Goal: Transaction & Acquisition: Purchase product/service

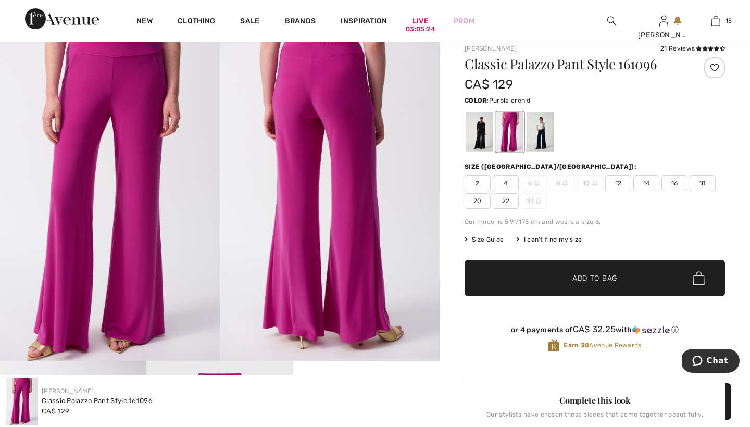
scroll to position [74, 0]
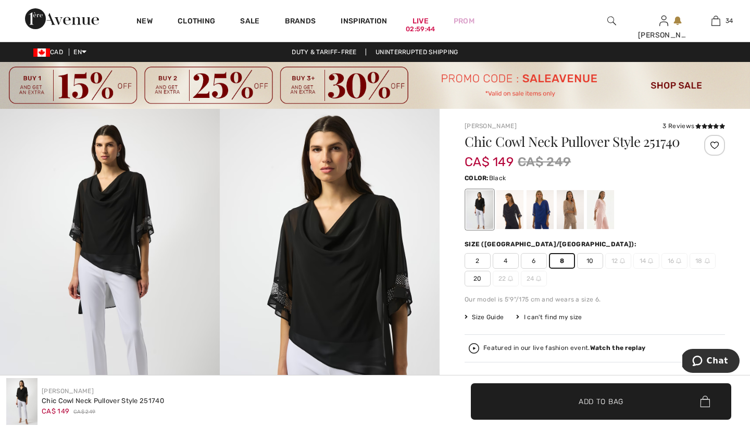
scroll to position [2632, 0]
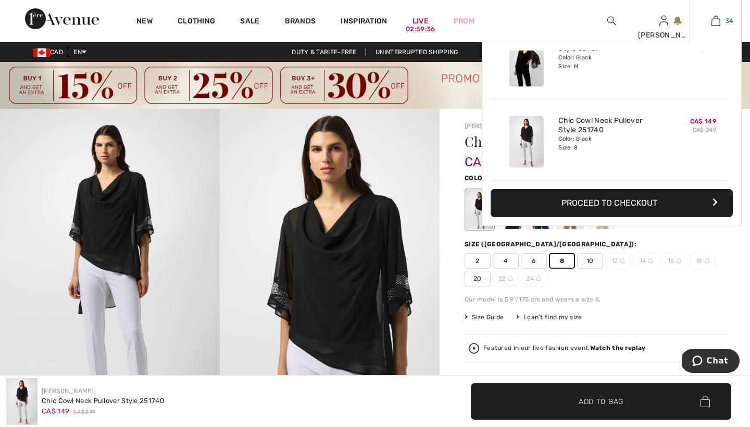
click at [716, 21] on img at bounding box center [715, 21] width 9 height 13
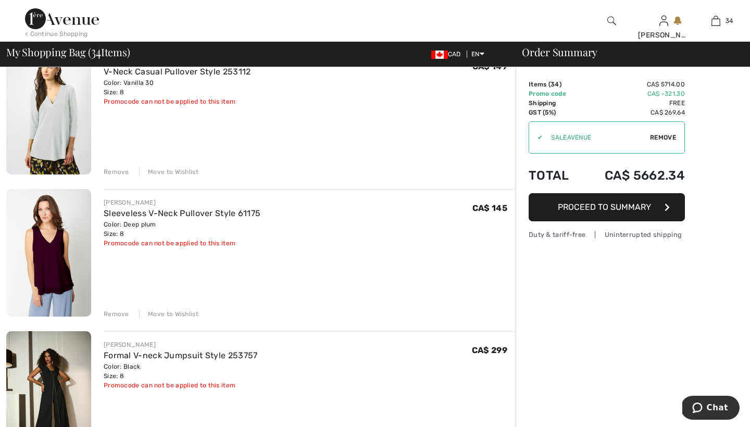
scroll to position [2379, 0]
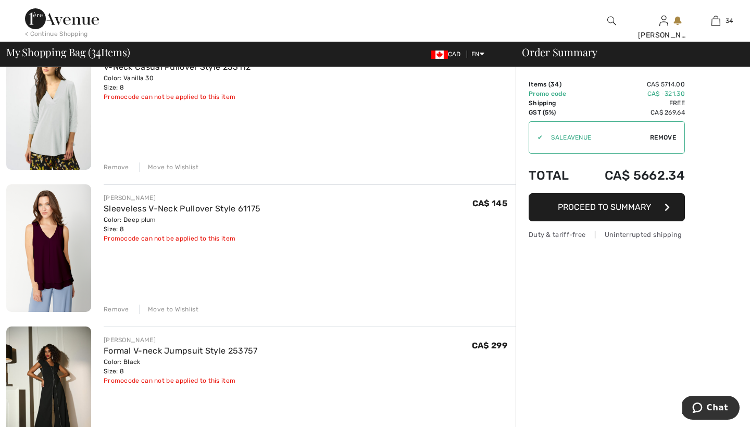
click at [165, 308] on div "Move to Wishlist" at bounding box center [168, 309] width 59 height 9
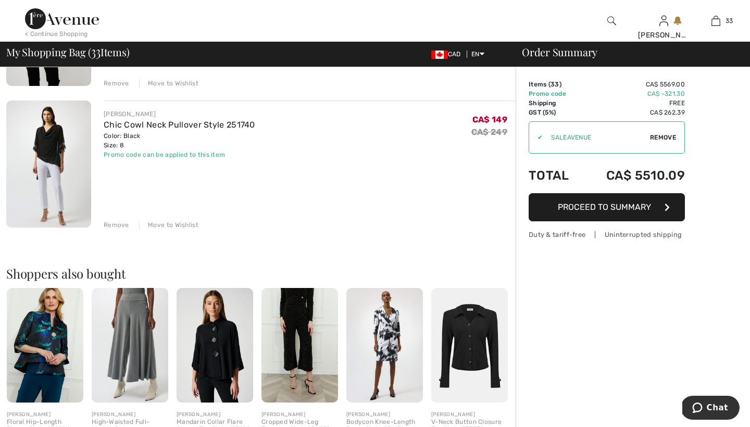
scroll to position [4591, 0]
click at [168, 224] on div "Move to Wishlist" at bounding box center [168, 224] width 59 height 9
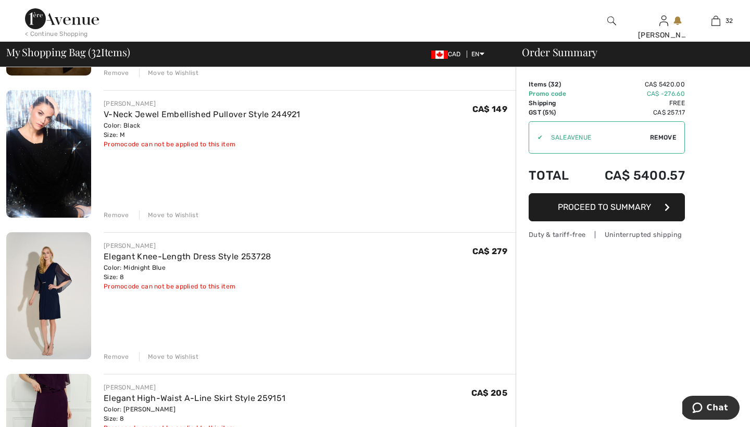
scroll to position [3747, 0]
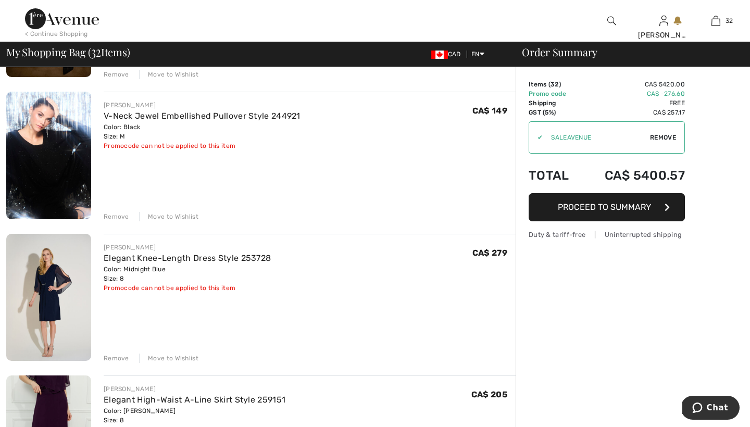
click at [181, 359] on div "Move to Wishlist" at bounding box center [168, 358] width 59 height 9
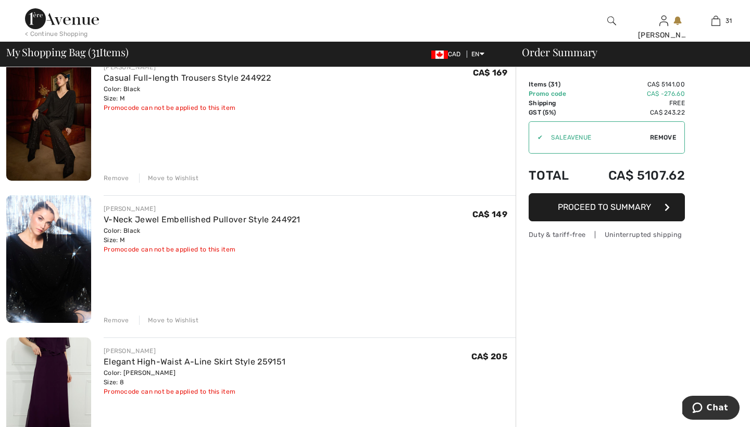
scroll to position [3642, 0]
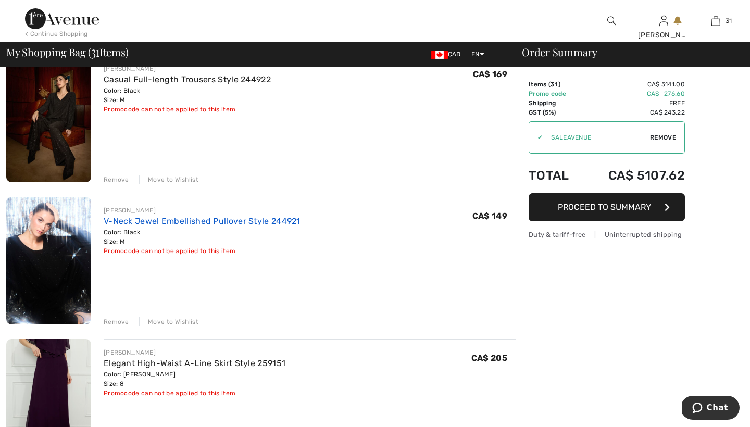
click at [166, 222] on link "V-Neck Jewel Embellished Pullover Style 244921" at bounding box center [202, 221] width 197 height 10
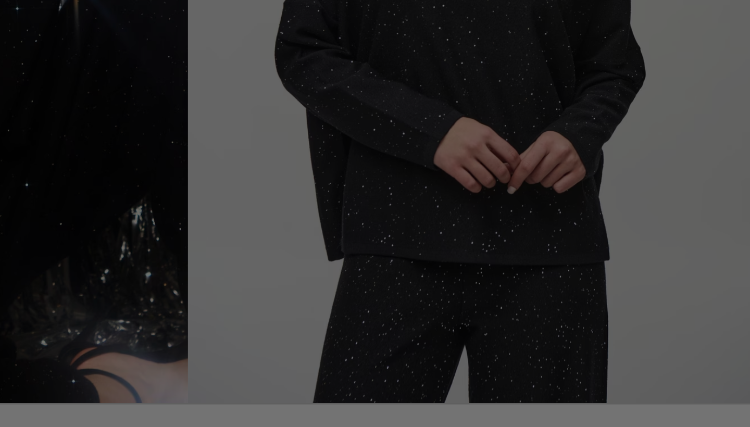
scroll to position [102, 0]
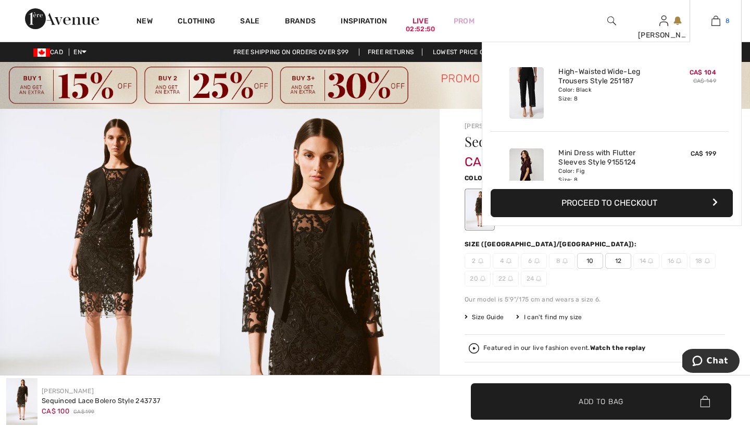
click at [717, 20] on img at bounding box center [715, 21] width 9 height 13
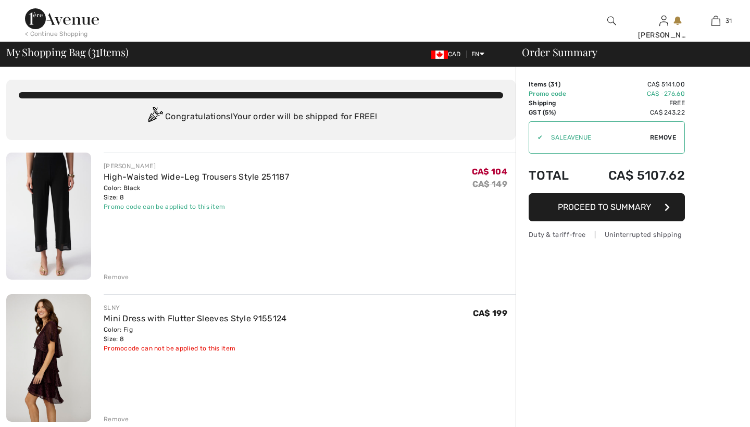
checkbox input "true"
click at [121, 275] on div "Remove" at bounding box center [117, 276] width 26 height 9
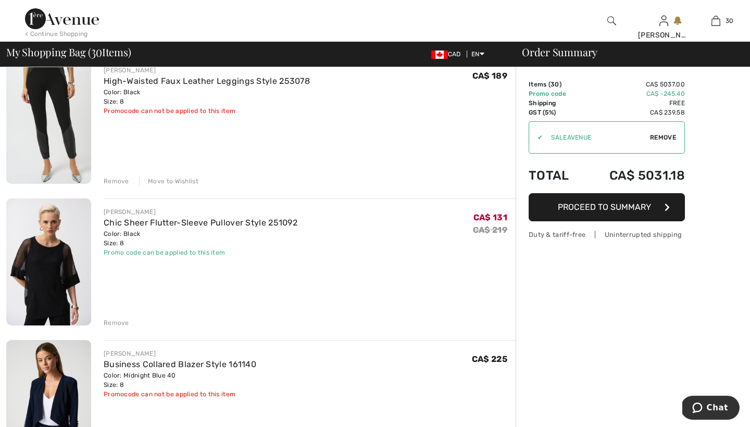
scroll to position [533, 0]
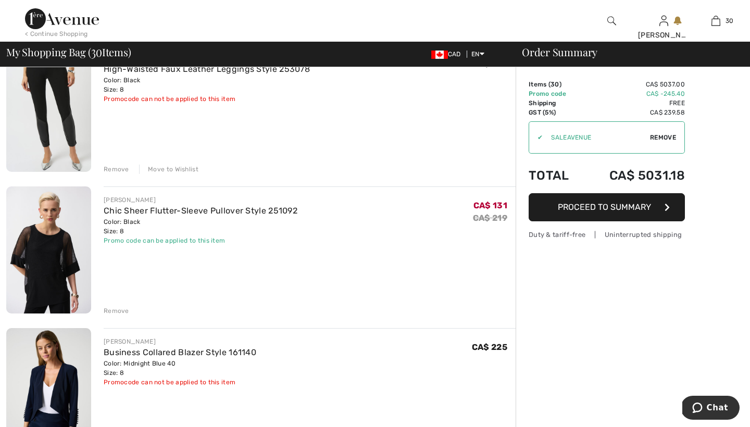
click at [117, 310] on div "Remove" at bounding box center [117, 310] width 26 height 9
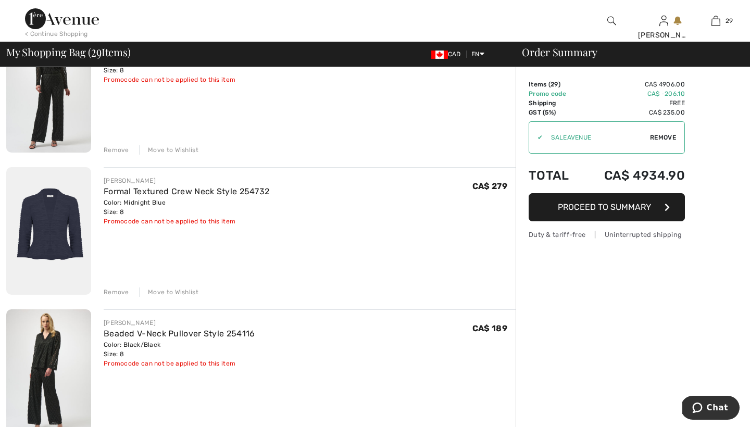
scroll to position [1263, 0]
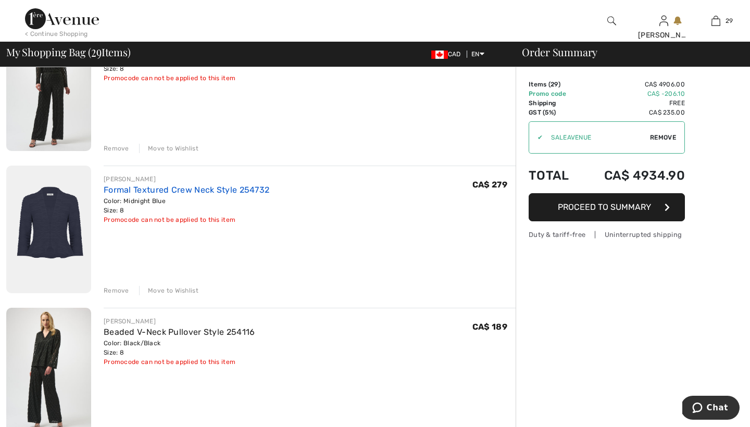
click at [153, 191] on link "Formal Textured Crew Neck Style 254732" at bounding box center [187, 190] width 166 height 10
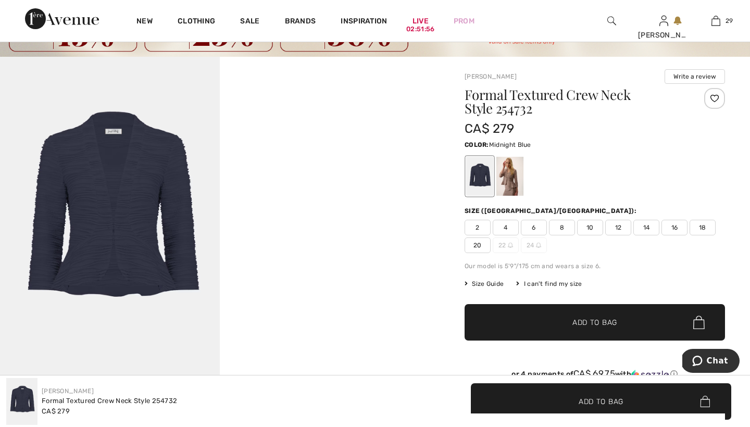
scroll to position [56, 0]
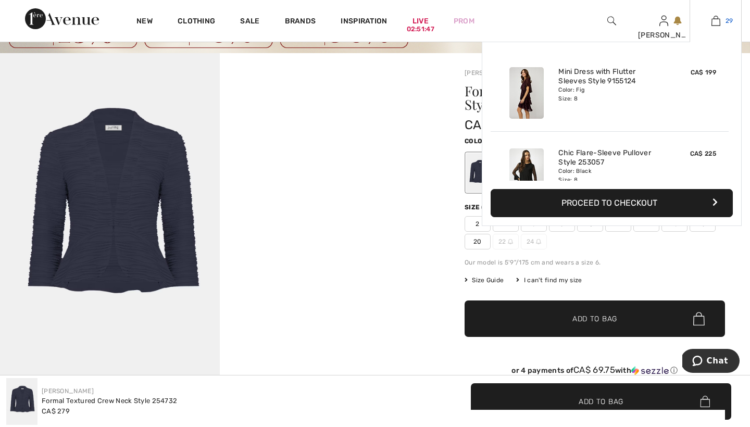
click at [715, 20] on img at bounding box center [715, 21] width 9 height 13
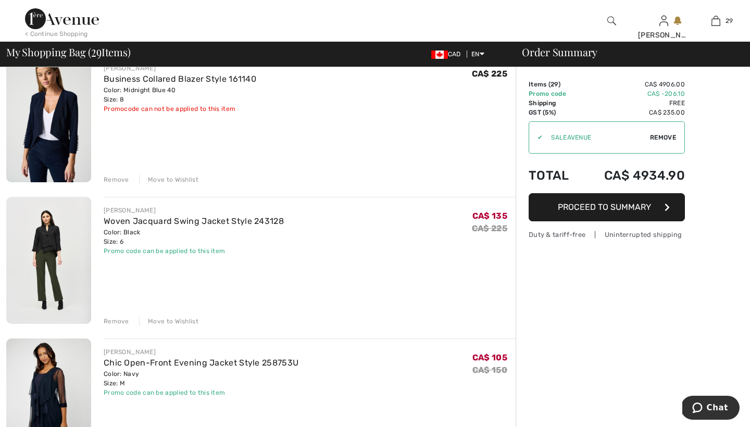
scroll to position [666, 0]
click at [157, 177] on div "Move to Wishlist" at bounding box center [168, 178] width 59 height 9
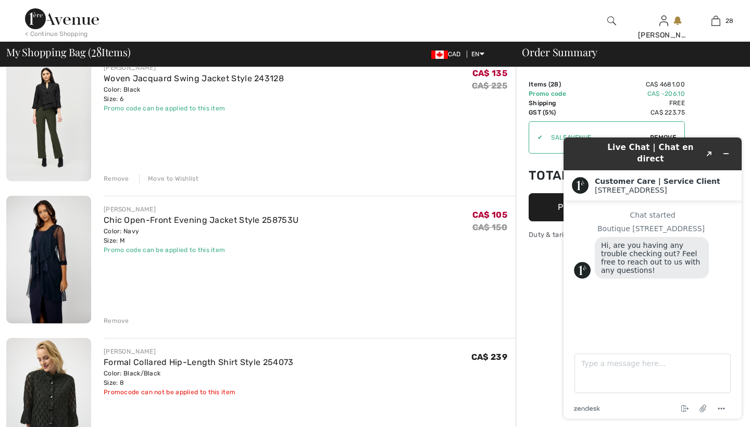
scroll to position [0, 0]
click at [180, 220] on link "Chic Open-Front Evening Jacket Style 258753U" at bounding box center [201, 220] width 195 height 10
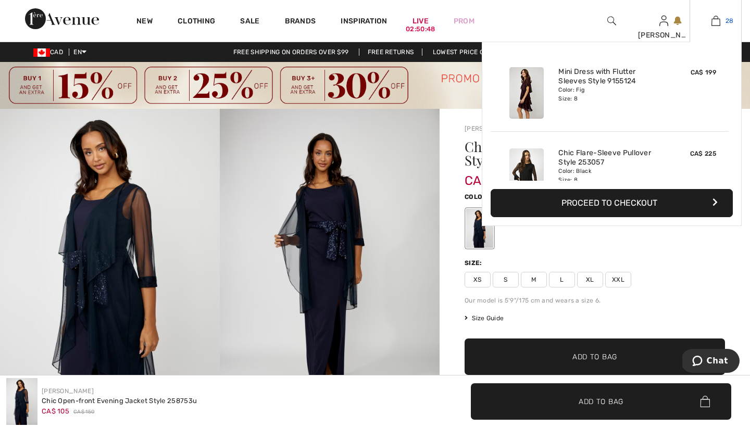
click at [715, 22] on img at bounding box center [715, 21] width 9 height 13
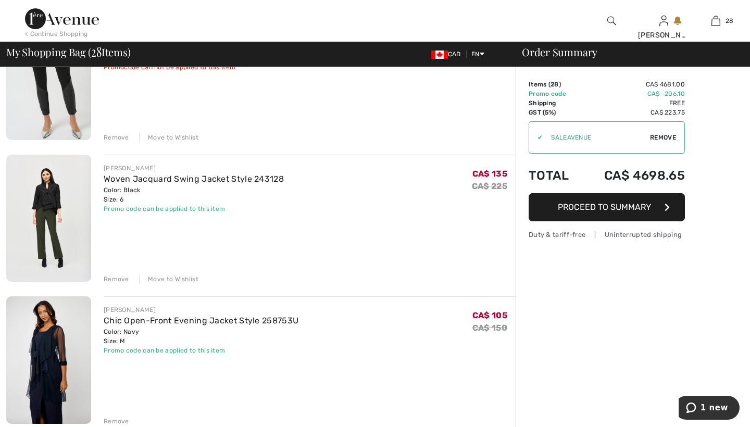
scroll to position [566, 0]
click at [177, 278] on div "Move to Wishlist" at bounding box center [168, 278] width 59 height 9
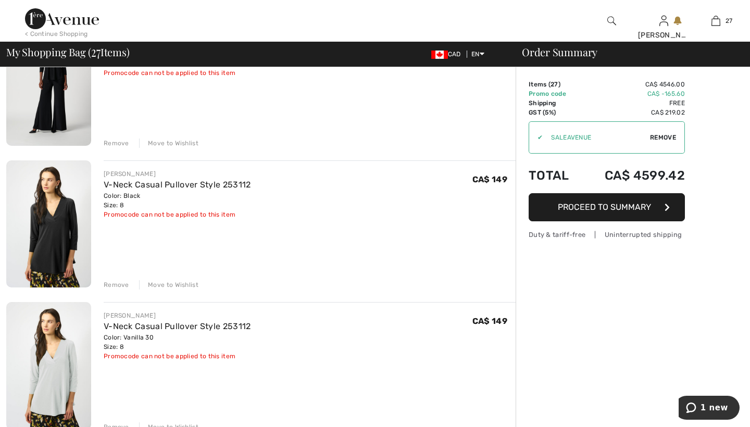
scroll to position [1554, 0]
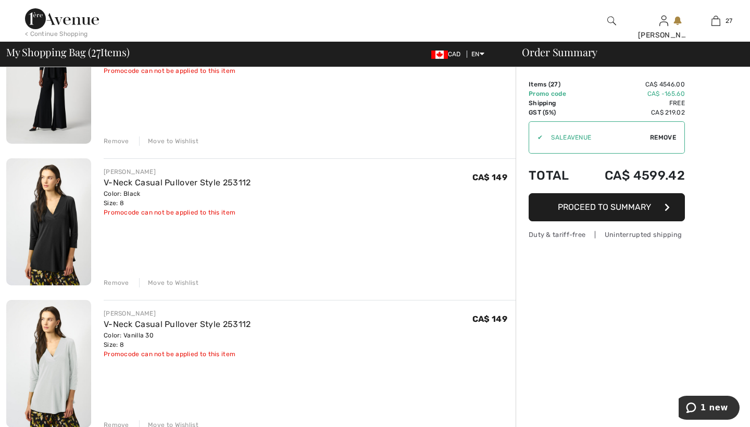
click at [165, 282] on div "Move to Wishlist" at bounding box center [168, 282] width 59 height 9
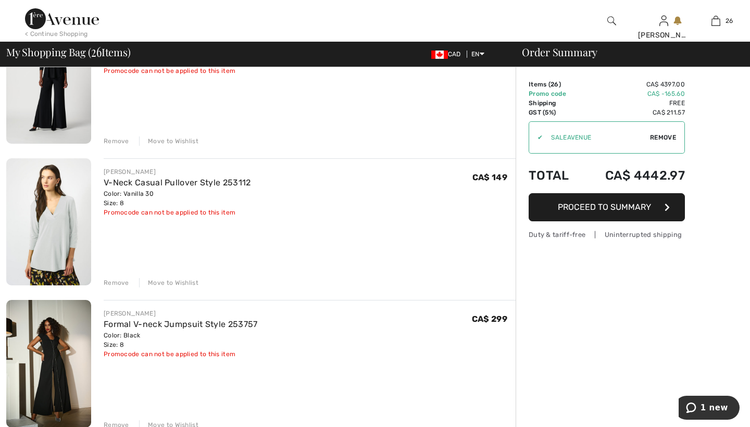
click at [165, 282] on div "Move to Wishlist" at bounding box center [168, 282] width 59 height 9
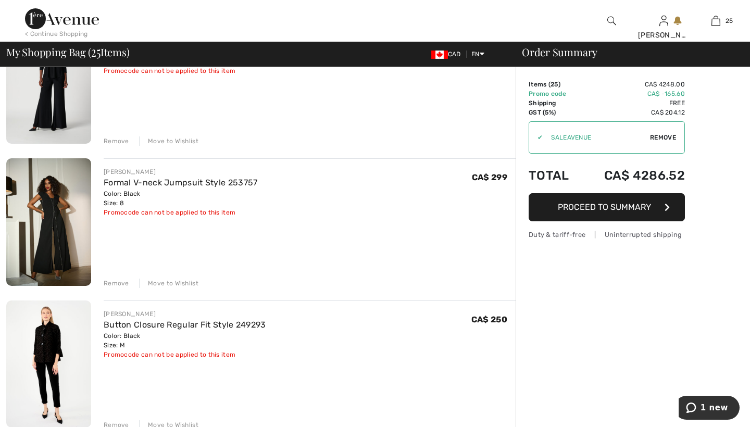
click at [119, 282] on div "Remove" at bounding box center [117, 283] width 26 height 9
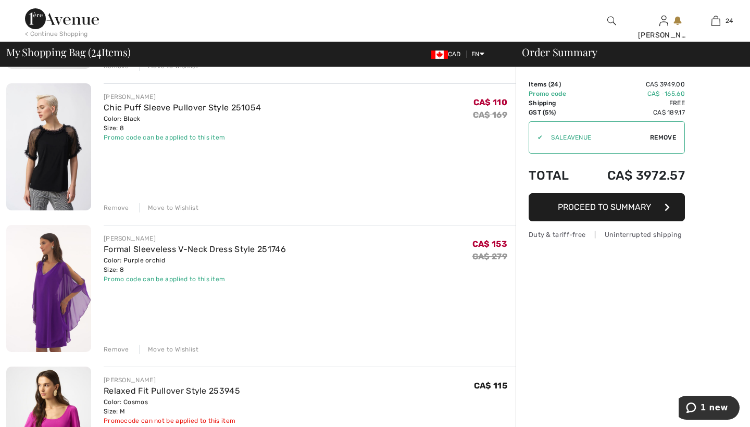
scroll to position [2060, 0]
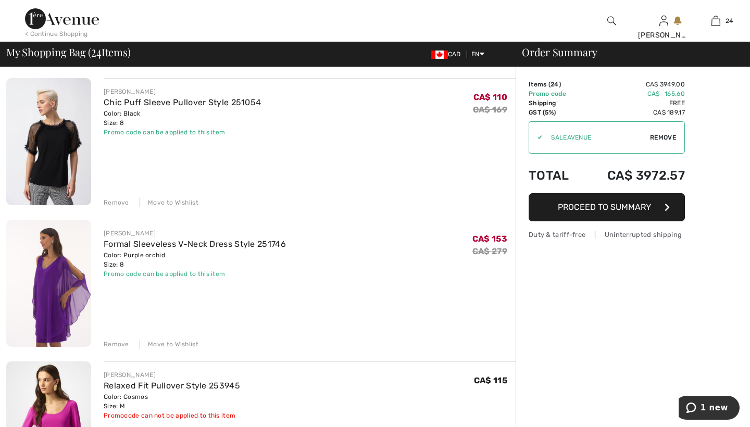
click at [164, 343] on div "Move to Wishlist" at bounding box center [168, 344] width 59 height 9
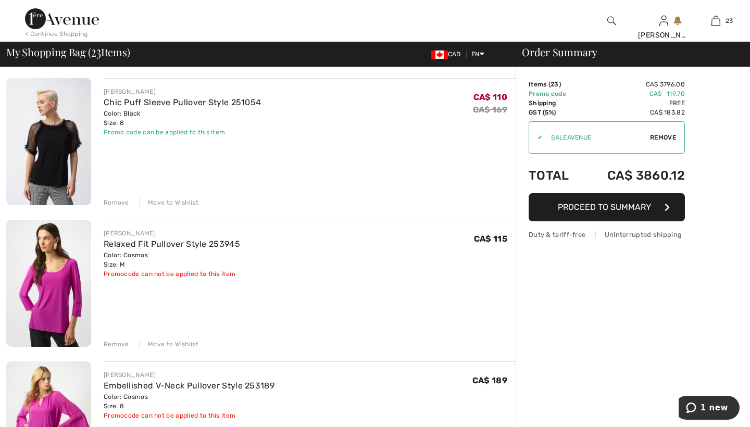
click at [163, 344] on div "Move to Wishlist" at bounding box center [168, 344] width 59 height 9
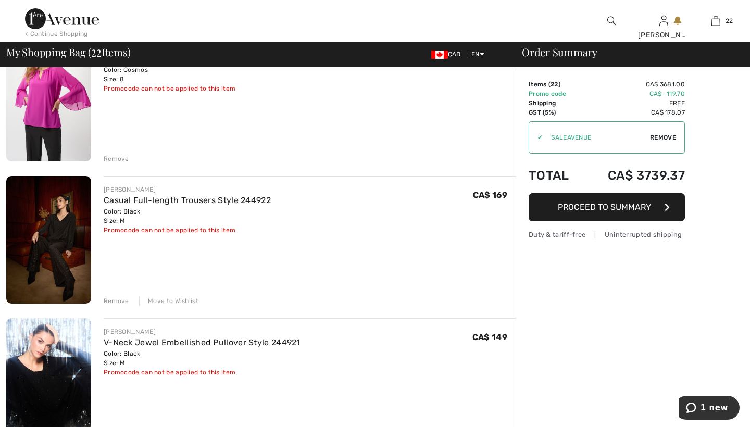
scroll to position [2246, 0]
click at [167, 198] on link "Casual Full-length Trousers Style 244922" at bounding box center [187, 200] width 167 height 10
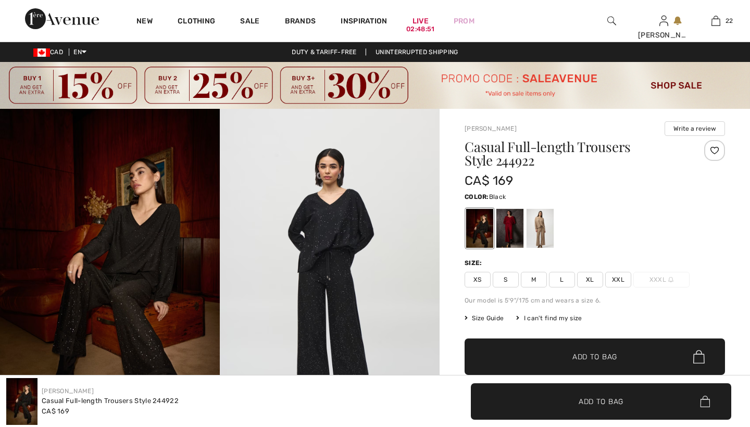
checkbox input "true"
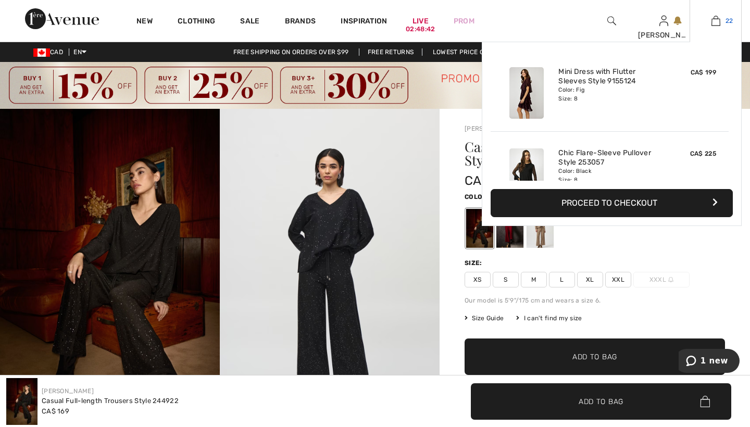
click at [715, 21] on img at bounding box center [715, 21] width 9 height 13
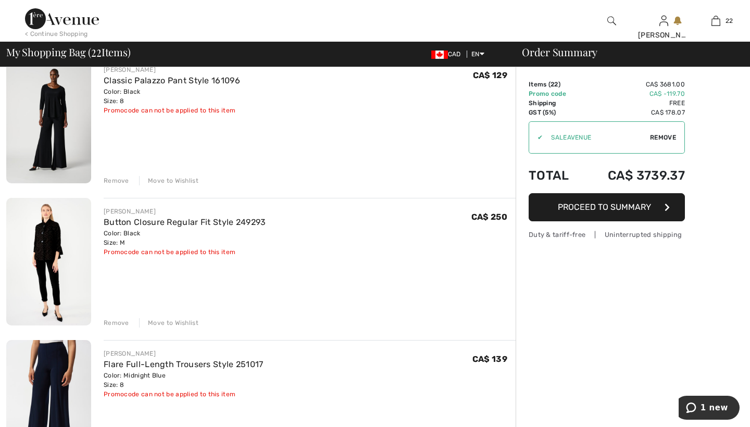
scroll to position [1518, 0]
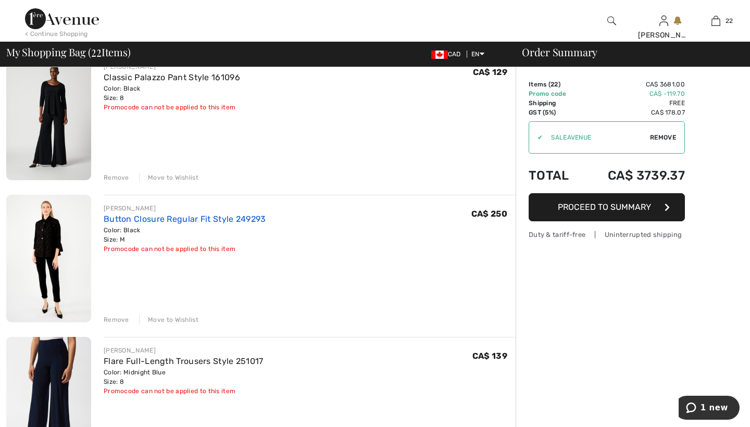
click at [168, 219] on link "Button Closure Regular Fit Style 249293" at bounding box center [185, 219] width 163 height 10
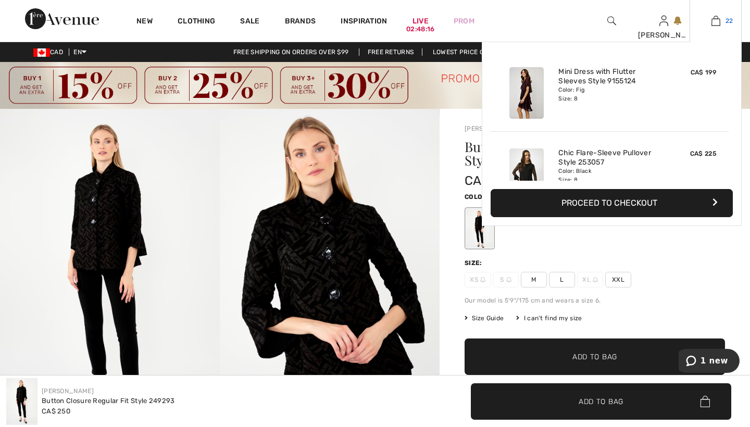
click at [715, 19] on img at bounding box center [715, 21] width 9 height 13
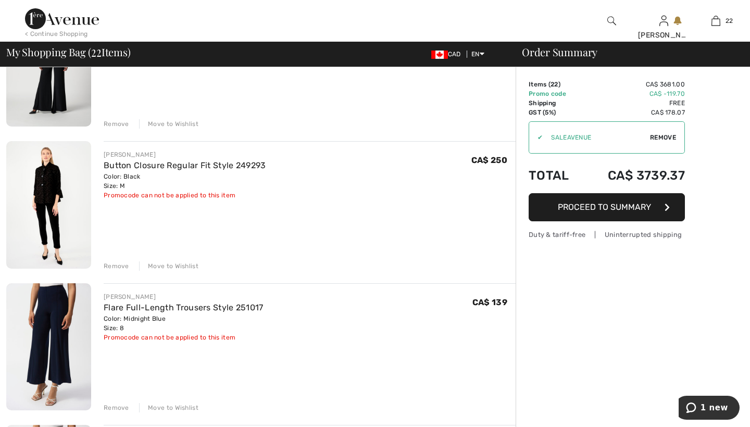
scroll to position [1576, 0]
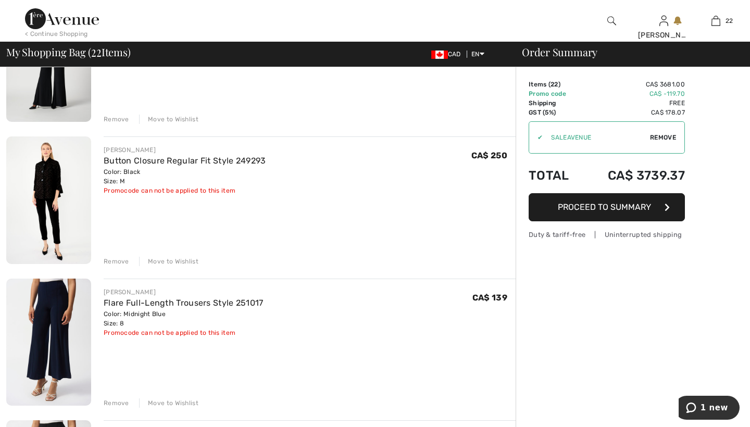
click at [163, 262] on div "Move to Wishlist" at bounding box center [168, 261] width 59 height 9
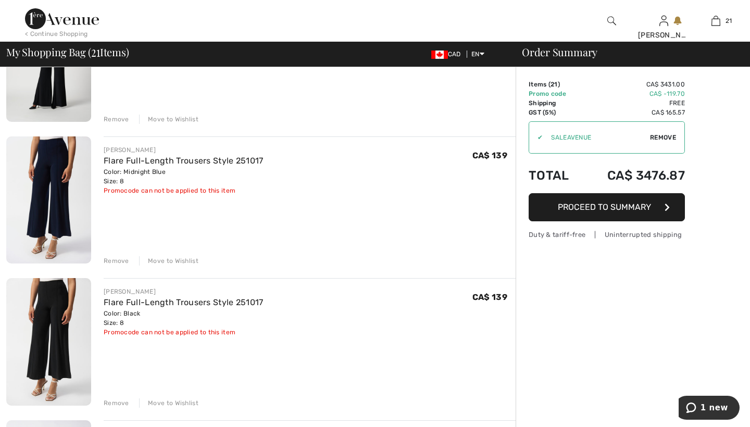
click at [172, 401] on div "Move to Wishlist" at bounding box center [168, 402] width 59 height 9
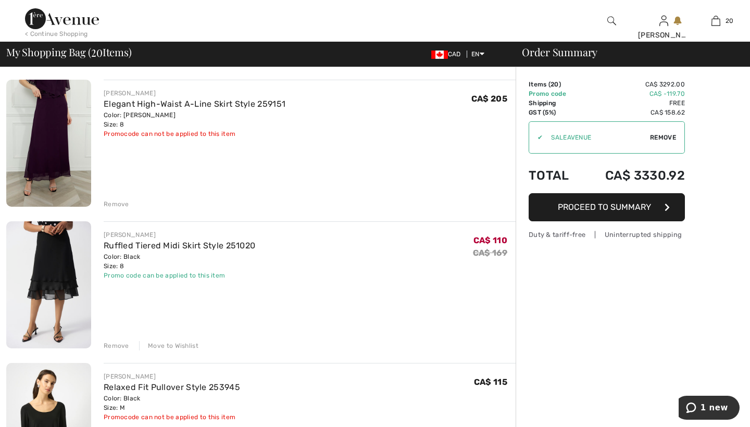
scroll to position [2345, 0]
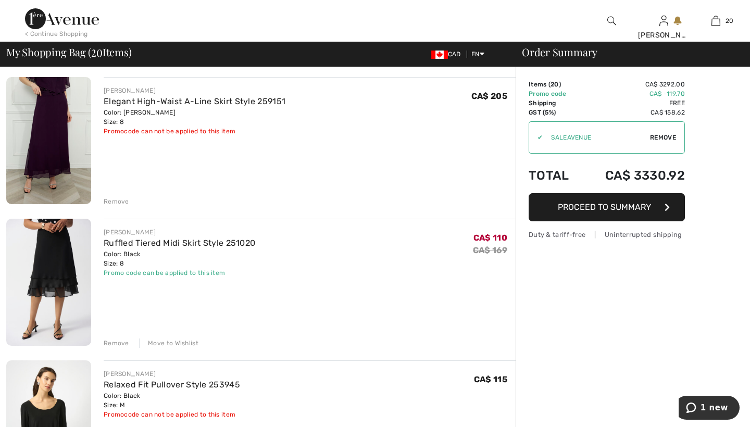
click at [170, 341] on div "Move to Wishlist" at bounding box center [168, 343] width 59 height 9
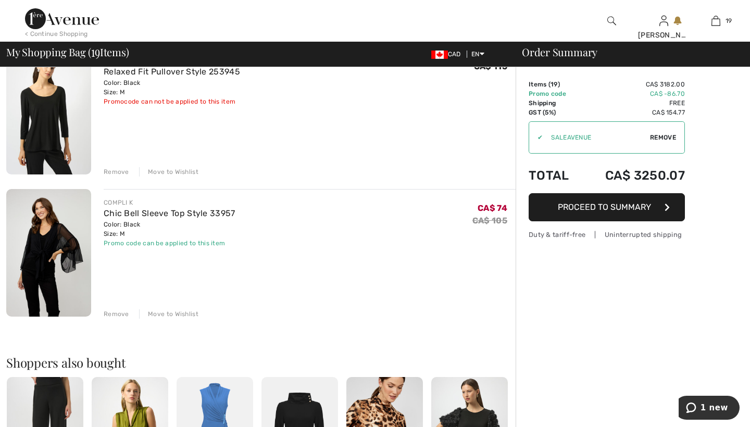
scroll to position [2550, 0]
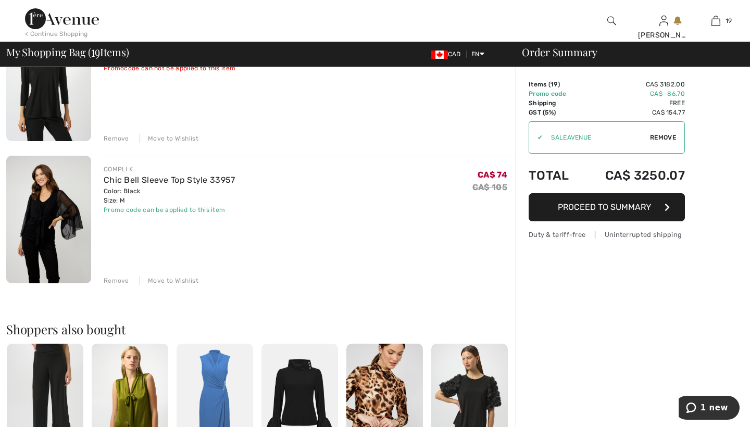
click at [165, 279] on div "Move to Wishlist" at bounding box center [168, 280] width 59 height 9
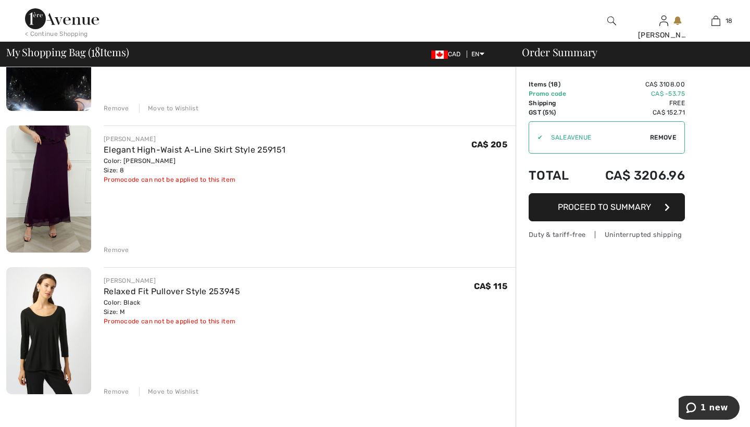
scroll to position [2305, 0]
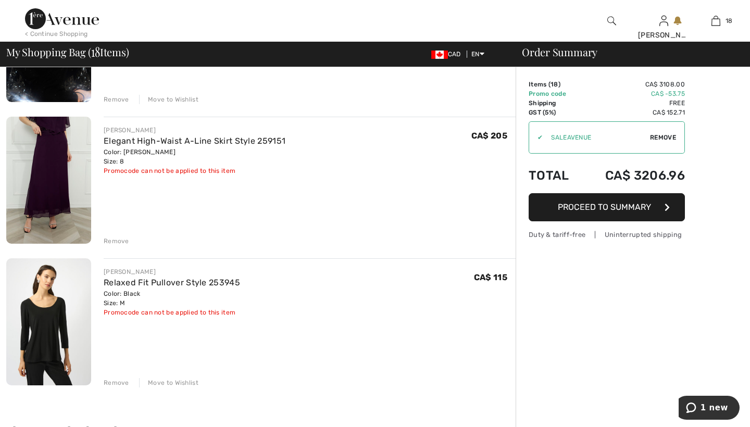
click at [162, 383] on div "Move to Wishlist" at bounding box center [168, 382] width 59 height 9
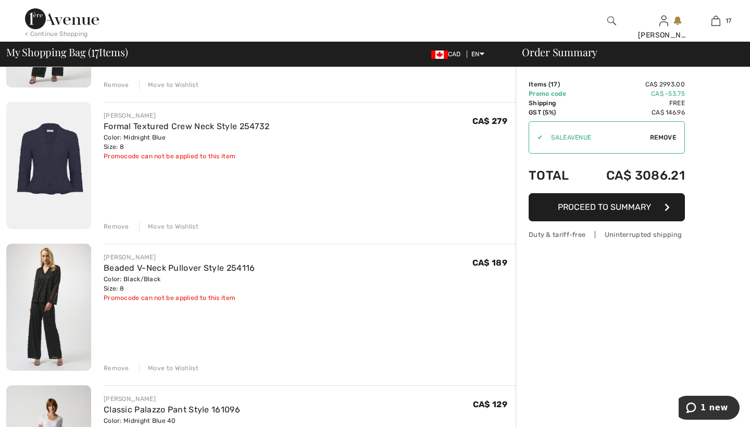
scroll to position [1043, 0]
click at [181, 225] on div "Move to Wishlist" at bounding box center [168, 226] width 59 height 9
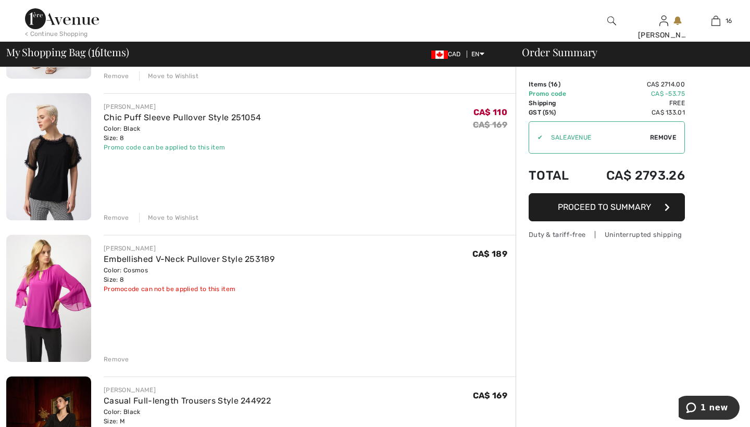
scroll to position [1621, 0]
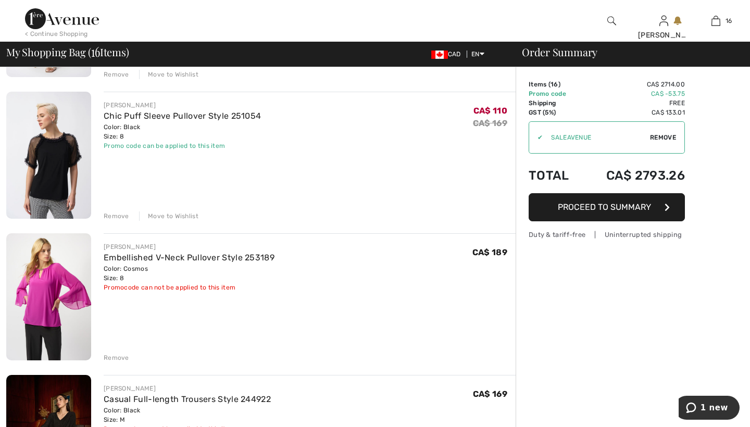
click at [176, 215] on div "Move to Wishlist" at bounding box center [168, 215] width 59 height 9
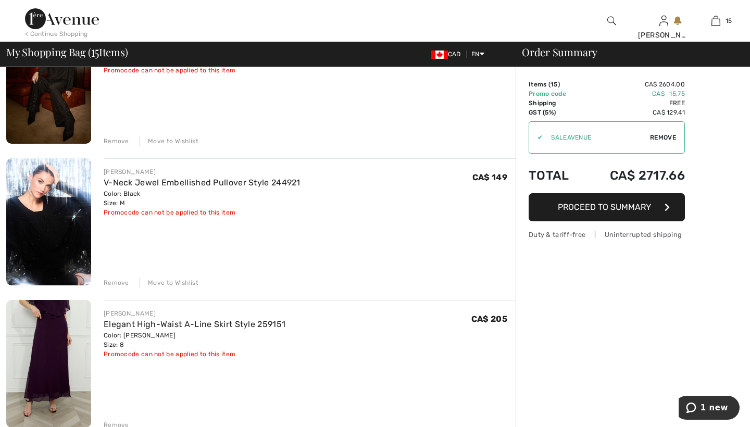
scroll to position [1839, 0]
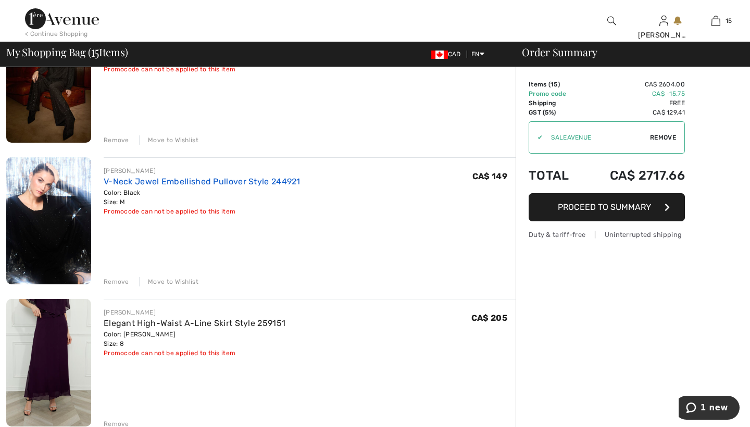
click at [176, 182] on link "V-Neck Jewel Embellished Pullover Style 244921" at bounding box center [202, 182] width 197 height 10
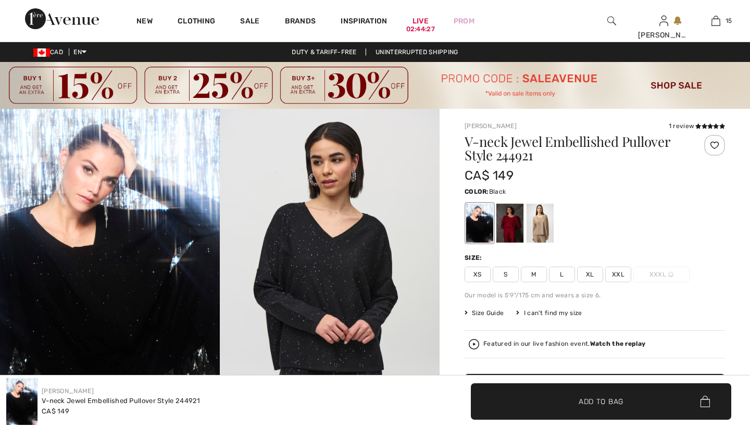
checkbox input "true"
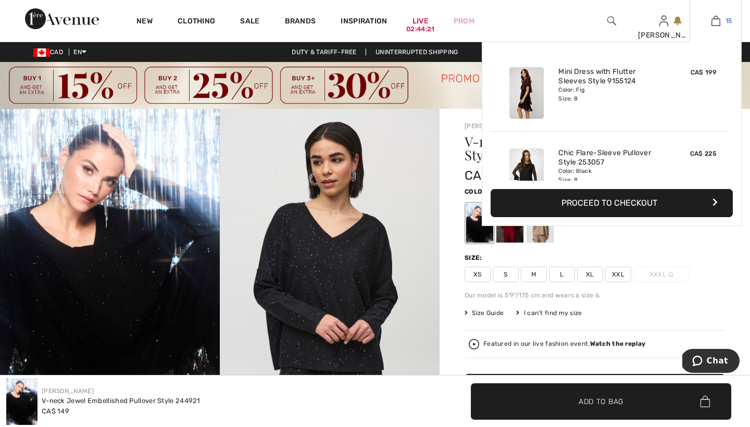
click at [715, 20] on img at bounding box center [715, 21] width 9 height 13
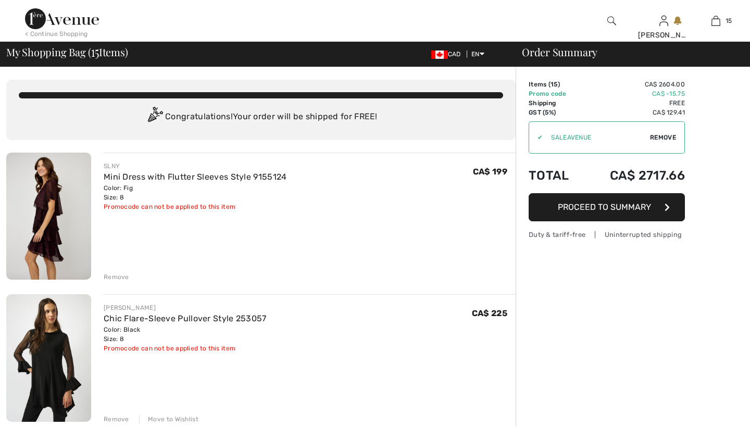
checkbox input "true"
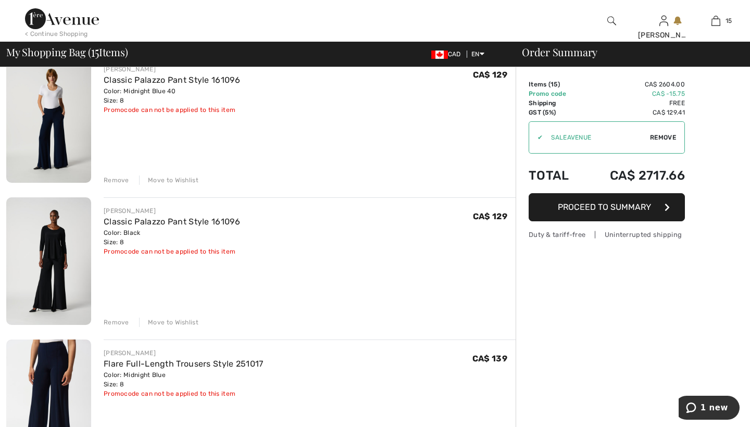
scroll to position [1234, 0]
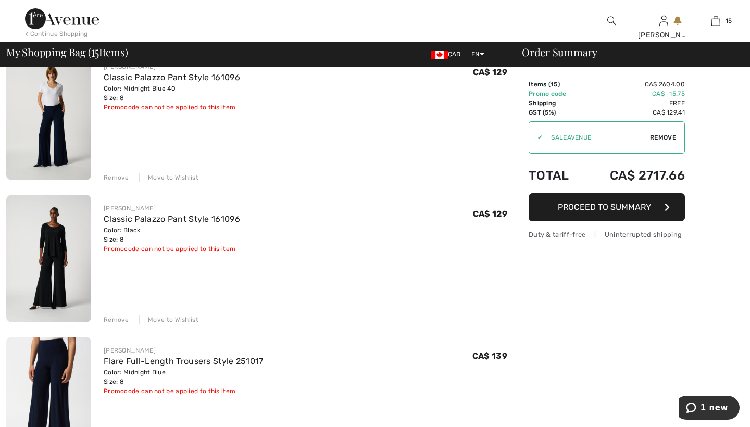
click at [160, 318] on div "Move to Wishlist" at bounding box center [168, 319] width 59 height 9
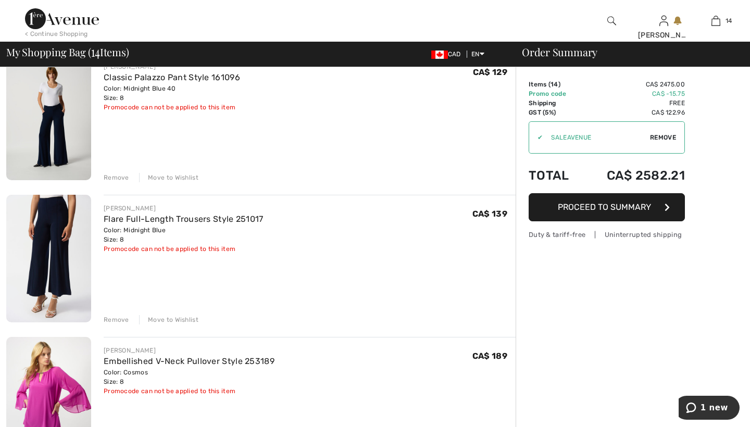
click at [42, 249] on img at bounding box center [48, 258] width 85 height 127
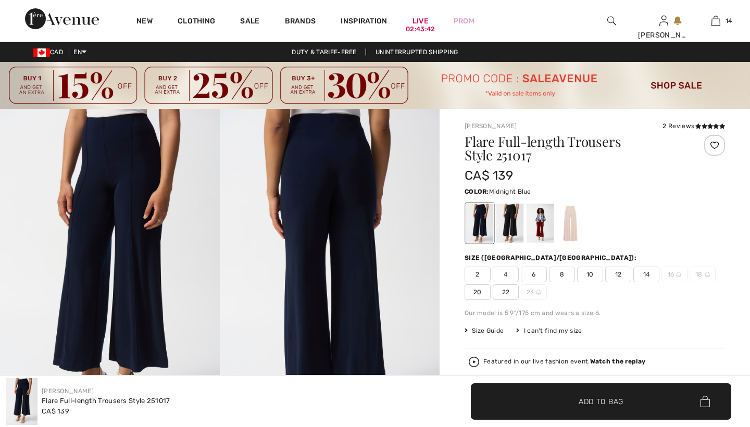
checkbox input "true"
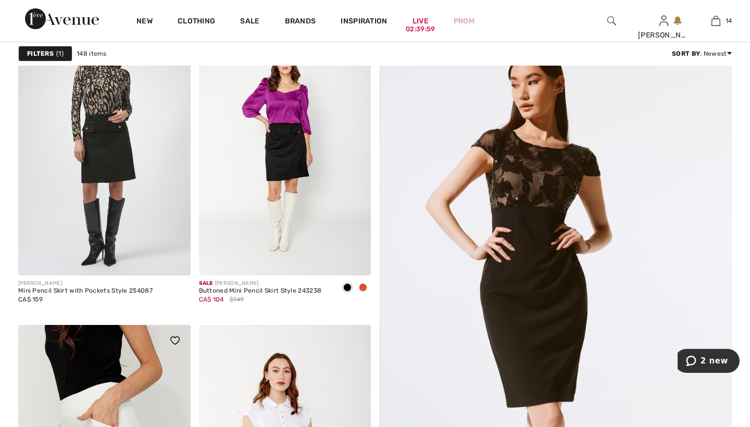
scroll to position [150, 0]
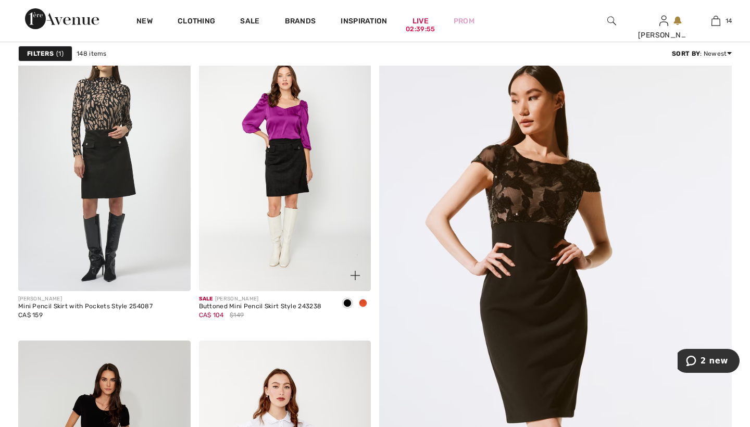
click at [361, 304] on span at bounding box center [363, 303] width 8 height 8
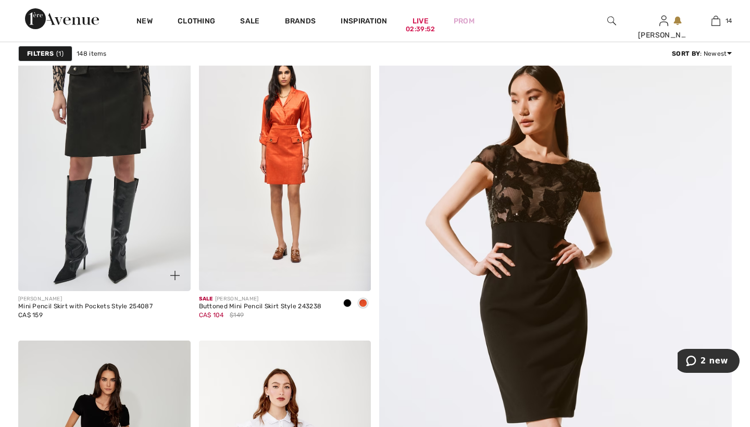
click at [109, 141] on img at bounding box center [104, 162] width 172 height 258
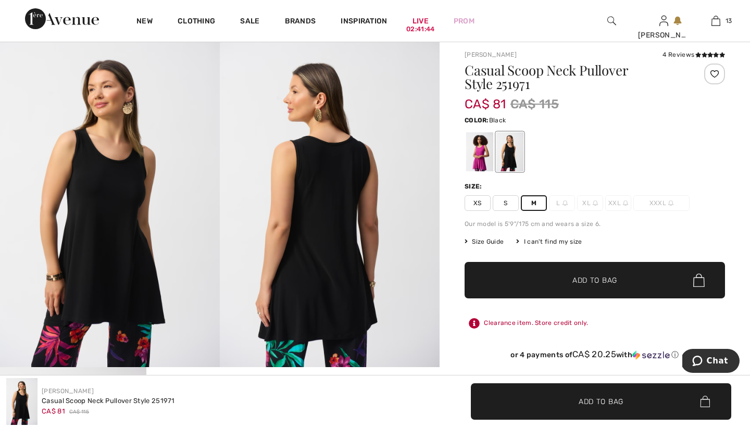
scroll to position [926, 0]
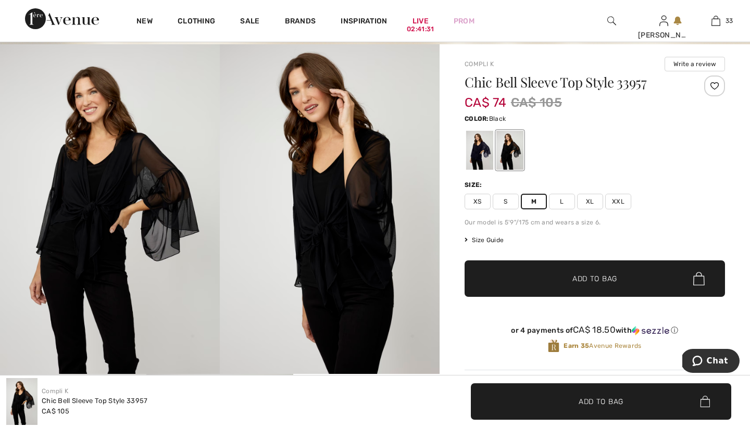
scroll to position [64, 0]
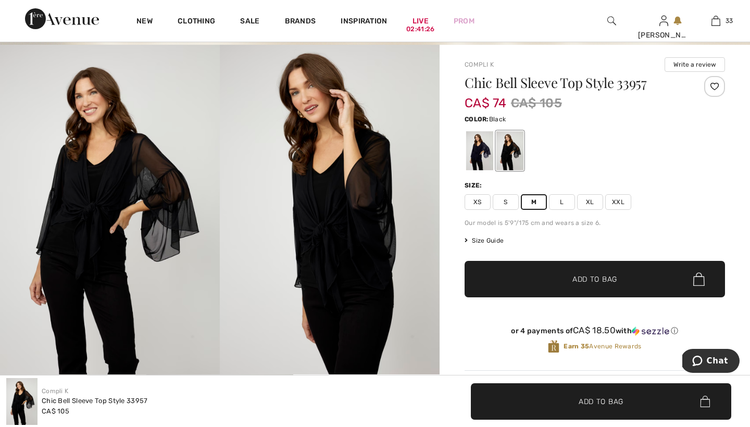
click at [585, 278] on span "Add to Bag" at bounding box center [594, 279] width 45 height 11
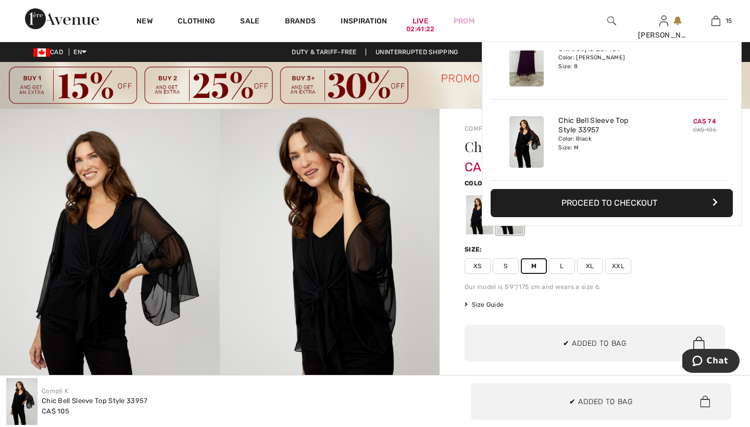
scroll to position [0, 0]
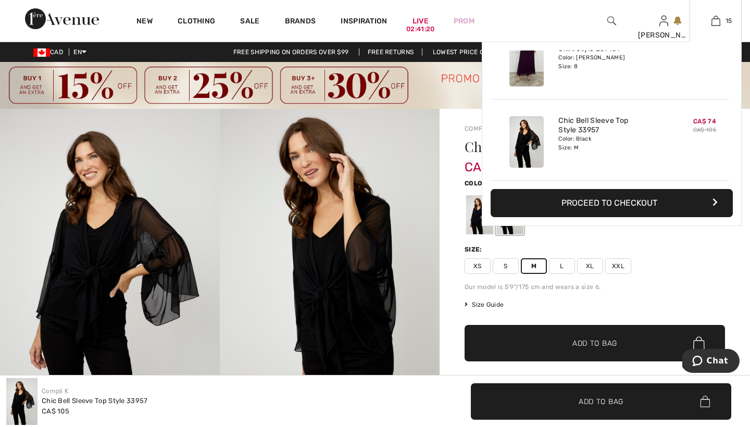
click at [716, 14] on div "15 Added to Bag SLNY Mini Dress With Flutter Sleeves Style 9155124 CA$ 199 Colo…" at bounding box center [716, 21] width 52 height 42
click at [715, 21] on img at bounding box center [715, 21] width 9 height 13
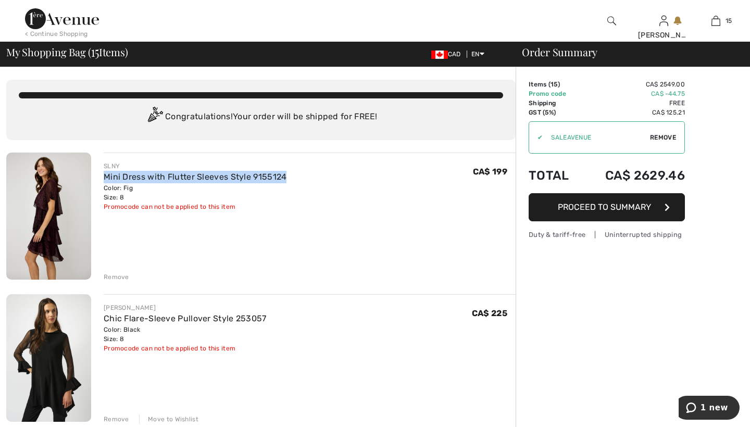
click at [121, 276] on div "Remove" at bounding box center [117, 276] width 26 height 9
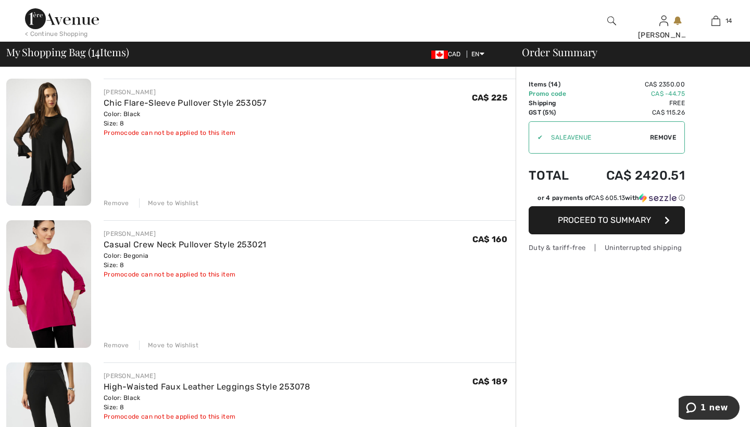
scroll to position [82, 0]
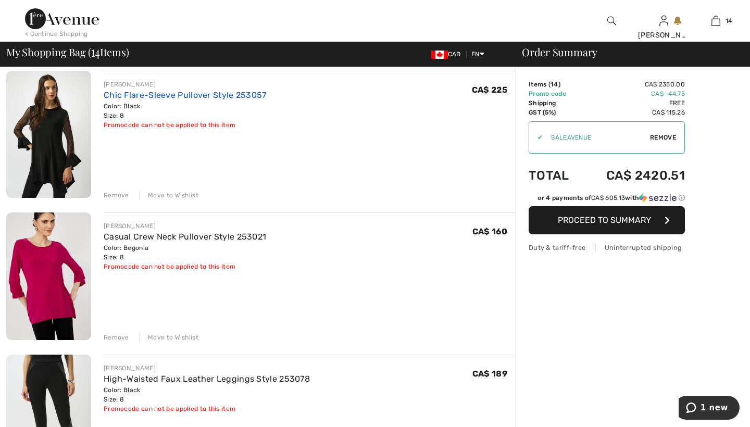
click at [132, 93] on link "Chic Flare-Sleeve Pullover Style 253057" at bounding box center [185, 95] width 163 height 10
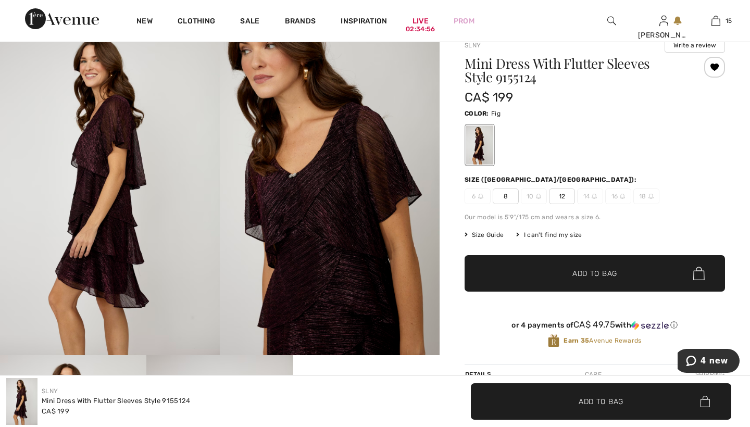
scroll to position [85, 0]
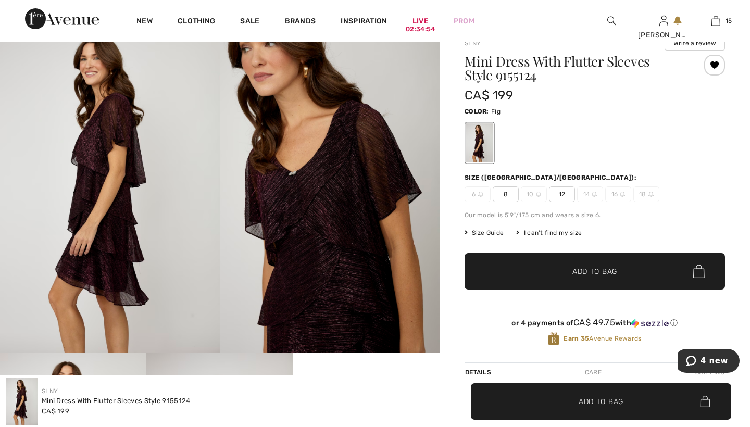
click at [507, 194] on span "8" at bounding box center [506, 194] width 26 height 16
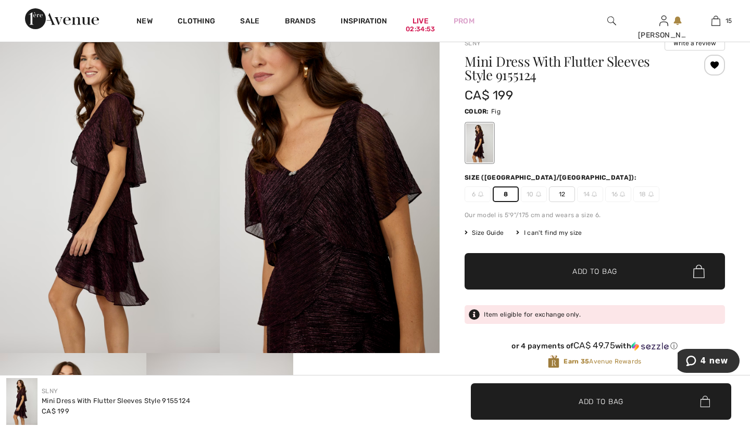
click at [583, 269] on span "Add to Bag" at bounding box center [594, 271] width 45 height 11
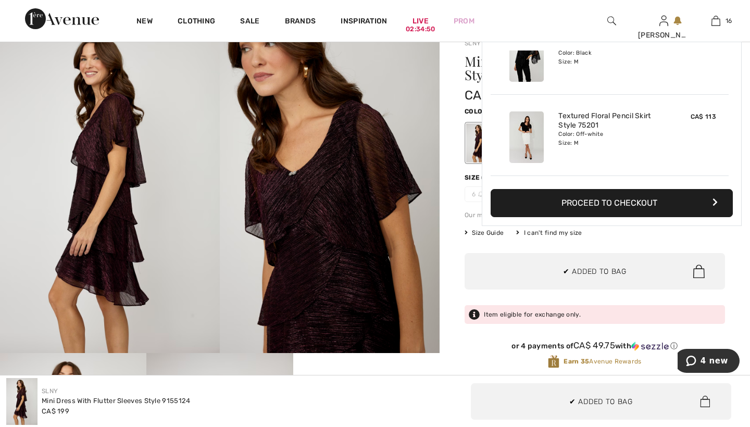
scroll to position [1170, 0]
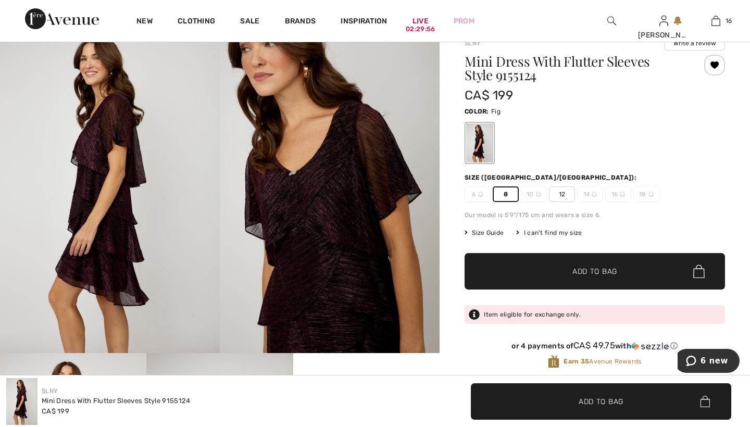
click at [581, 269] on span "Add to Bag" at bounding box center [594, 271] width 45 height 11
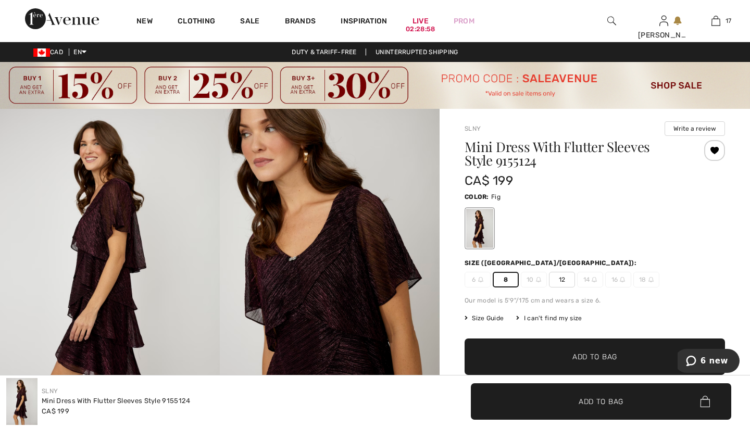
scroll to position [0, 0]
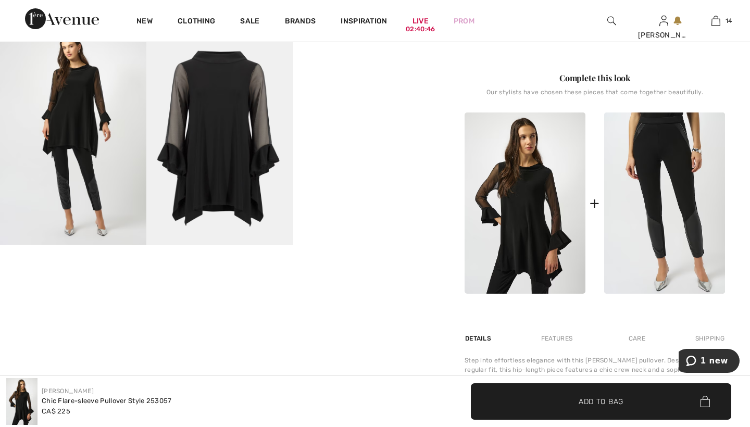
scroll to position [414, 0]
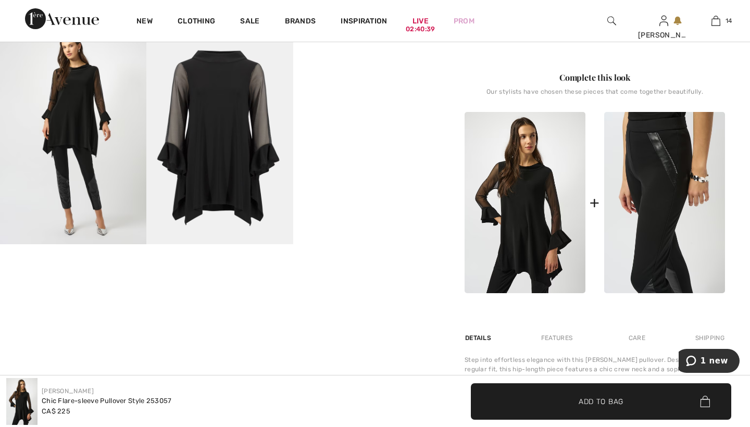
click at [660, 174] on img at bounding box center [664, 202] width 121 height 181
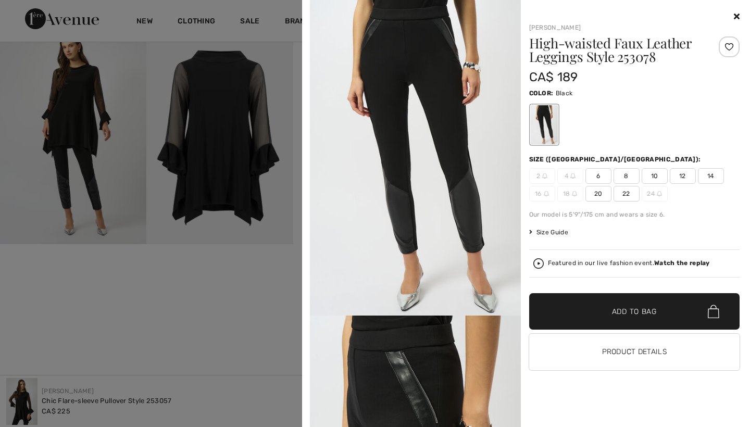
click at [627, 174] on span "8" at bounding box center [627, 176] width 26 height 16
click at [737, 14] on icon at bounding box center [737, 16] width 6 height 8
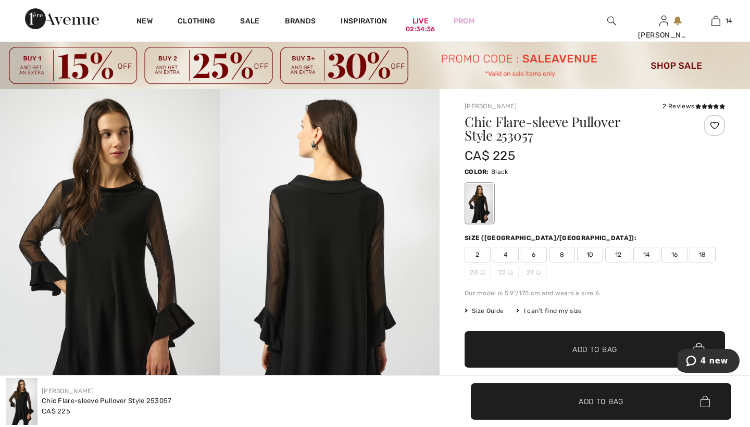
scroll to position [19, 0]
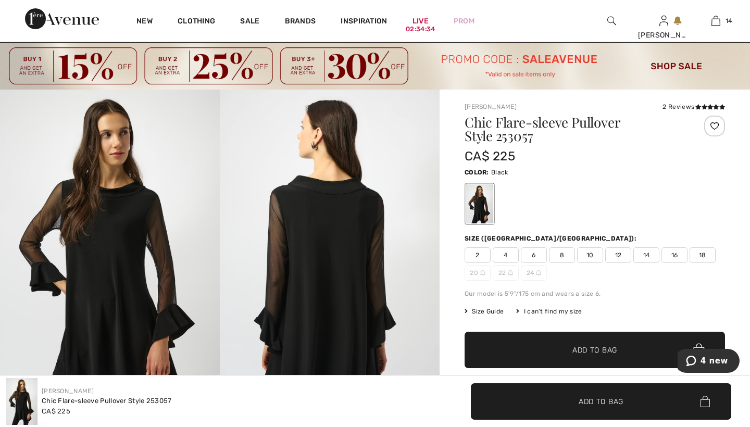
click at [561, 254] on span "8" at bounding box center [562, 255] width 26 height 16
click at [582, 349] on span "Add to Bag" at bounding box center [594, 350] width 45 height 11
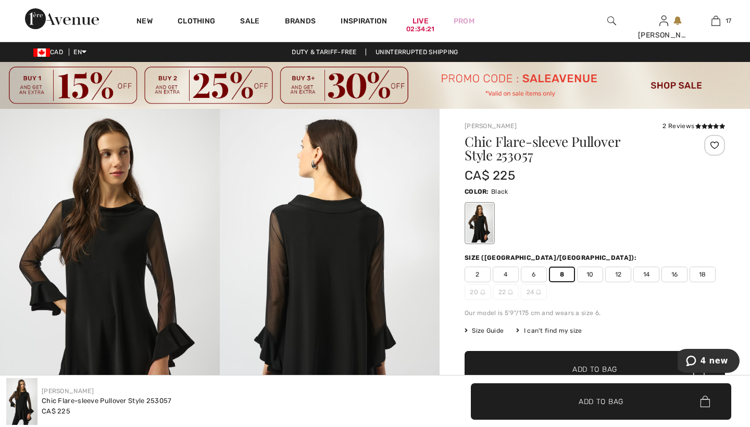
scroll to position [0, 0]
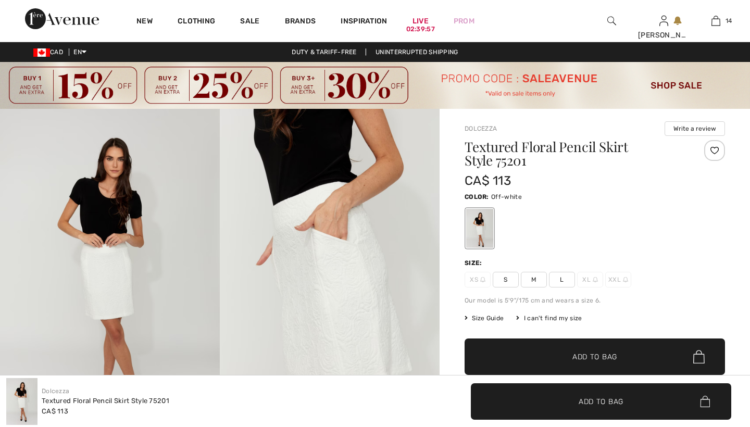
checkbox input "true"
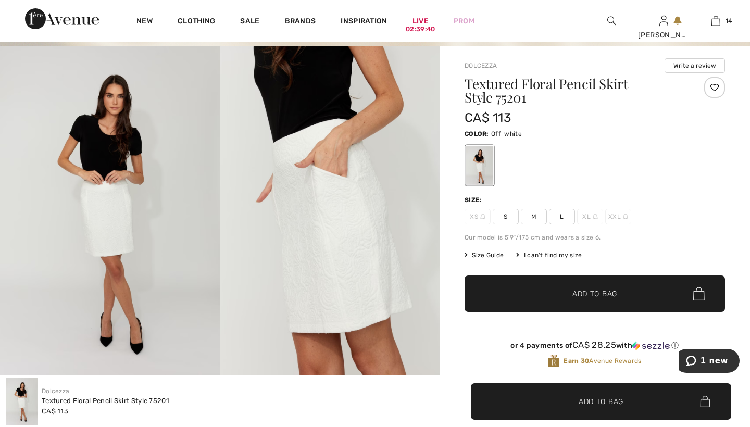
scroll to position [80, 0]
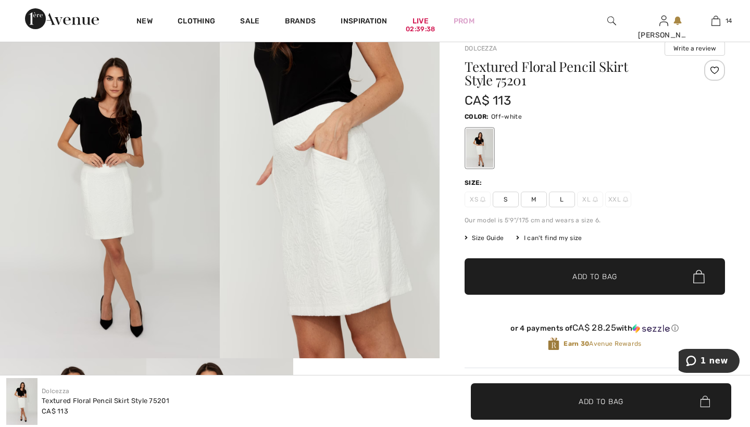
click at [534, 197] on span "M" at bounding box center [534, 200] width 26 height 16
click at [582, 274] on span "Add to Bag" at bounding box center [594, 276] width 45 height 11
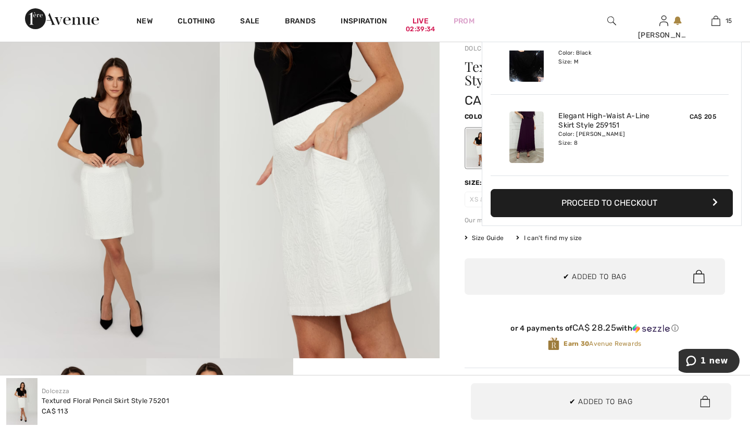
scroll to position [1089, 0]
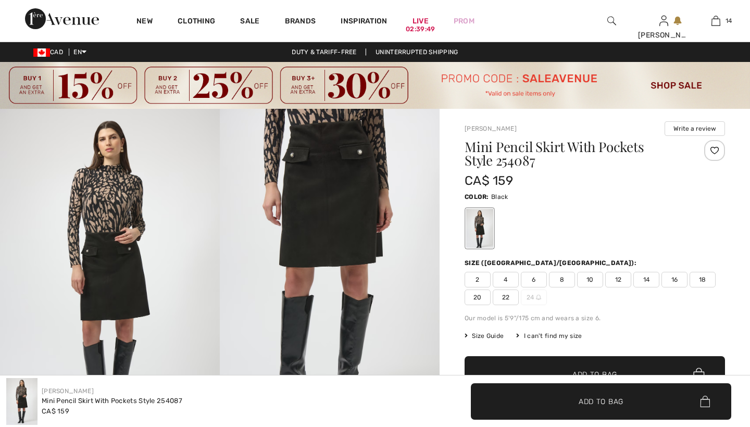
checkbox input "true"
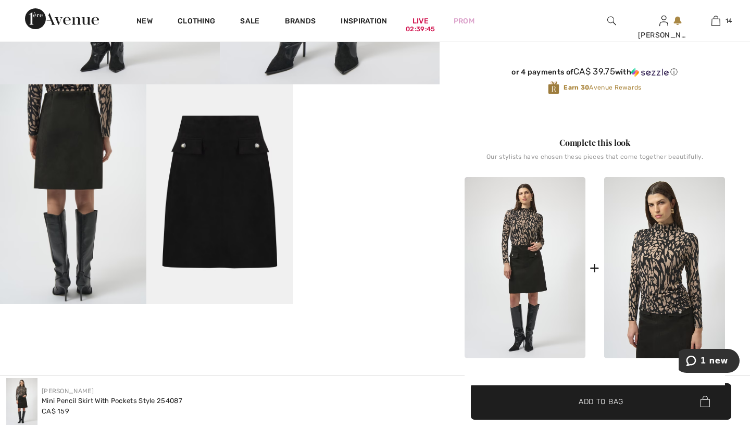
scroll to position [360, 0]
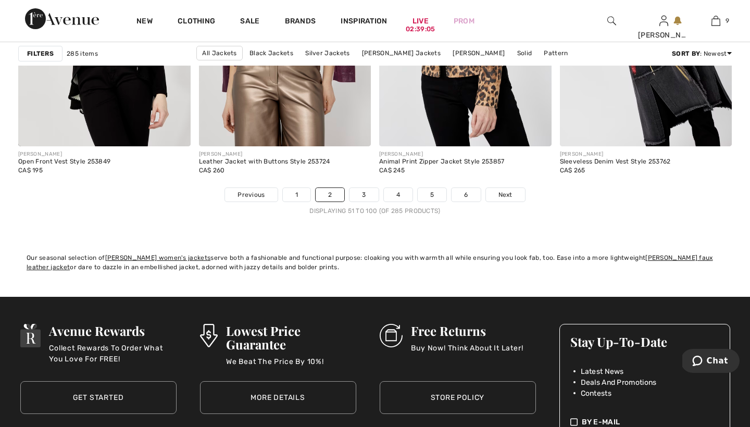
scroll to position [4678, 0]
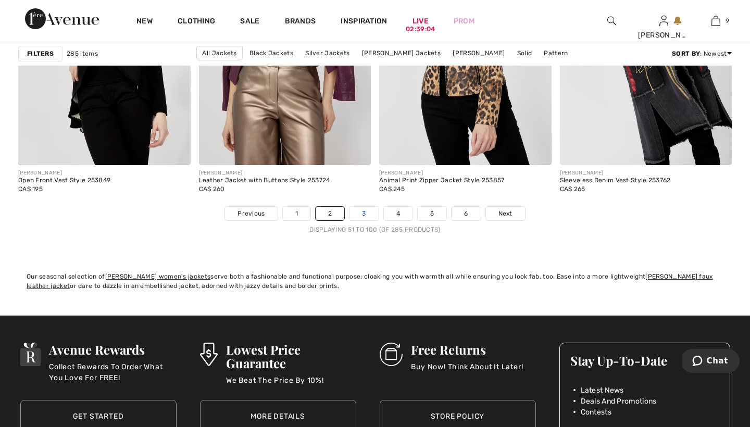
click at [364, 212] on link "3" at bounding box center [363, 214] width 29 height 14
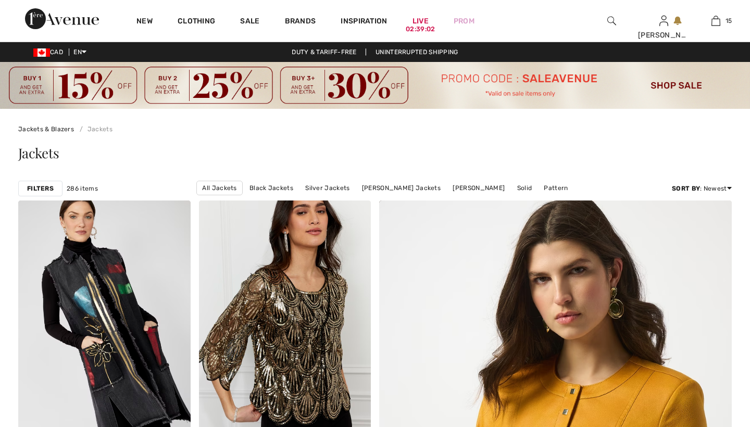
checkbox input "true"
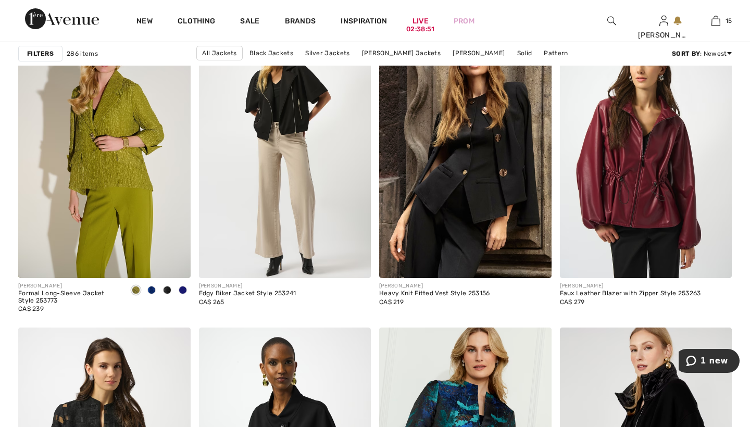
scroll to position [1531, 0]
click at [183, 285] on span at bounding box center [183, 289] width 8 height 8
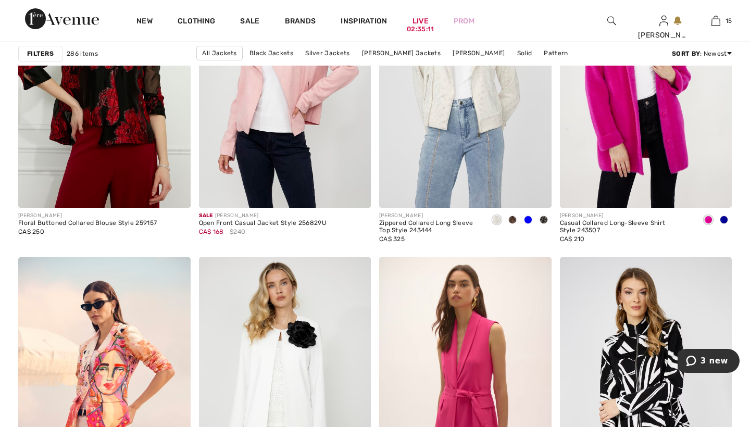
scroll to position [4328, 0]
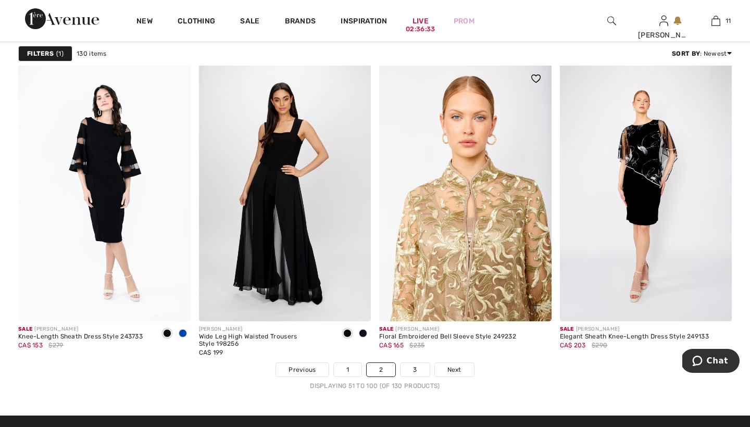
scroll to position [4532, 0]
click at [482, 194] on img at bounding box center [465, 192] width 172 height 258
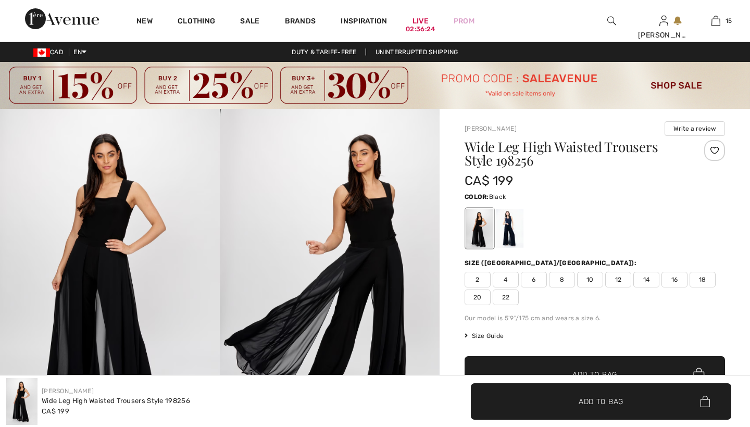
checkbox input "true"
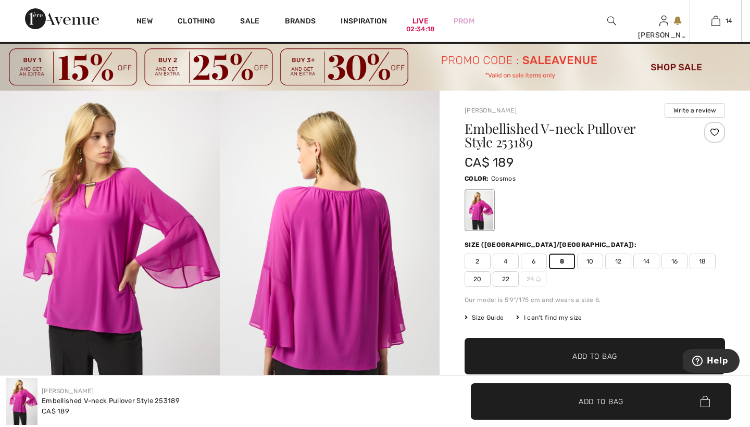
scroll to position [1007, 0]
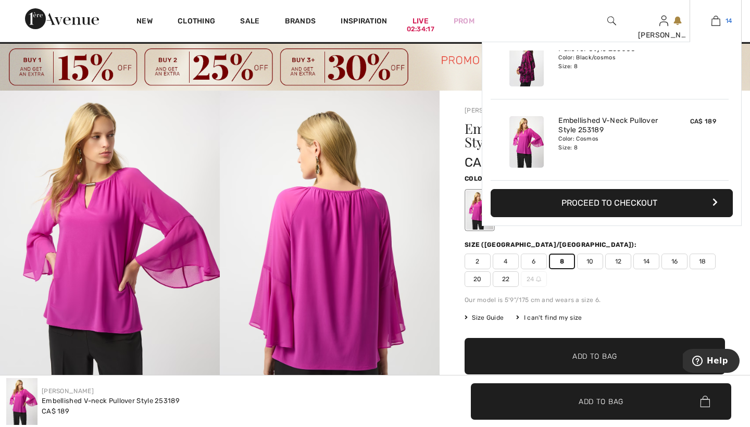
click at [718, 23] on img at bounding box center [715, 21] width 9 height 13
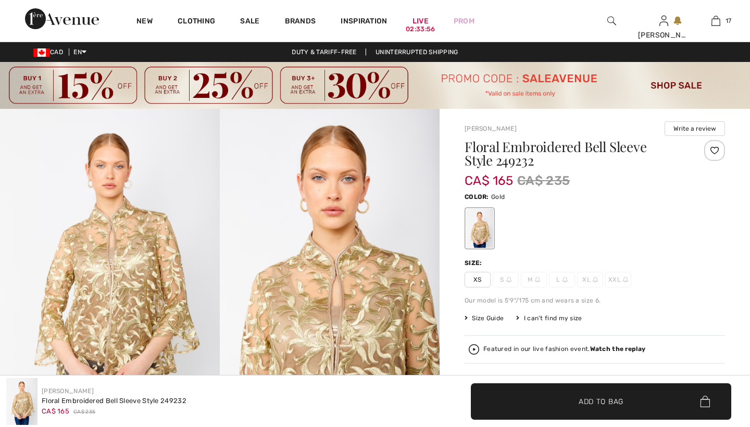
checkbox input "true"
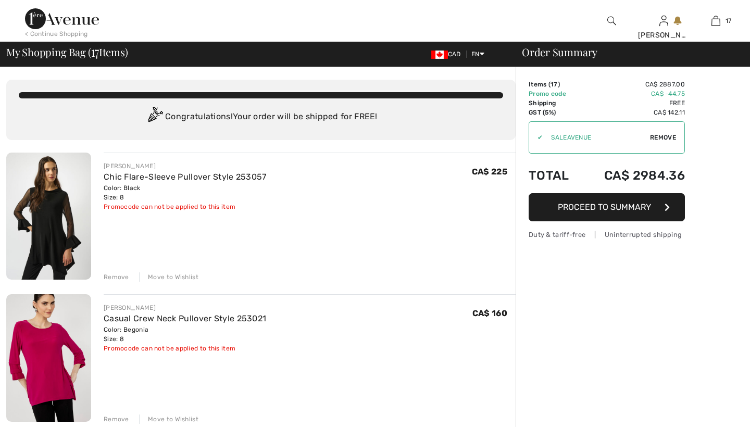
checkbox input "true"
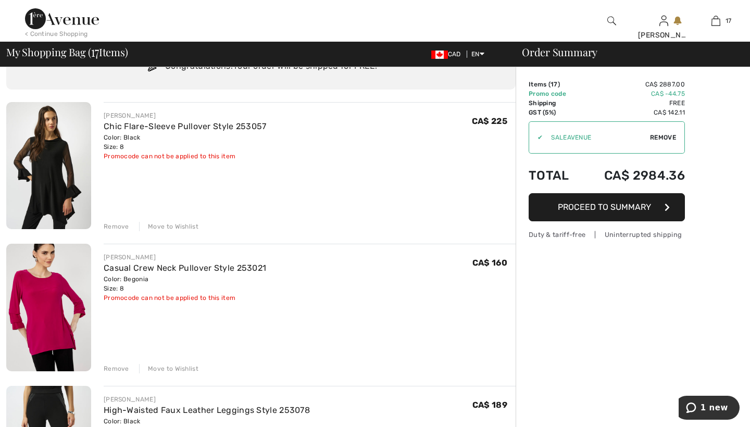
scroll to position [50, 0]
click at [166, 224] on div "Move to Wishlist" at bounding box center [168, 226] width 59 height 9
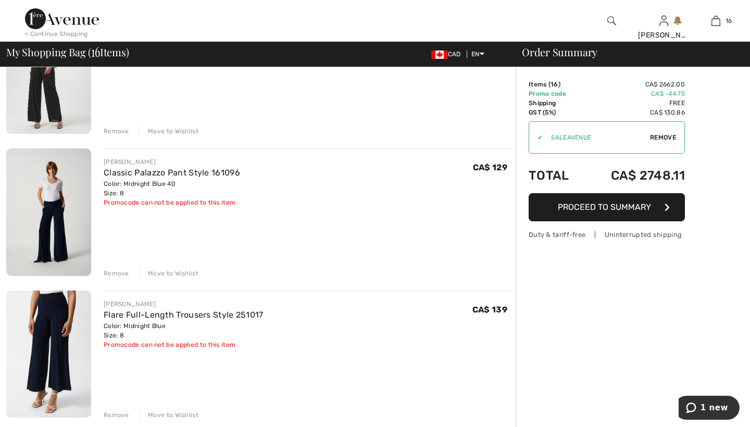
scroll to position [856, 0]
click at [142, 313] on link "Flare Full-Length Trousers Style 251017" at bounding box center [184, 314] width 160 height 10
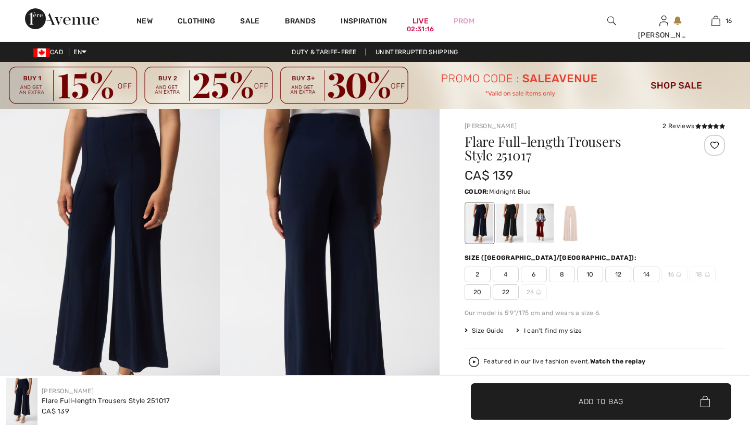
checkbox input "true"
click at [567, 226] on div at bounding box center [570, 223] width 27 height 39
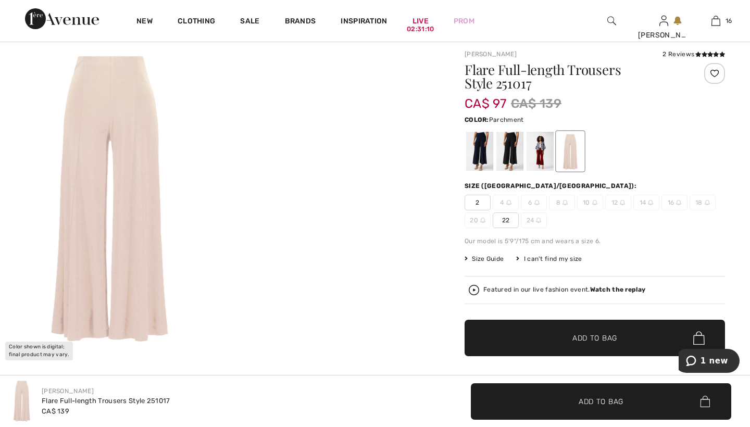
scroll to position [73, 0]
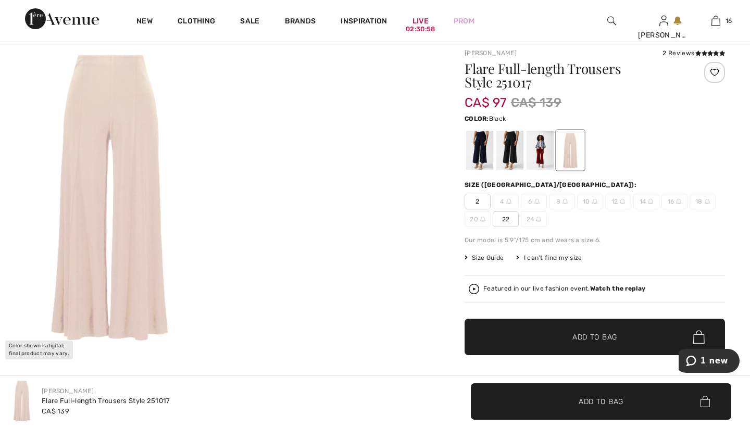
click at [510, 145] on div at bounding box center [509, 150] width 27 height 39
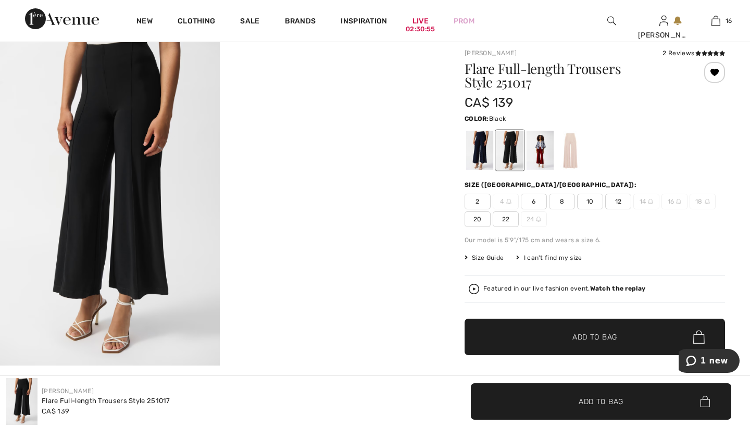
click at [561, 200] on span "8" at bounding box center [562, 202] width 26 height 16
click at [578, 334] on span "Add to Bag" at bounding box center [594, 337] width 45 height 11
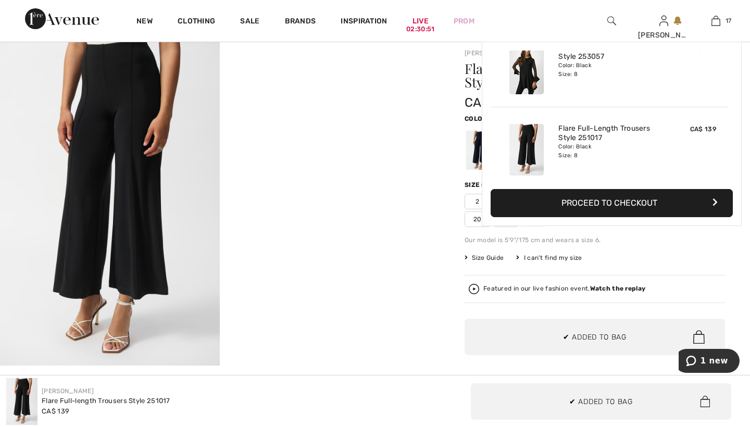
scroll to position [1251, 0]
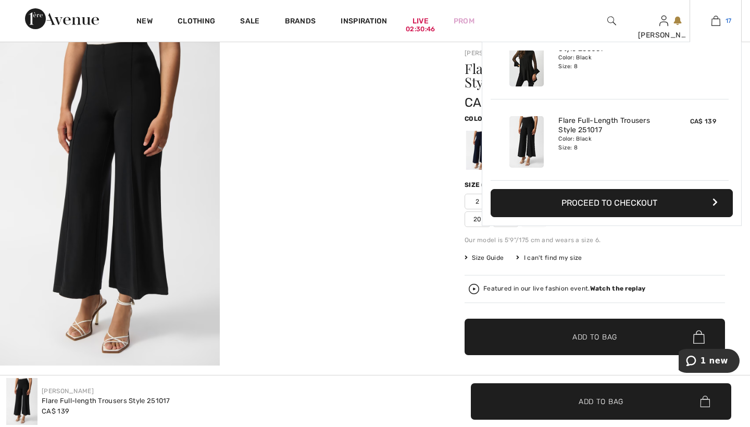
click at [716, 19] on img at bounding box center [715, 21] width 9 height 13
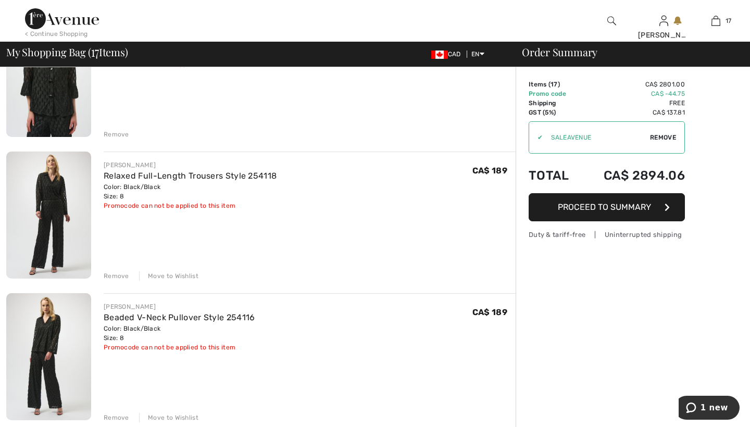
scroll to position [567, 0]
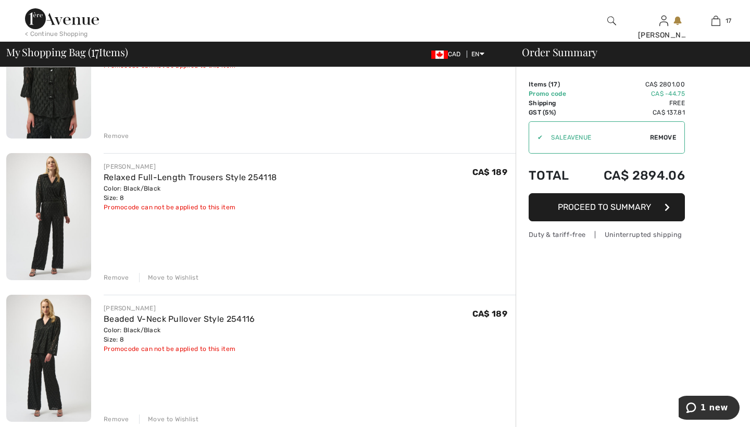
click at [182, 276] on div "Move to Wishlist" at bounding box center [168, 277] width 59 height 9
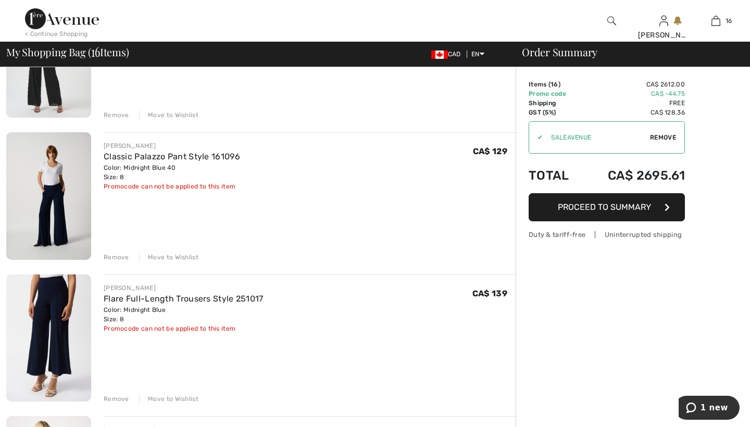
scroll to position [729, 0]
click at [174, 297] on link "Flare Full-Length Trousers Style 251017" at bounding box center [184, 299] width 160 height 10
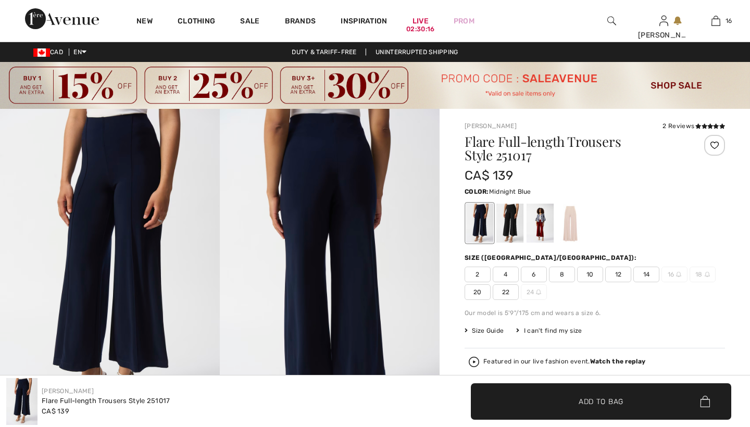
checkbox input "true"
click at [702, 125] on icon at bounding box center [705, 125] width 6 height 5
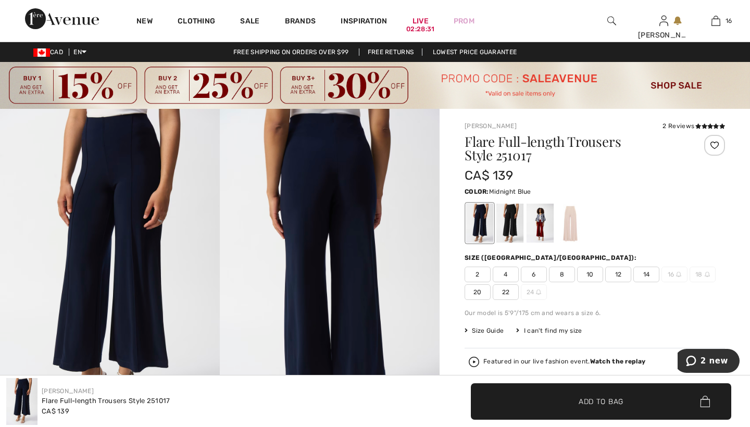
click at [476, 224] on div at bounding box center [479, 223] width 27 height 39
click at [563, 273] on span "8" at bounding box center [562, 275] width 26 height 16
click at [585, 399] on span "Add to Bag" at bounding box center [601, 401] width 45 height 11
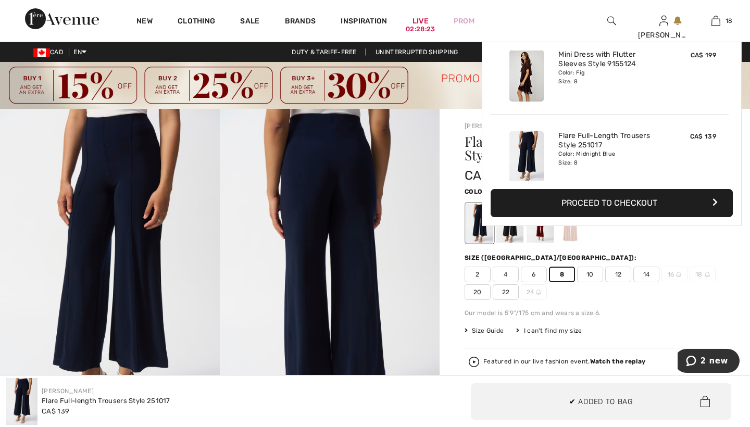
scroll to position [1332, 0]
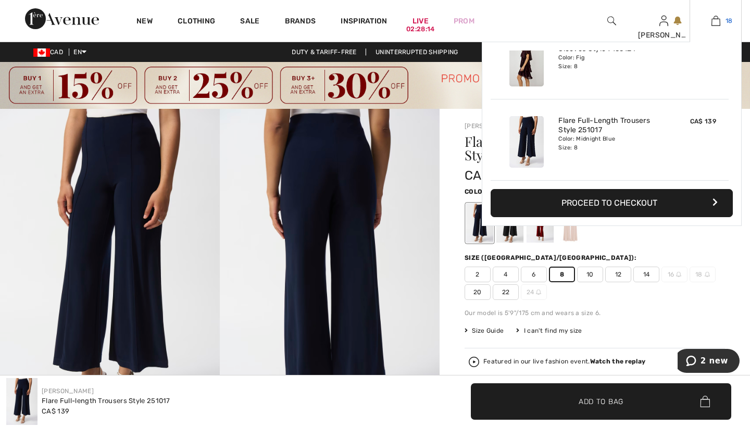
click at [714, 19] on img at bounding box center [715, 21] width 9 height 13
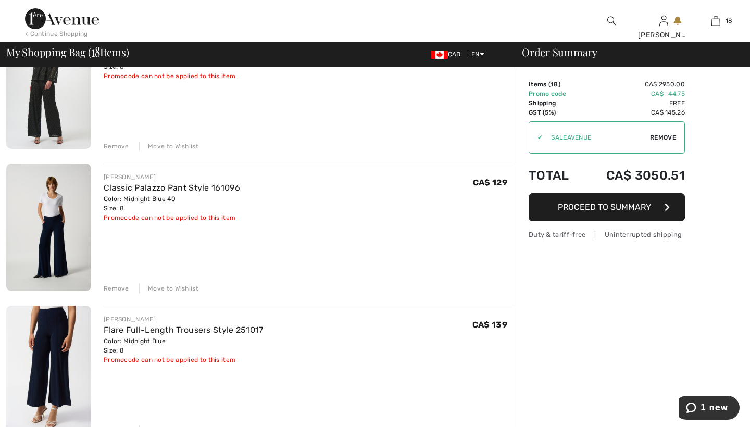
scroll to position [699, 0]
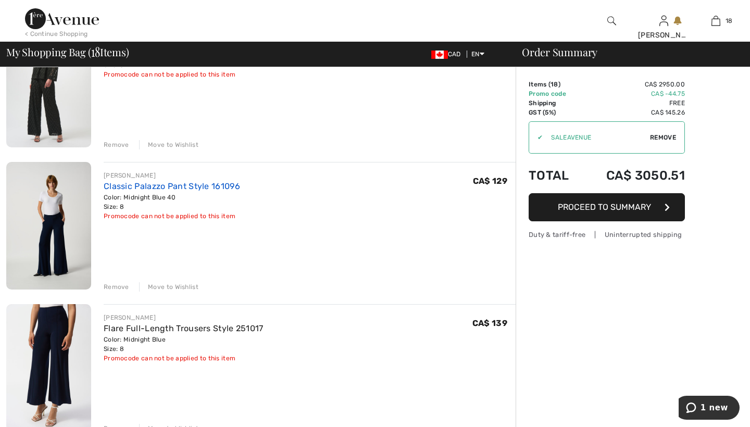
click at [147, 186] on link "Classic Palazzo Pant Style 161096" at bounding box center [172, 186] width 136 height 10
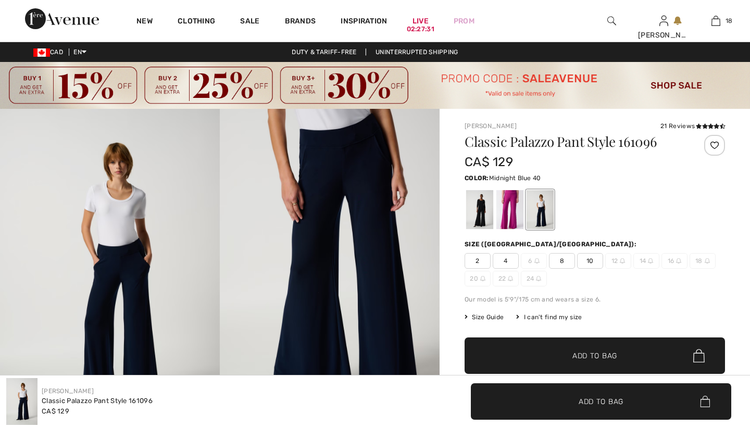
checkbox input "true"
click at [544, 208] on div at bounding box center [540, 209] width 27 height 39
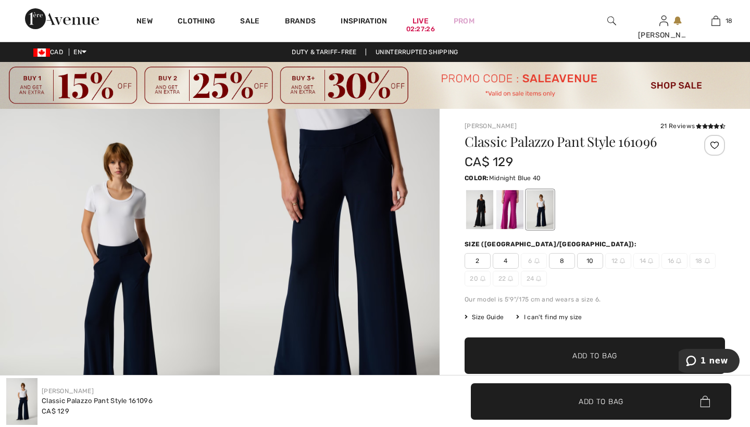
click at [563, 260] on span "8" at bounding box center [562, 261] width 26 height 16
click at [585, 355] on span "Add to Bag" at bounding box center [594, 356] width 45 height 11
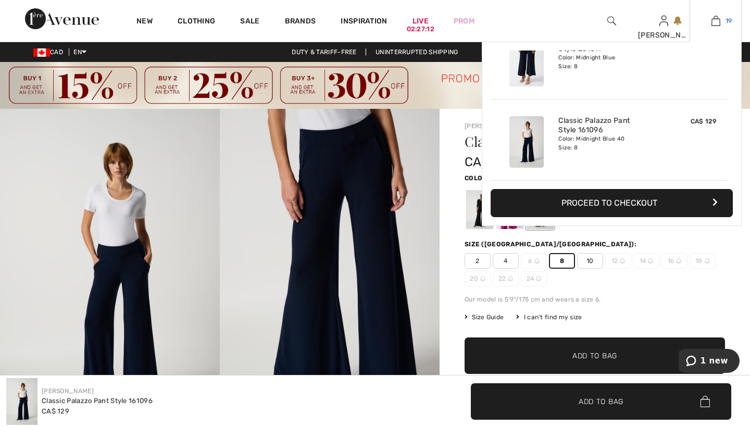
click at [715, 20] on img at bounding box center [715, 21] width 9 height 13
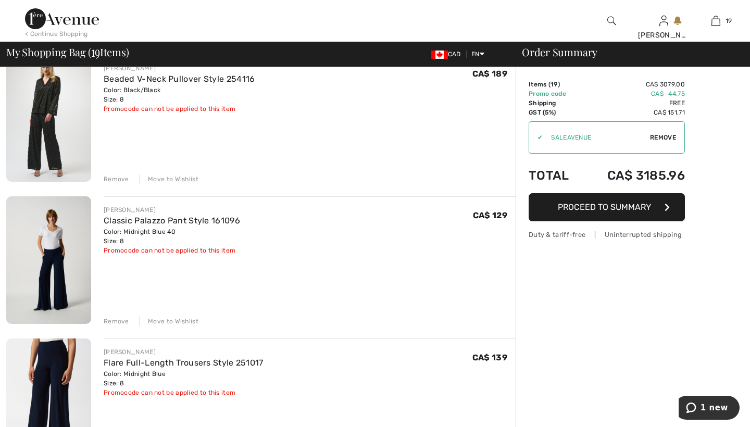
scroll to position [665, 0]
click at [166, 321] on div "Move to Wishlist" at bounding box center [168, 321] width 59 height 9
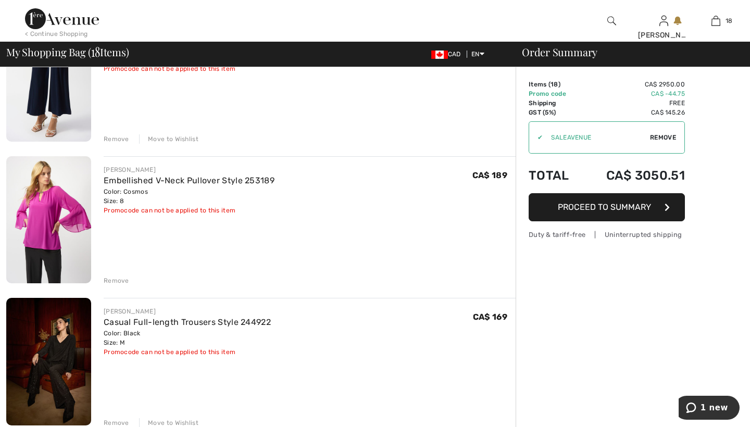
scroll to position [850, 0]
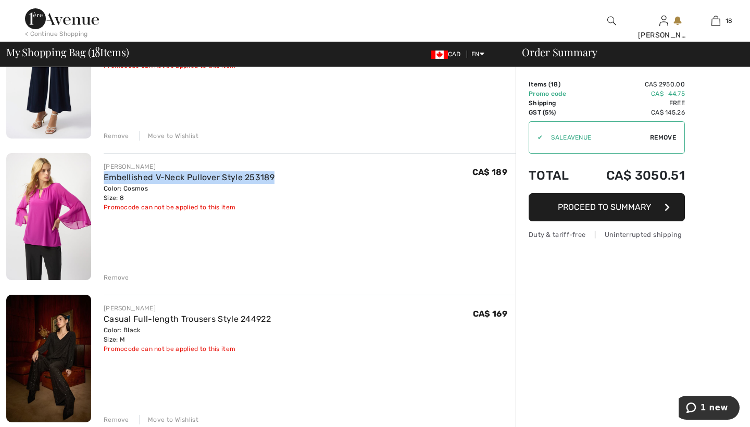
click at [118, 276] on div "Remove" at bounding box center [117, 277] width 26 height 9
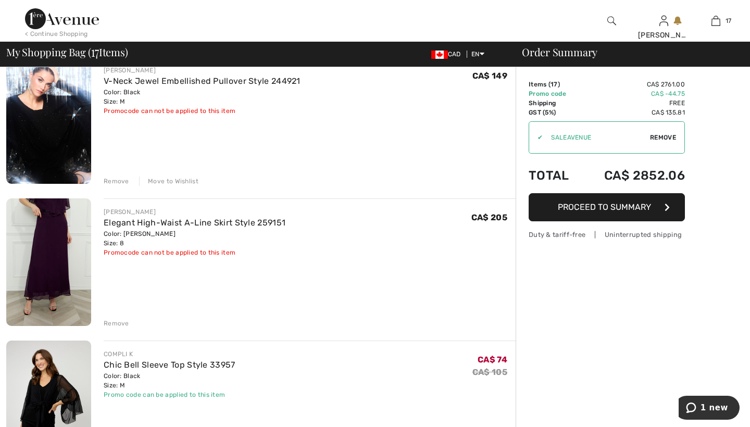
scroll to position [1100, 0]
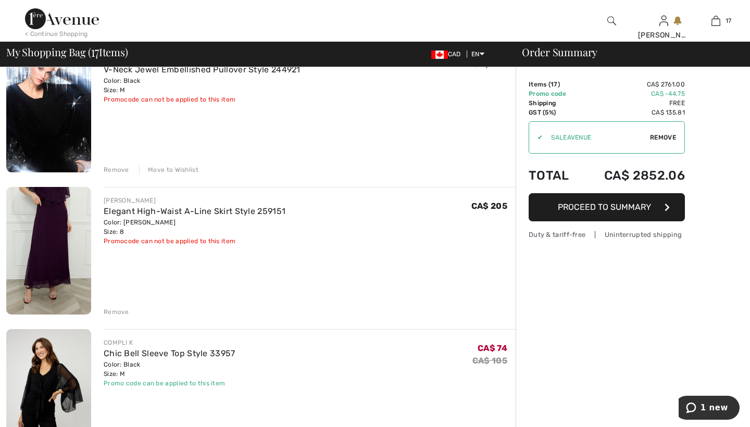
click at [117, 311] on div "Remove" at bounding box center [117, 311] width 26 height 9
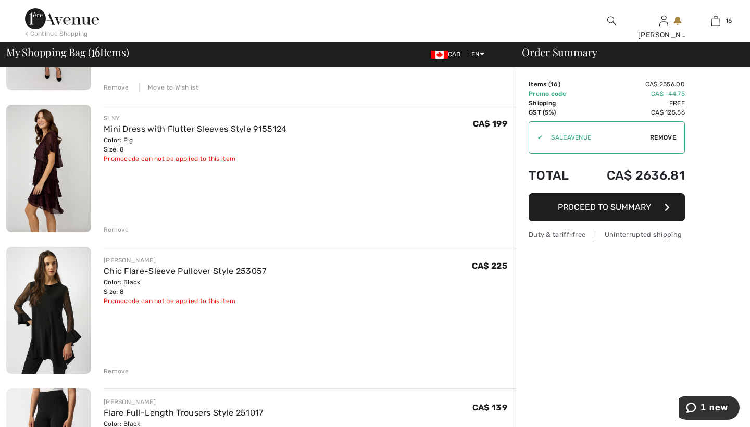
scroll to position [1468, 0]
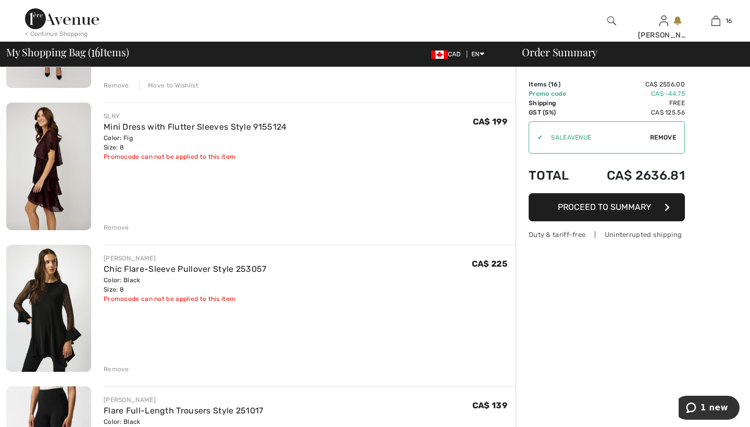
click at [115, 369] on div "Remove" at bounding box center [117, 369] width 26 height 9
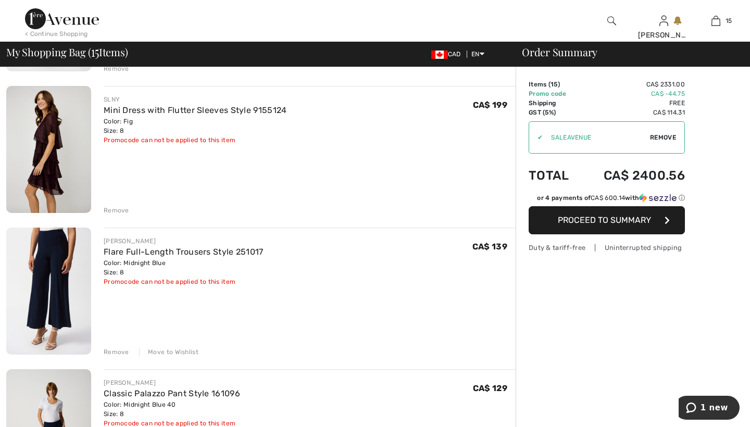
scroll to position [1787, 0]
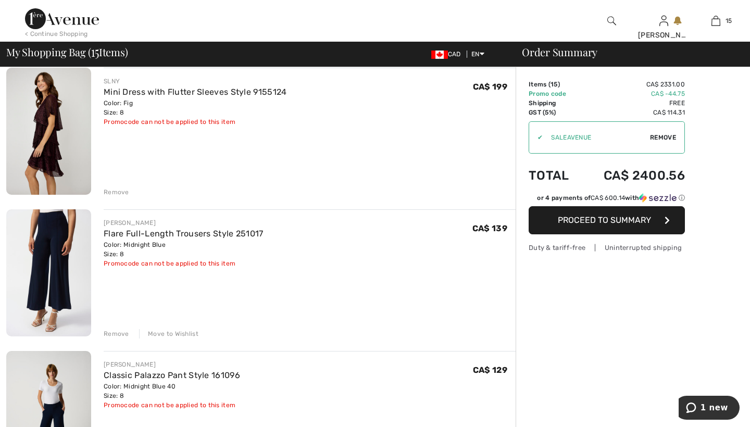
click at [184, 333] on div "Move to Wishlist" at bounding box center [168, 333] width 59 height 9
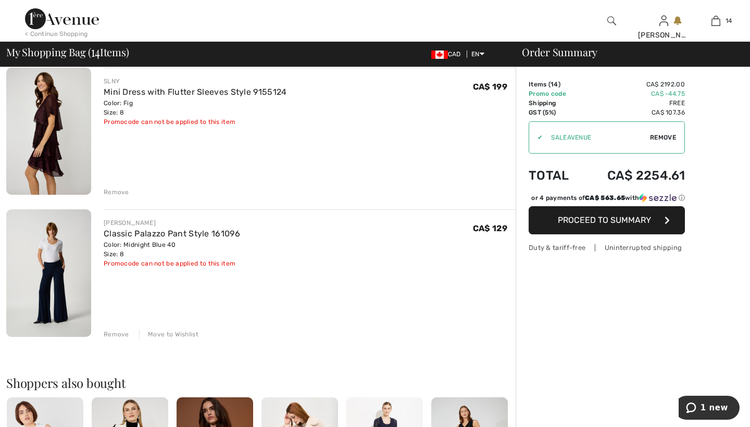
click at [158, 333] on div "Move to Wishlist" at bounding box center [168, 334] width 59 height 9
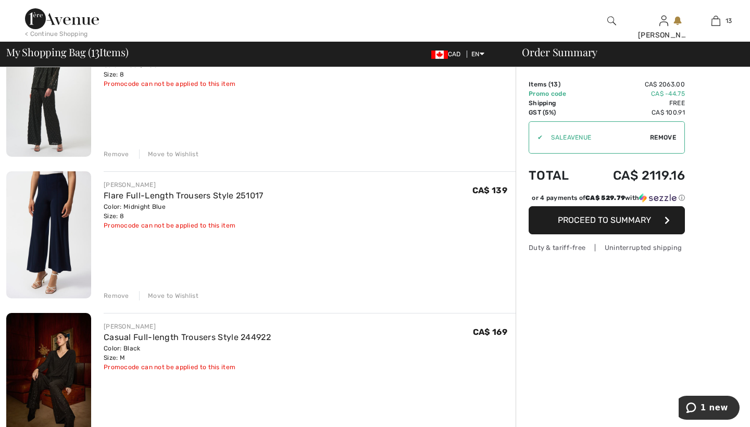
scroll to position [680, 0]
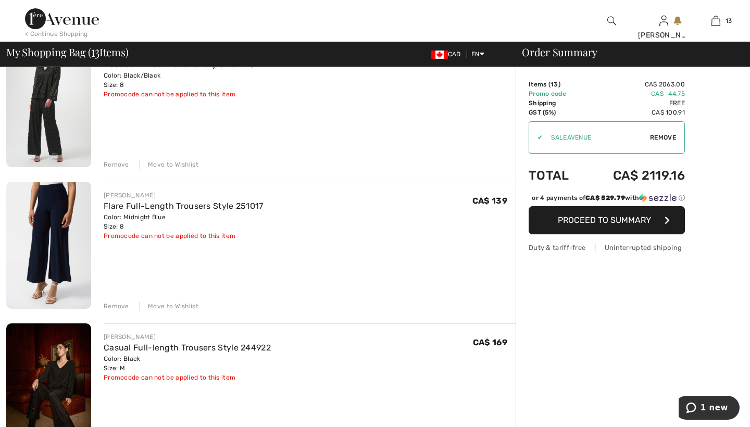
click at [159, 307] on div "Move to Wishlist" at bounding box center [168, 306] width 59 height 9
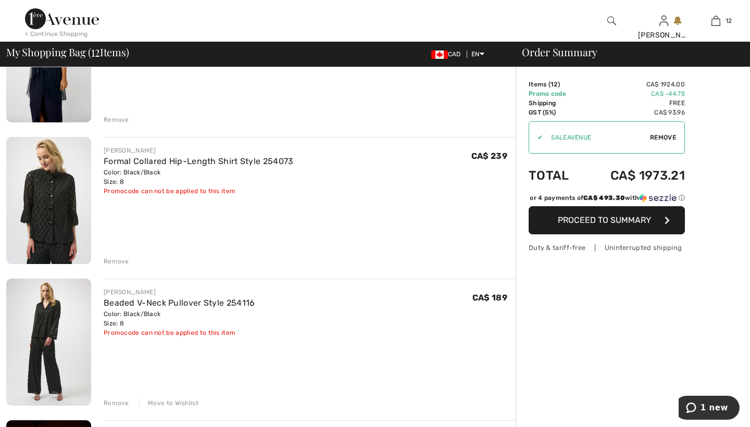
scroll to position [451, 0]
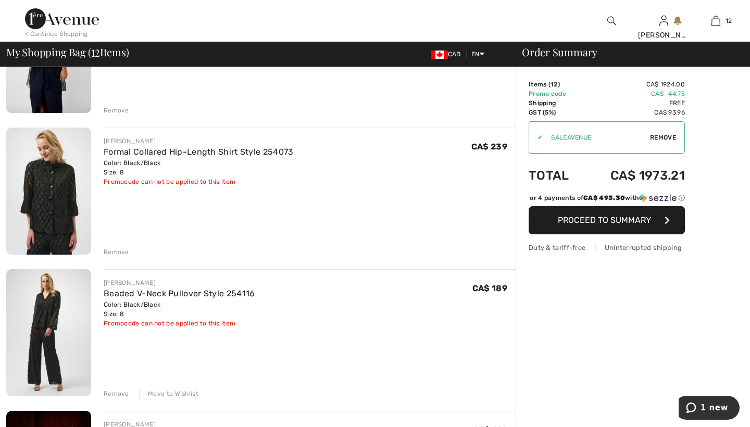
click at [50, 307] on img at bounding box center [48, 332] width 85 height 127
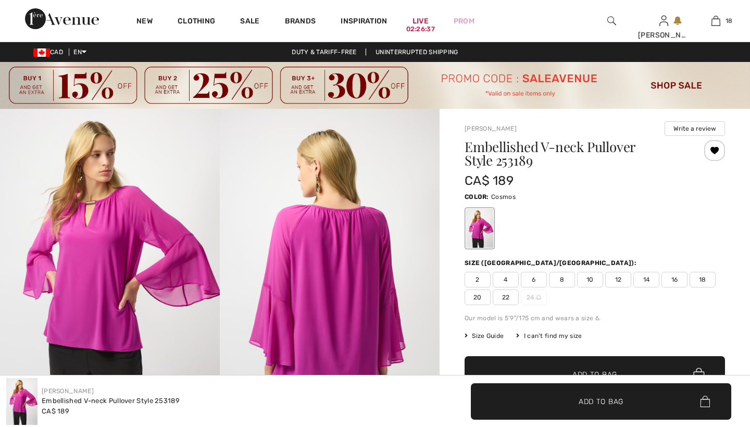
checkbox input "true"
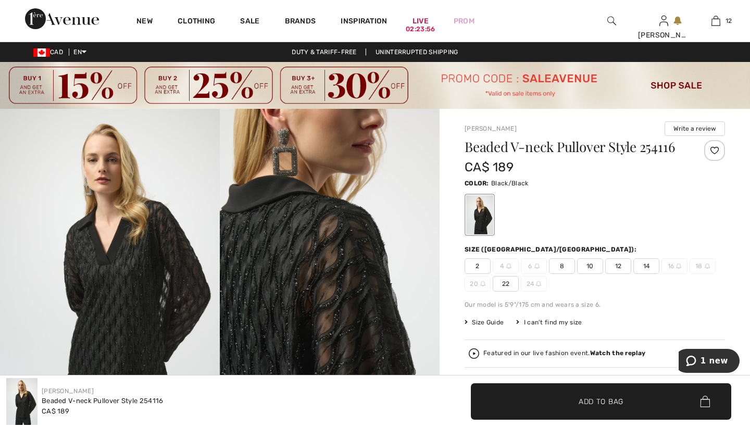
click at [716, 20] on img at bounding box center [715, 21] width 9 height 13
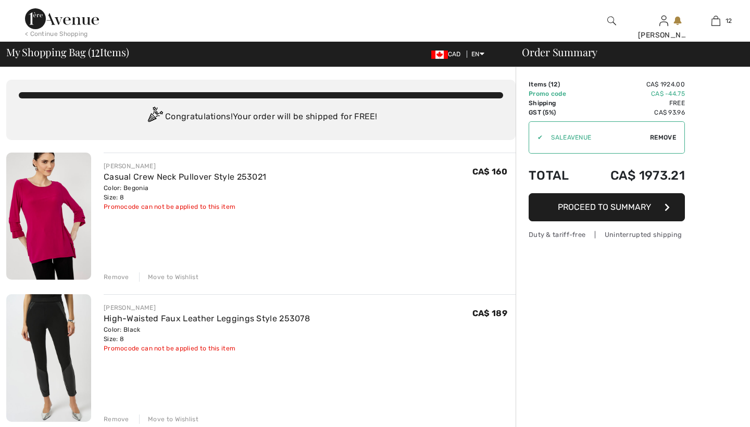
checkbox input "true"
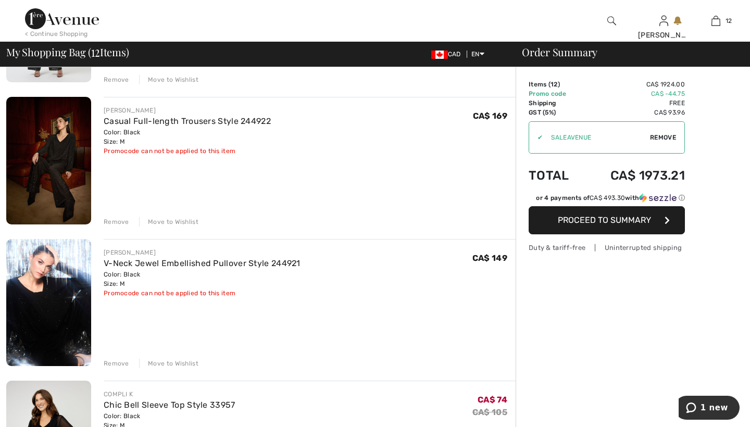
scroll to position [787, 0]
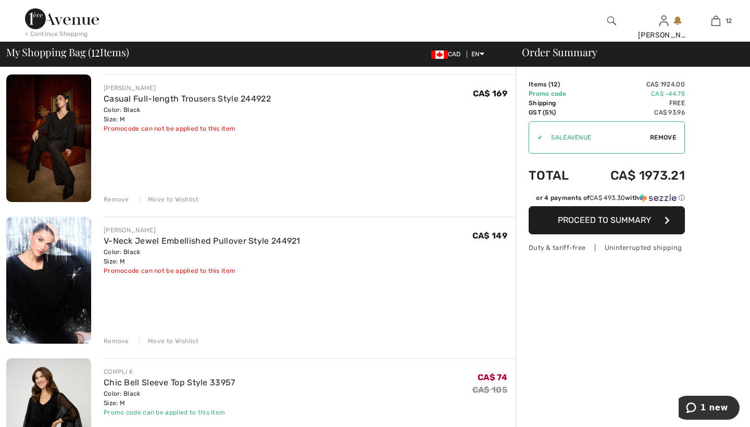
click at [178, 199] on div "Move to Wishlist" at bounding box center [168, 199] width 59 height 9
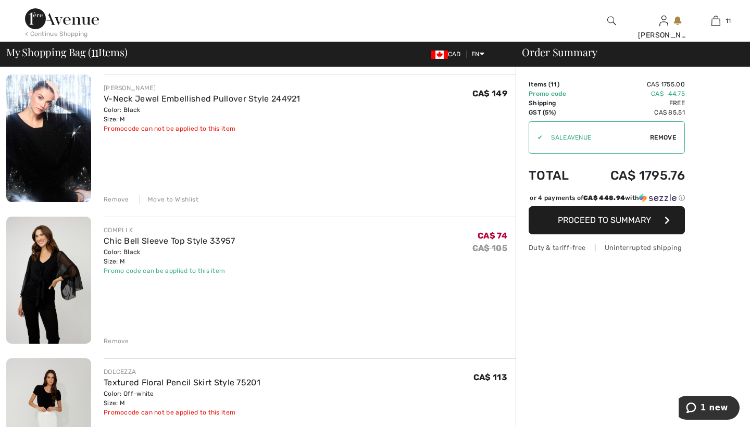
click at [173, 198] on div "Move to Wishlist" at bounding box center [168, 199] width 59 height 9
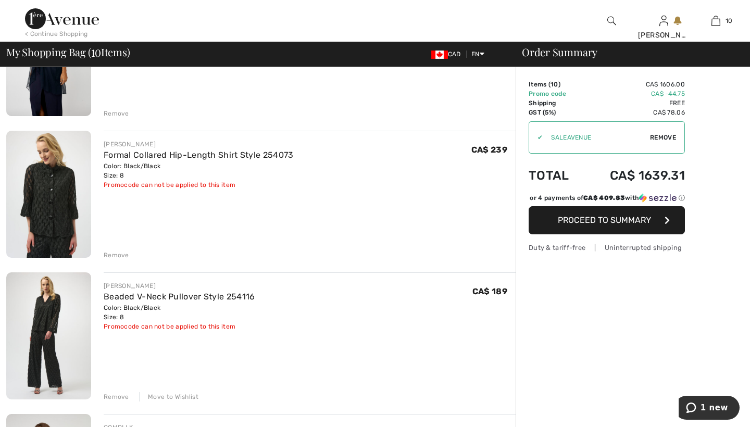
scroll to position [447, 0]
click at [177, 154] on link "Formal Collared Hip-Length Shirt Style 254073" at bounding box center [199, 156] width 190 height 10
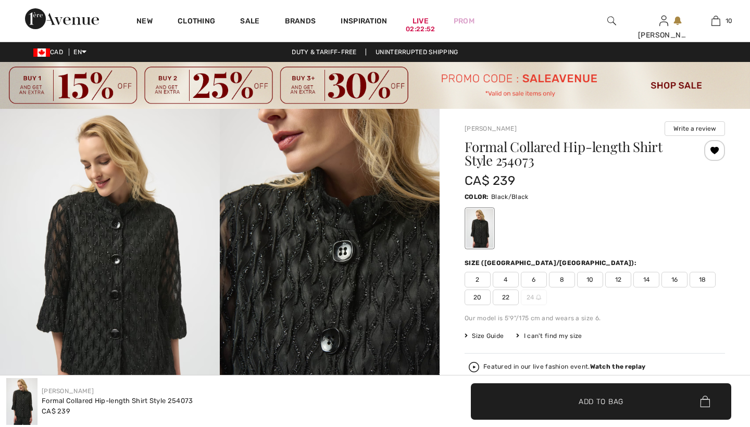
checkbox input "true"
click at [717, 21] on img at bounding box center [715, 21] width 9 height 13
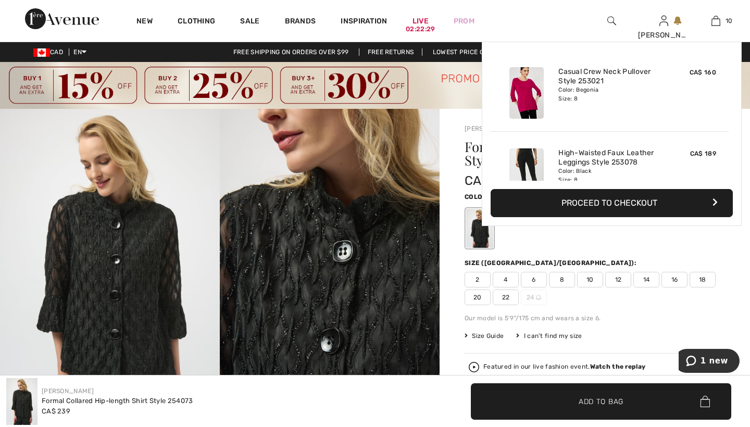
click at [717, 21] on img at bounding box center [715, 21] width 9 height 13
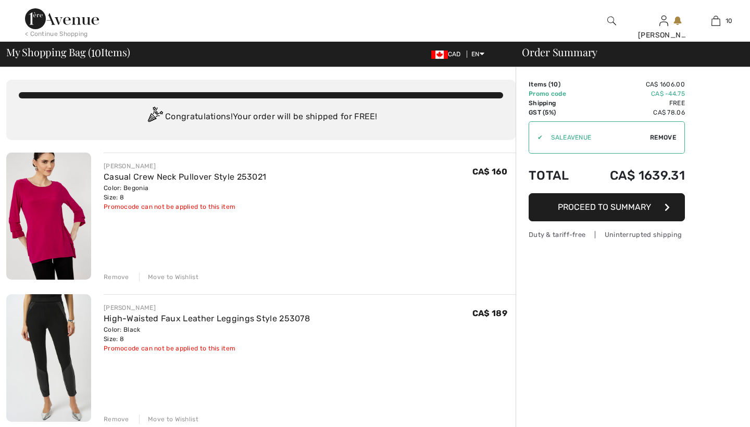
checkbox input "true"
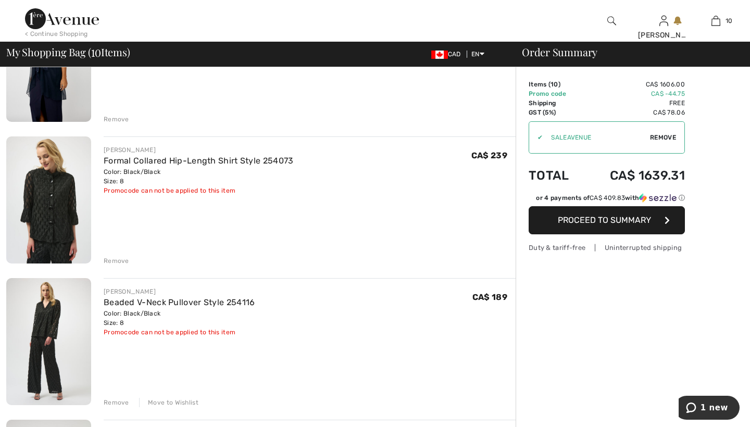
scroll to position [442, 0]
click at [116, 261] on div "Remove" at bounding box center [117, 260] width 26 height 9
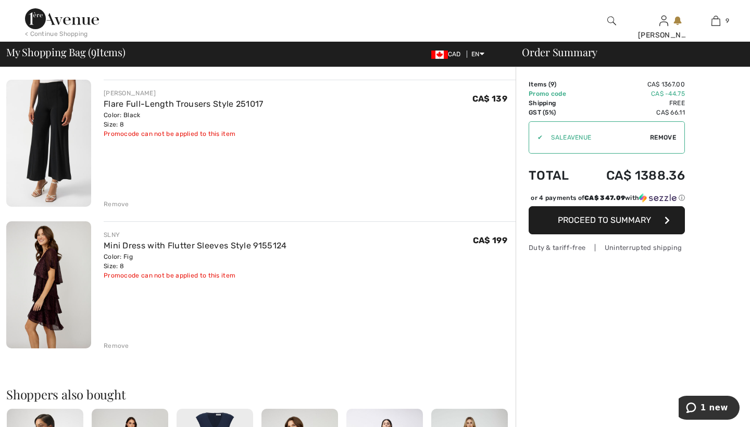
scroll to position [1079, 0]
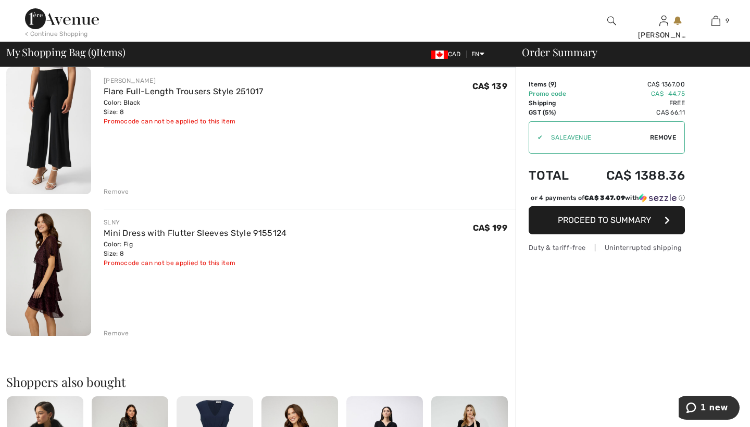
click at [116, 334] on div "Remove" at bounding box center [117, 333] width 26 height 9
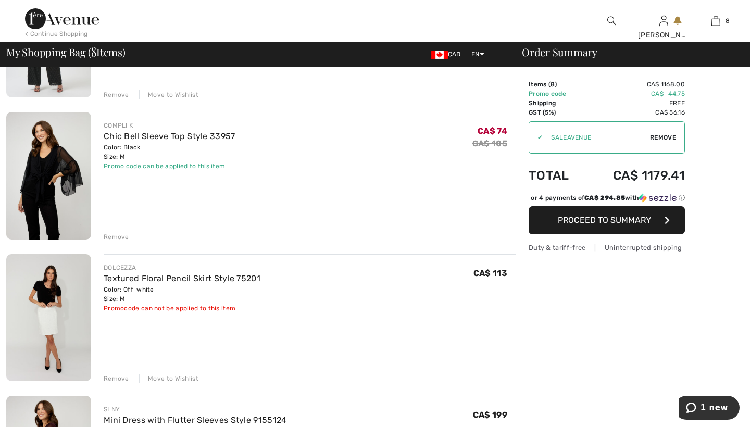
scroll to position [607, 0]
click at [48, 159] on img at bounding box center [48, 176] width 85 height 127
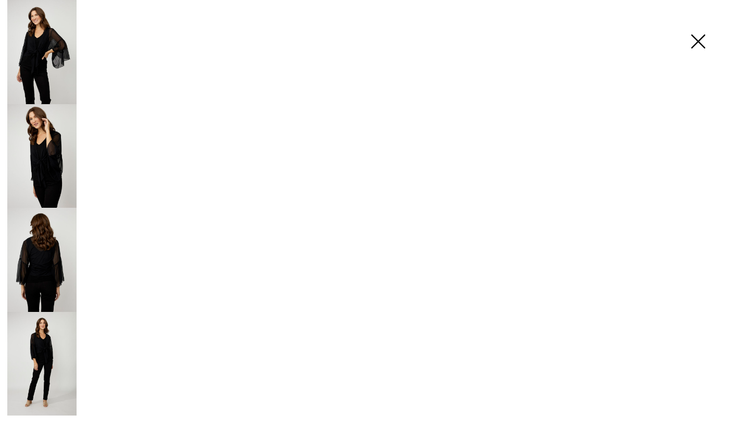
checkbox input "true"
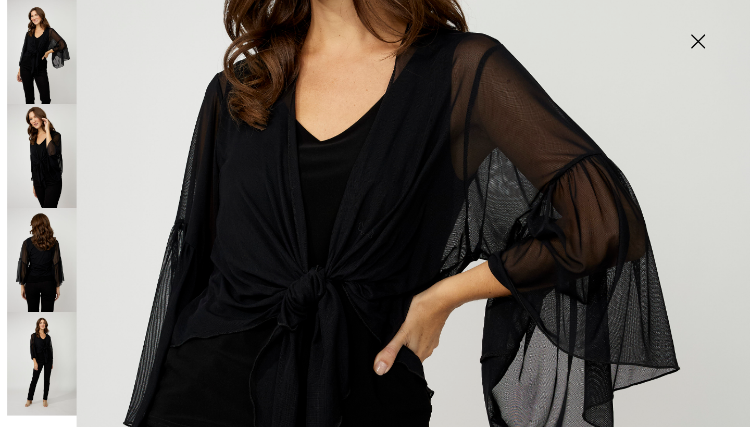
scroll to position [270, 0]
click at [38, 260] on img at bounding box center [41, 260] width 69 height 104
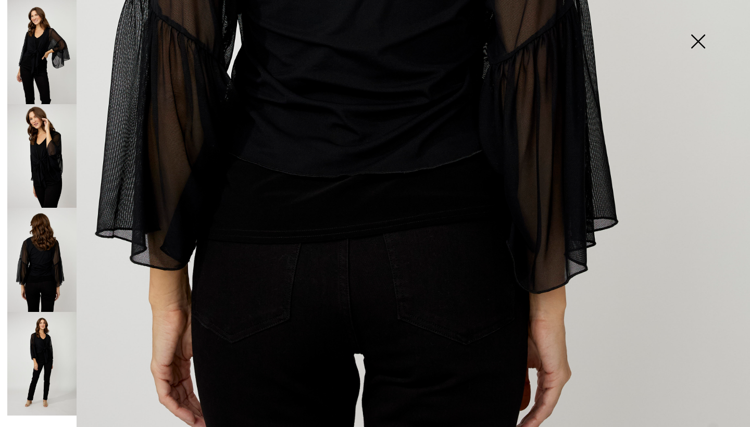
scroll to position [565, 0]
click at [51, 151] on img at bounding box center [41, 156] width 69 height 104
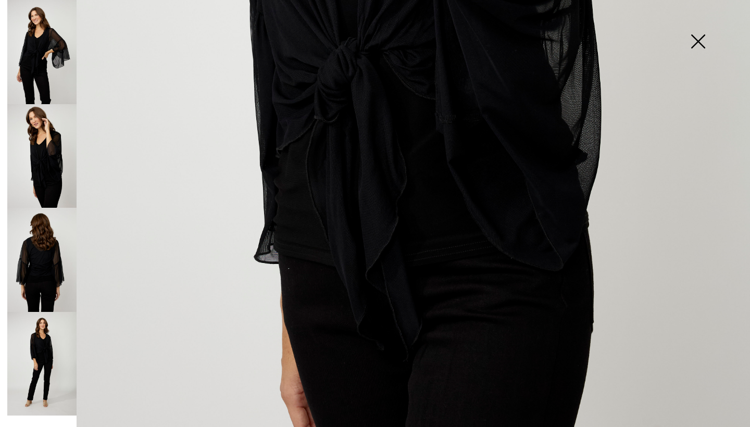
click at [59, 49] on img at bounding box center [41, 52] width 69 height 104
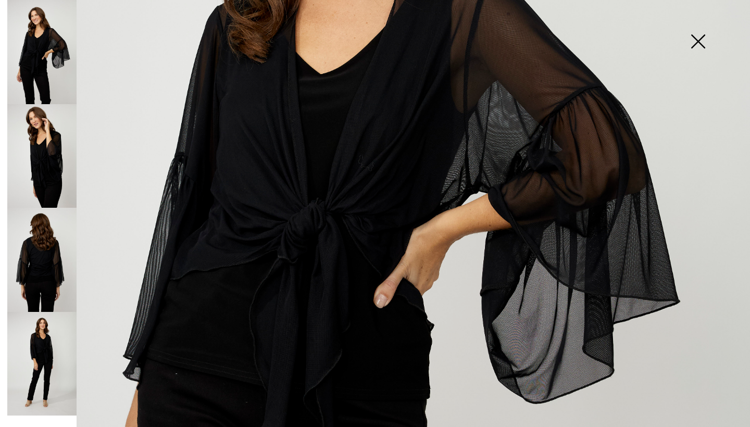
scroll to position [327, 0]
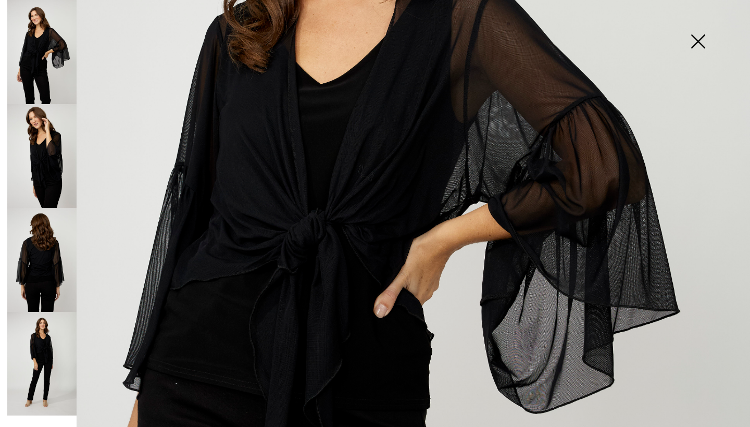
click at [43, 340] on img at bounding box center [41, 364] width 69 height 104
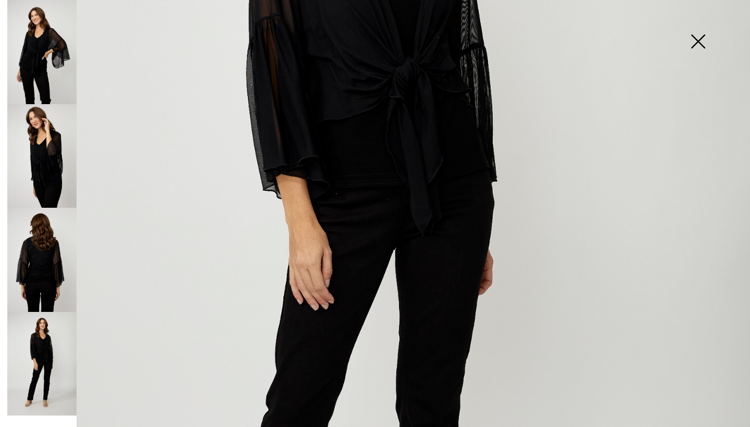
click at [701, 36] on img at bounding box center [698, 43] width 52 height 54
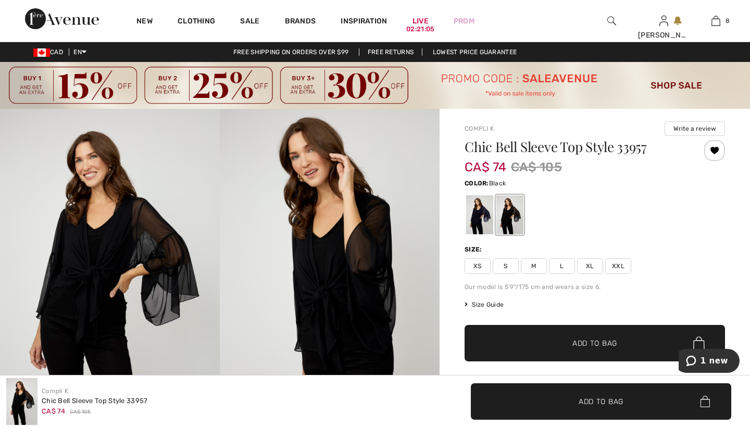
click at [484, 216] on div at bounding box center [479, 214] width 27 height 39
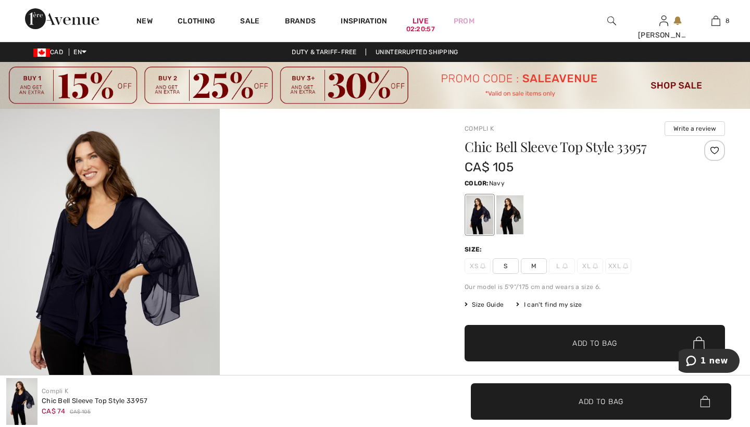
scroll to position [0, 0]
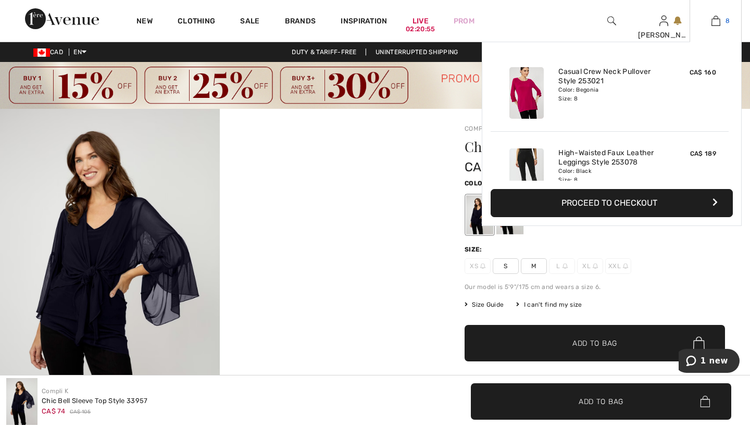
click at [716, 21] on img at bounding box center [715, 21] width 9 height 13
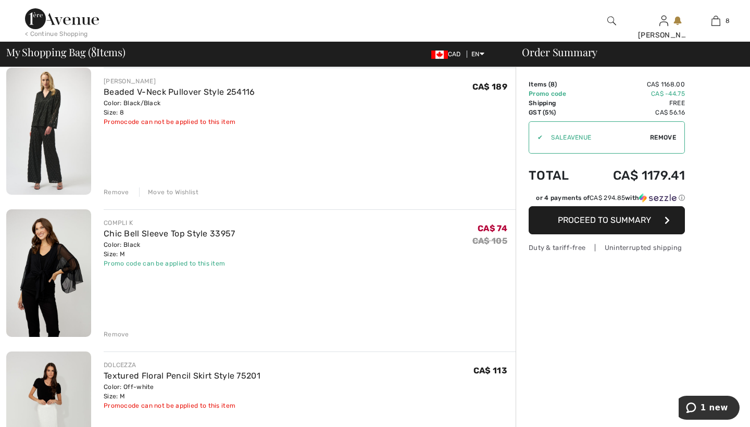
scroll to position [512, 0]
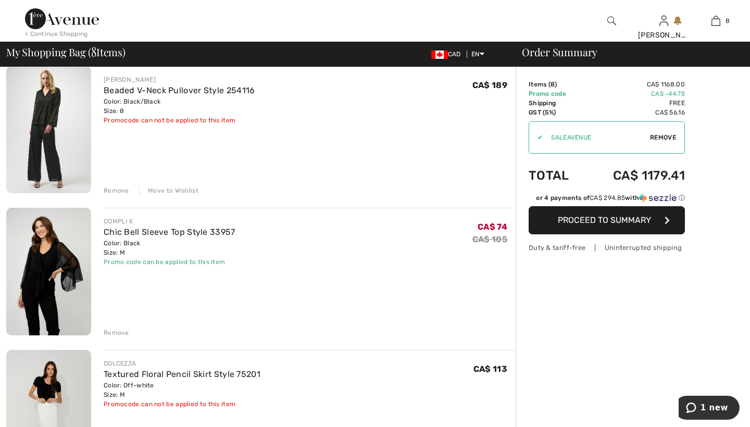
click at [112, 331] on div "Remove" at bounding box center [117, 332] width 26 height 9
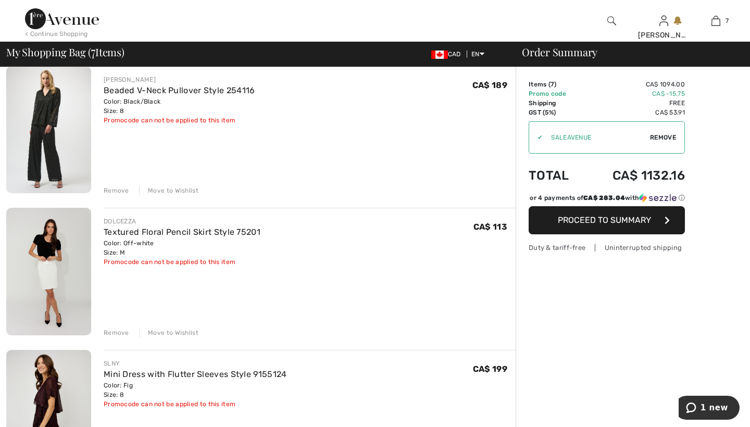
click at [112, 331] on div "Remove" at bounding box center [117, 332] width 26 height 9
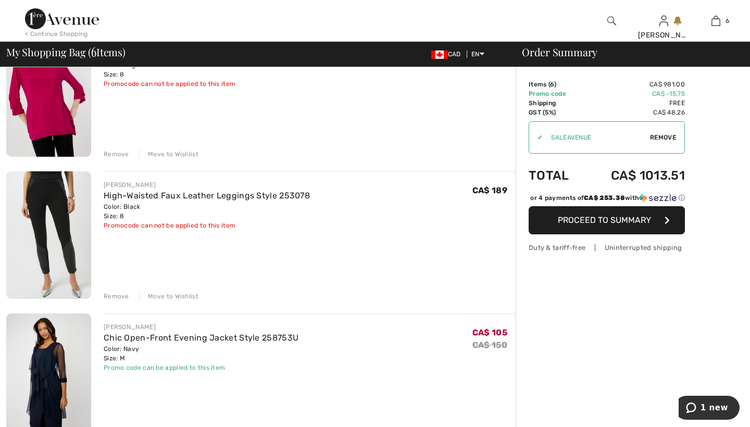
scroll to position [122, 0]
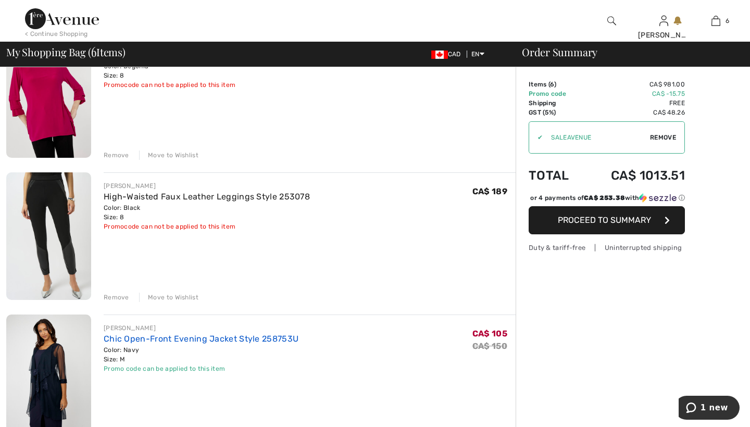
click at [120, 337] on link "Chic Open-Front Evening Jacket Style 258753U" at bounding box center [201, 339] width 195 height 10
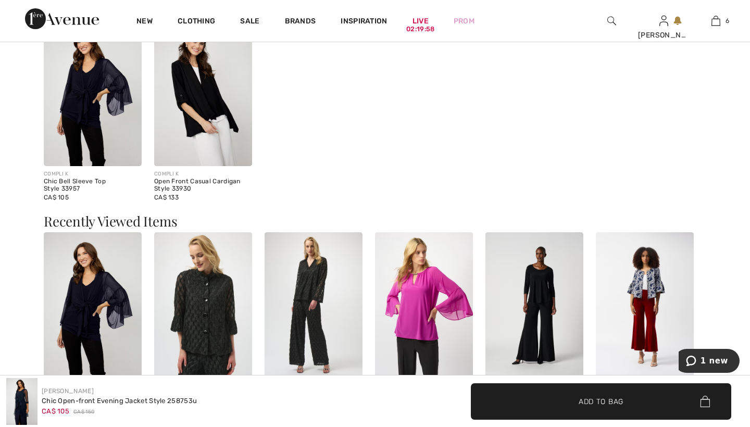
scroll to position [788, 0]
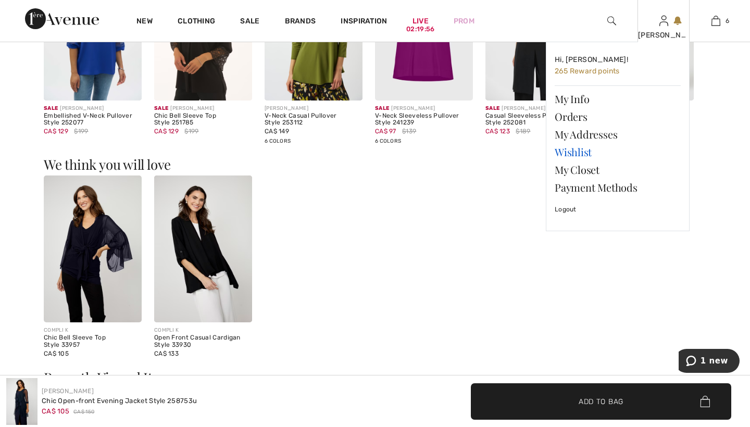
click at [574, 150] on link "Wishlist" at bounding box center [618, 152] width 126 height 18
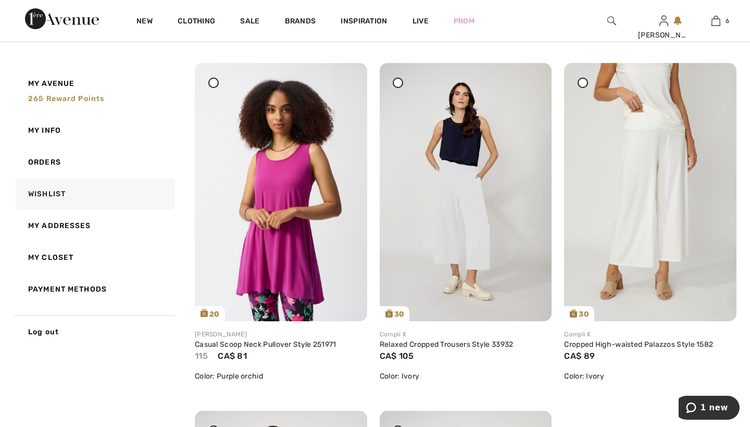
scroll to position [5399, 0]
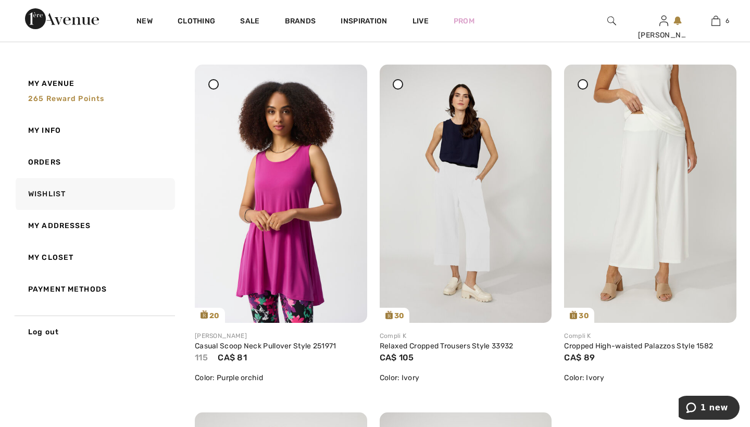
click at [648, 155] on img at bounding box center [650, 194] width 172 height 258
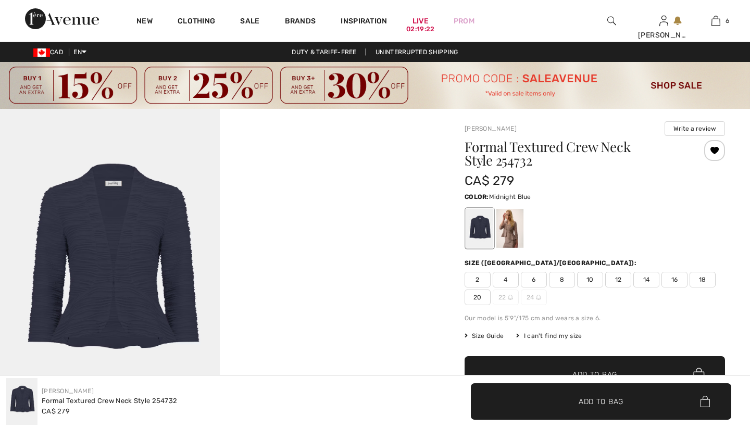
checkbox input "true"
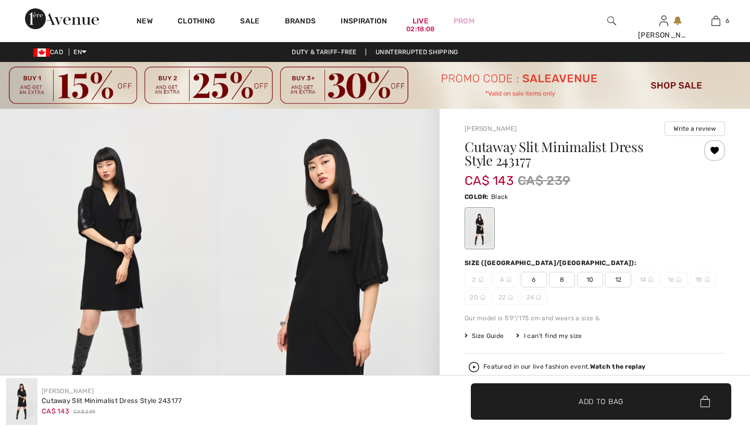
checkbox input "true"
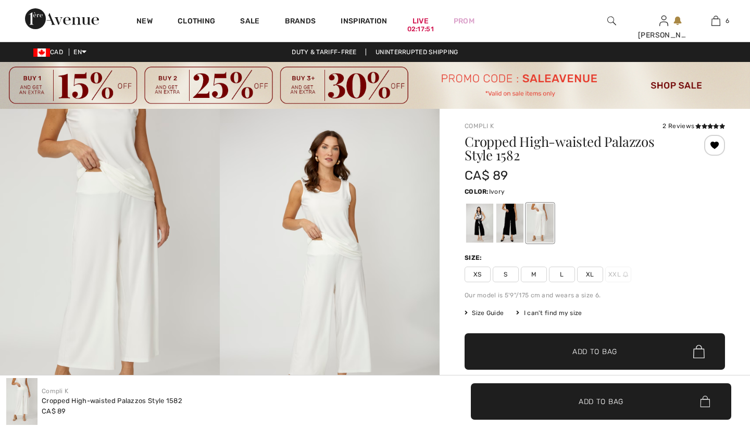
checkbox input "true"
click at [533, 272] on span "M" at bounding box center [534, 275] width 26 height 16
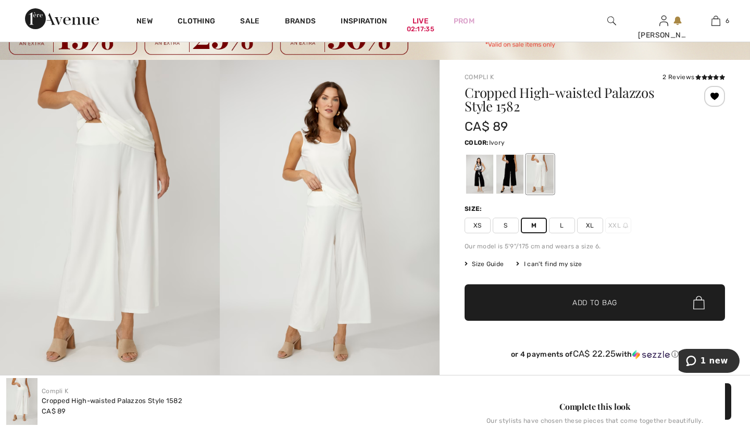
scroll to position [49, 0]
click at [581, 303] on span "Add to Bag" at bounding box center [594, 302] width 45 height 11
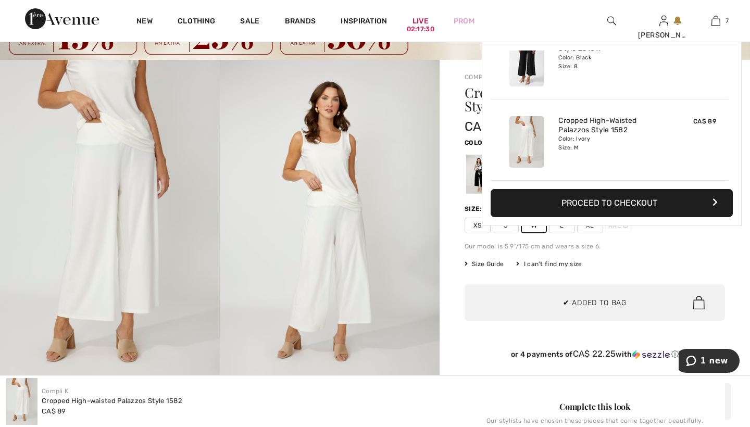
scroll to position [439, 0]
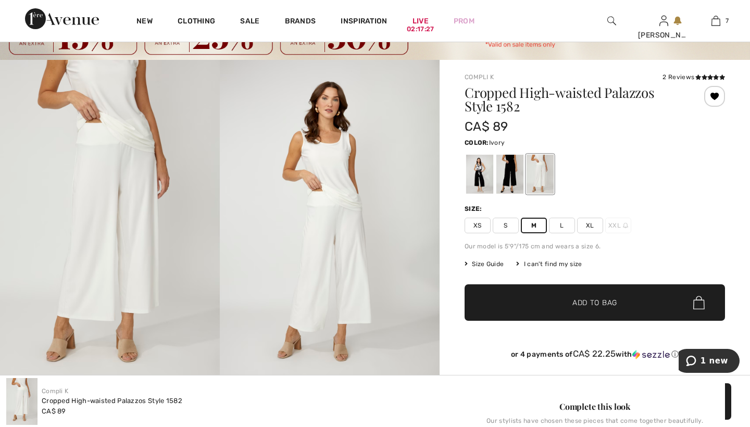
click at [514, 166] on div at bounding box center [509, 174] width 27 height 39
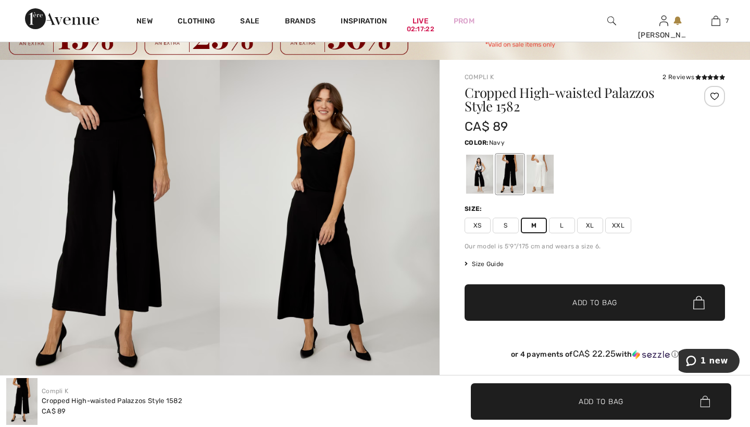
click at [578, 302] on span "Add to Bag" at bounding box center [594, 302] width 45 height 11
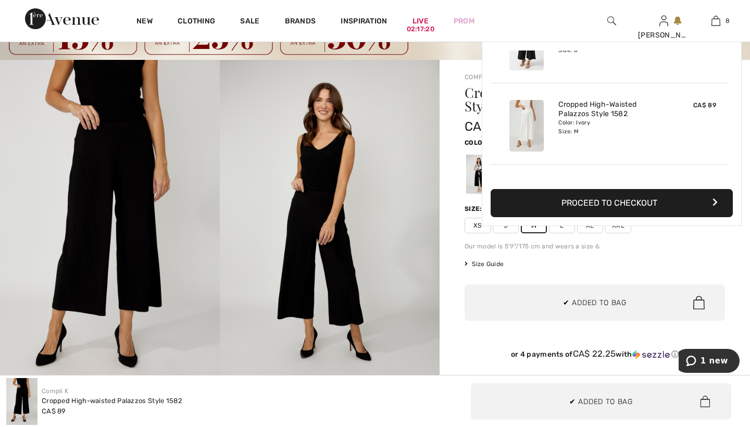
scroll to position [520, 0]
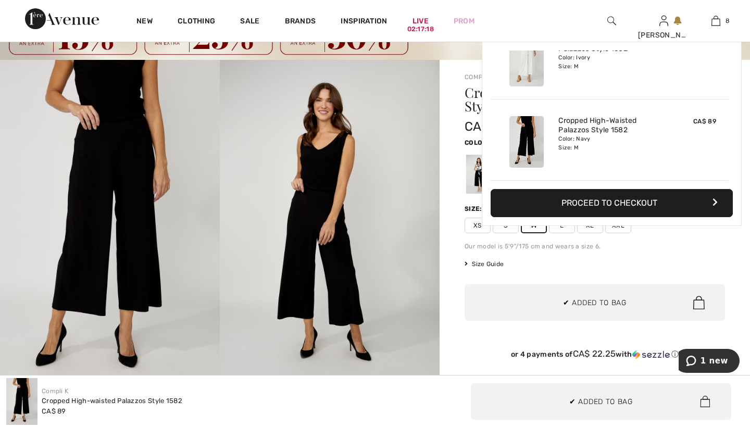
click at [444, 274] on div "Compli K 2 Reviews 2 Reviews Cropped High-waisted Palazzos Style 1582 CA$ 89 Co…" at bounding box center [595, 371] width 310 height 622
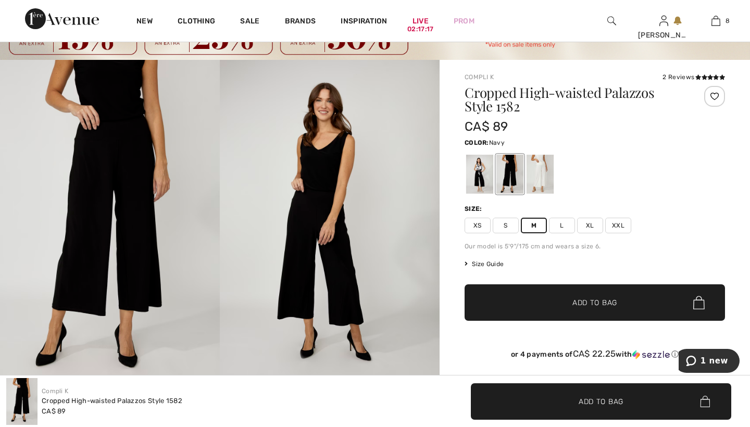
click at [482, 171] on div at bounding box center [479, 174] width 27 height 39
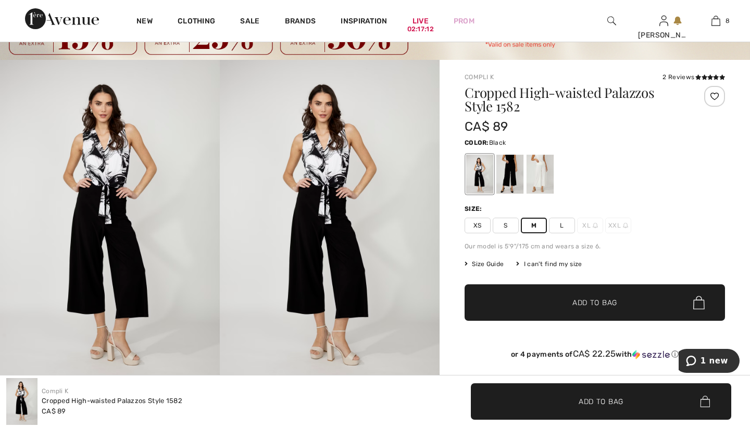
click at [581, 300] on span "Add to Bag" at bounding box center [594, 302] width 45 height 11
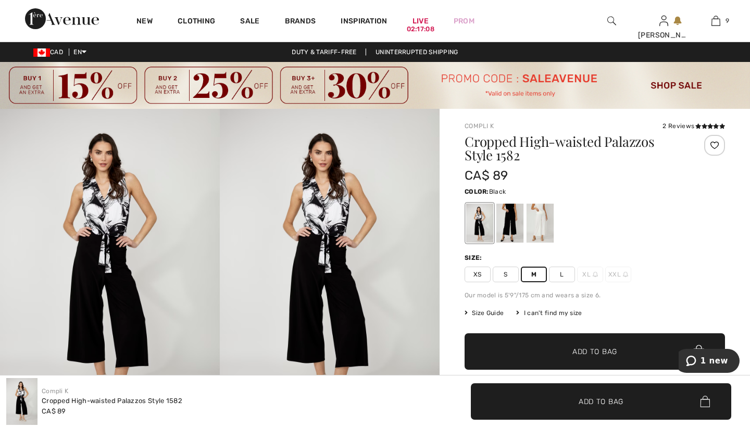
scroll to position [0, 0]
click at [715, 20] on img at bounding box center [715, 21] width 9 height 13
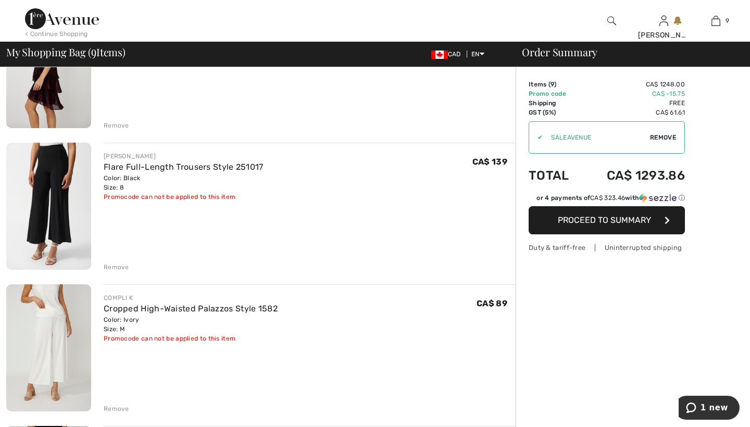
scroll to position [720, 0]
click at [116, 266] on div "Remove" at bounding box center [117, 266] width 26 height 9
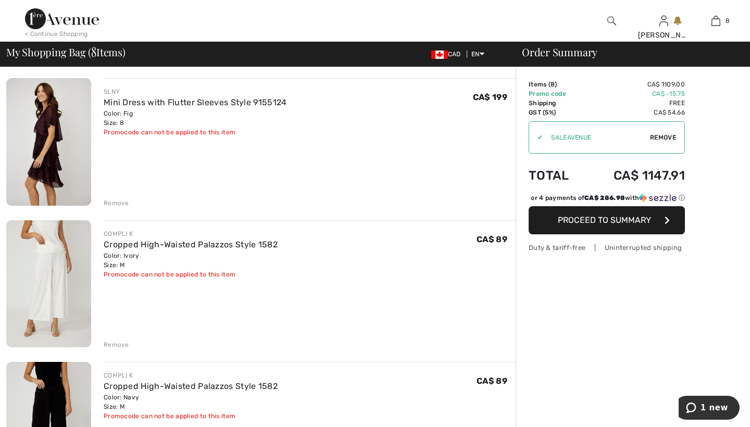
scroll to position [641, 0]
click at [140, 242] on link "Cropped High-Waisted Palazzos Style 1582" at bounding box center [191, 246] width 174 height 10
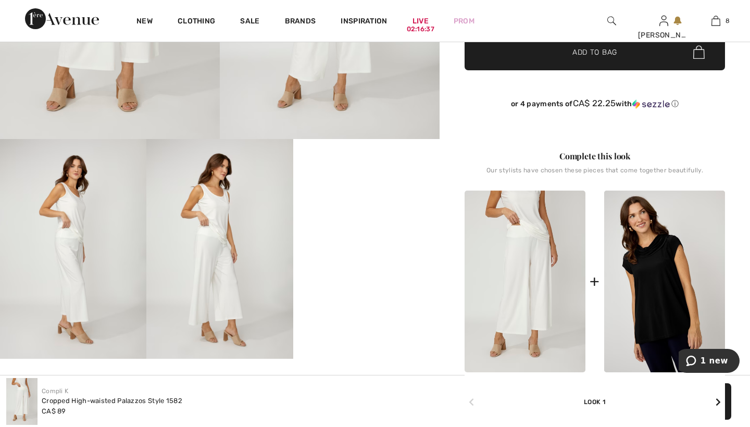
scroll to position [308, 0]
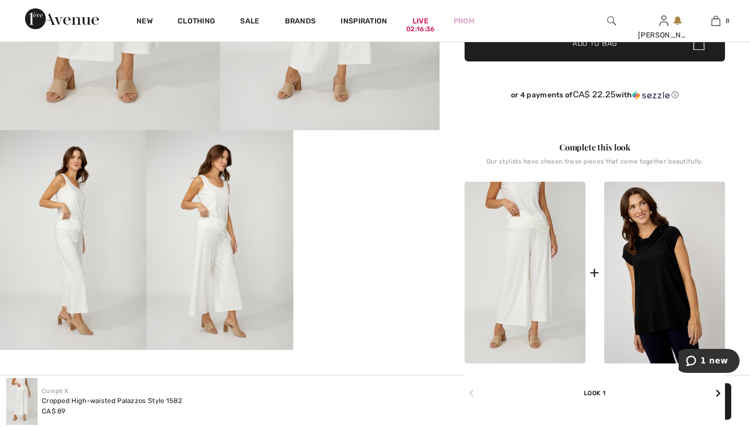
click at [665, 259] on img at bounding box center [664, 273] width 121 height 182
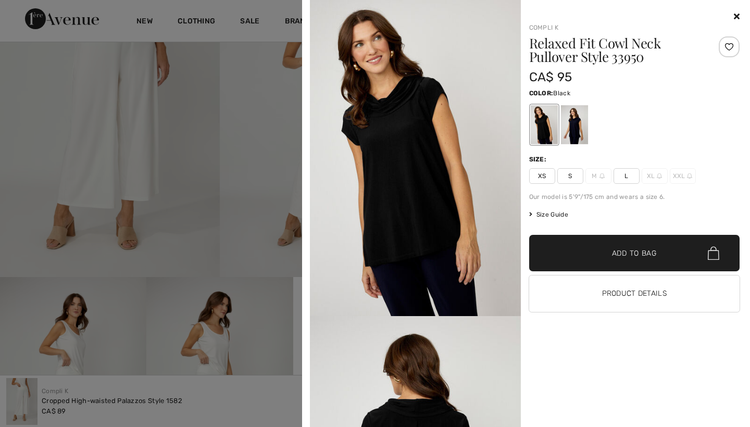
scroll to position [132, 0]
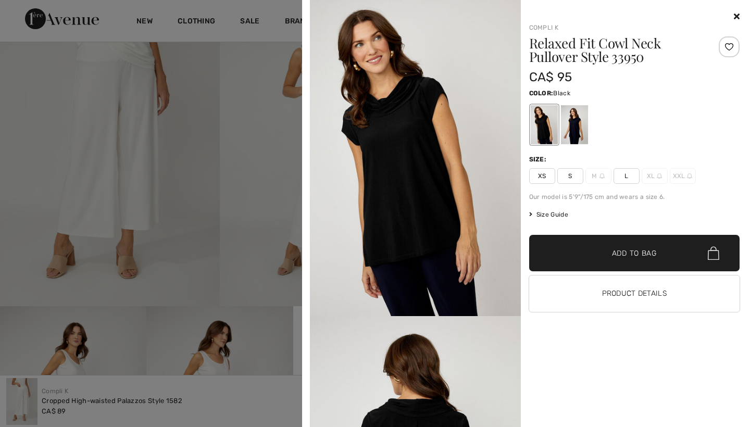
click at [544, 26] on link "Compli K" at bounding box center [543, 27] width 29 height 7
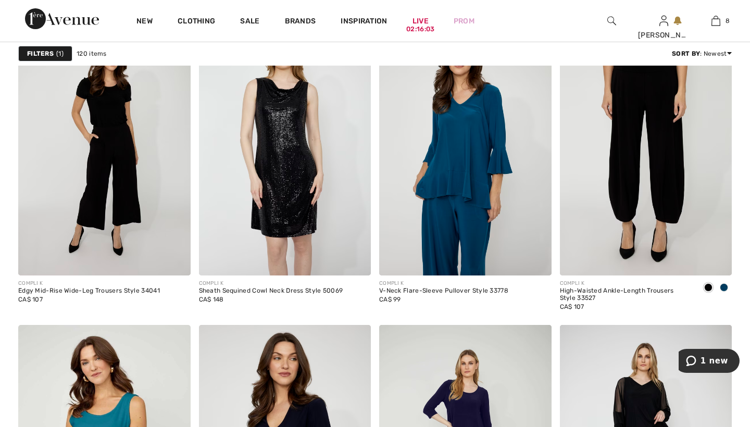
scroll to position [3443, 0]
click at [727, 289] on span at bounding box center [724, 287] width 8 height 8
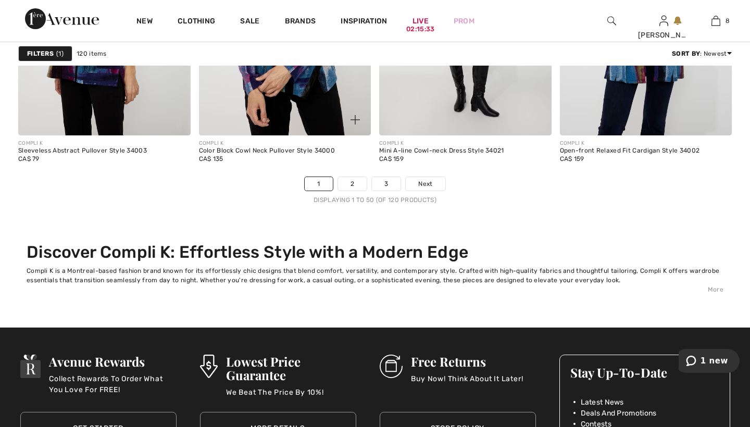
scroll to position [4970, 0]
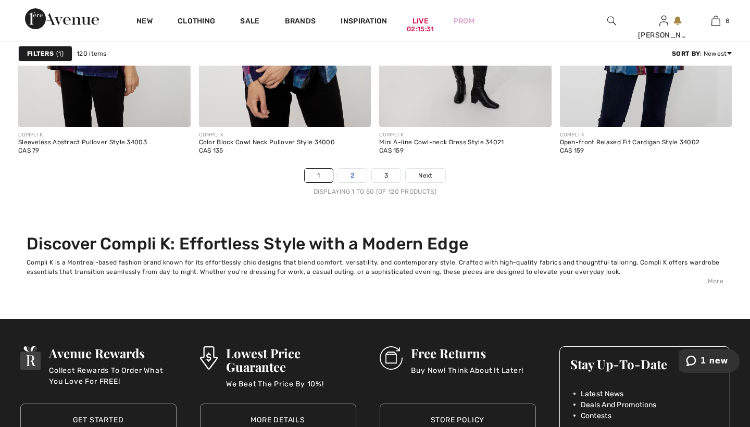
click at [354, 172] on link "2" at bounding box center [352, 176] width 29 height 14
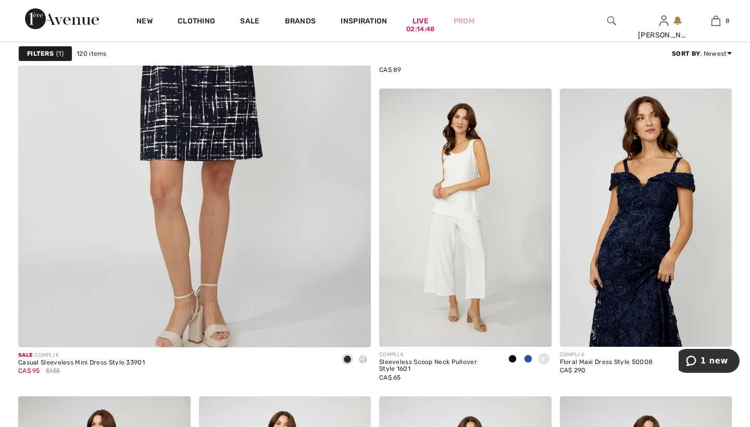
scroll to position [3065, 0]
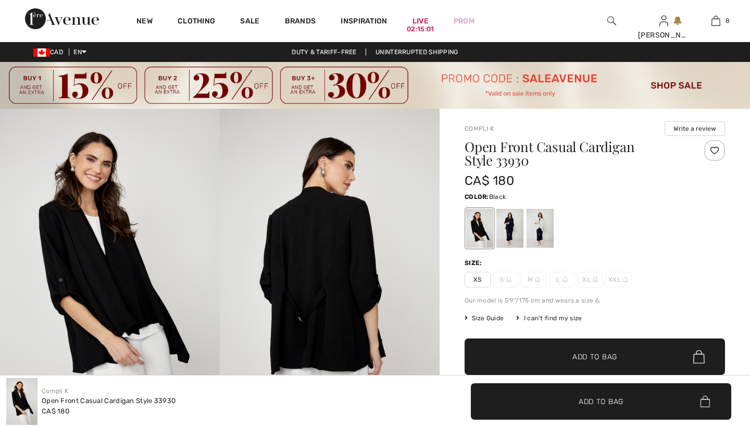
checkbox input "true"
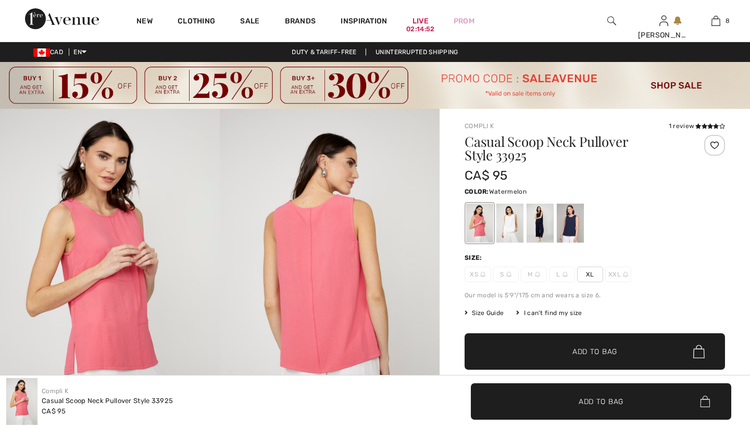
checkbox input "true"
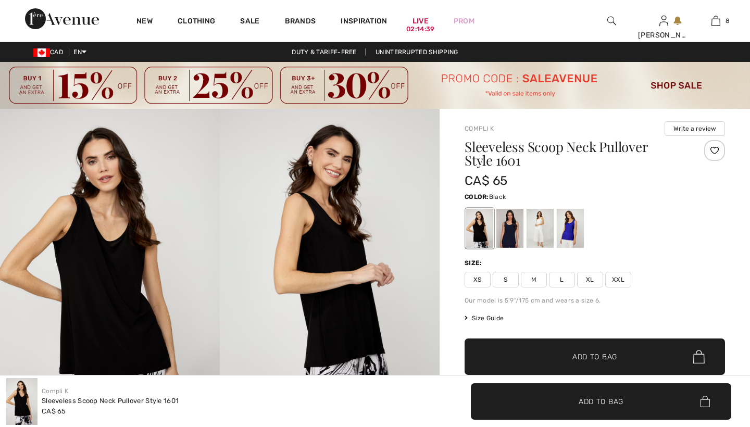
checkbox input "true"
click at [541, 232] on div at bounding box center [540, 228] width 27 height 39
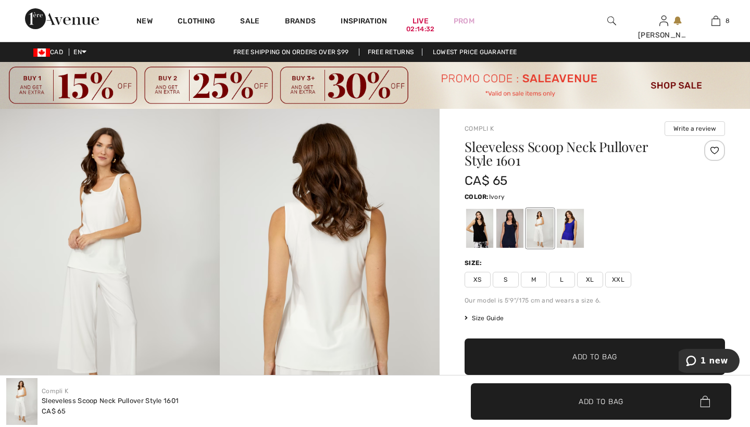
click at [532, 280] on span "M" at bounding box center [534, 280] width 26 height 16
click at [579, 355] on span "Add to Bag" at bounding box center [594, 357] width 45 height 11
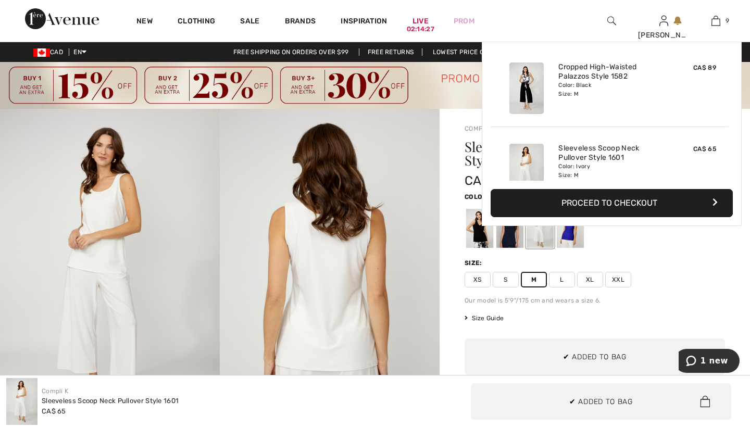
scroll to position [601, 0]
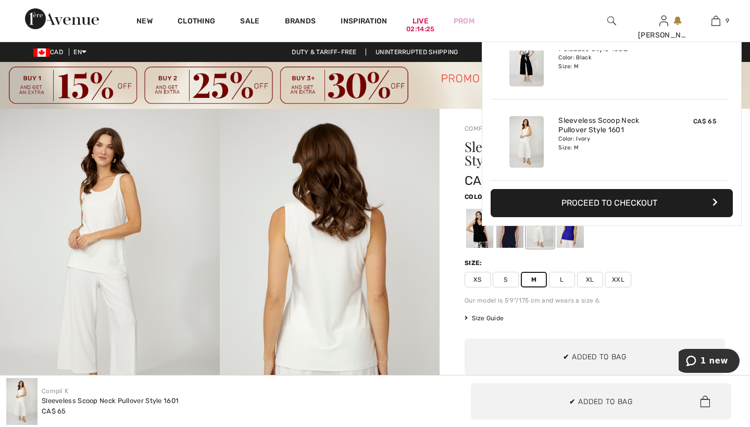
click at [479, 235] on div at bounding box center [479, 228] width 27 height 39
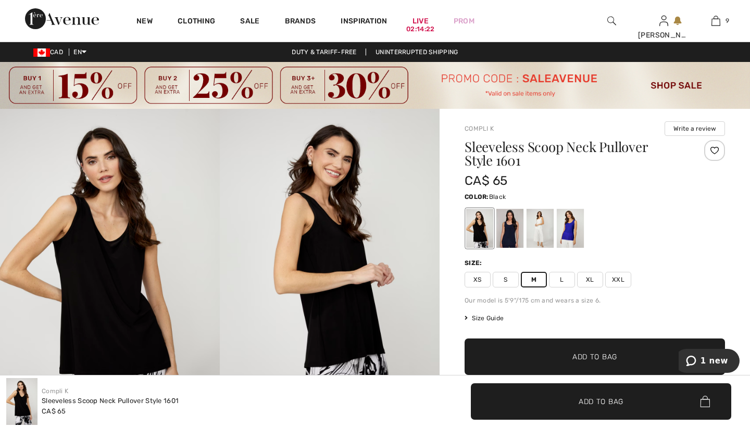
click at [583, 354] on span "Add to Bag" at bounding box center [594, 357] width 45 height 11
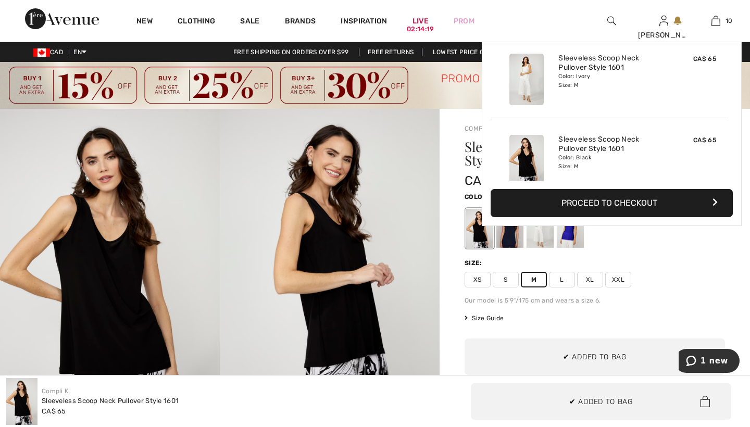
scroll to position [682, 0]
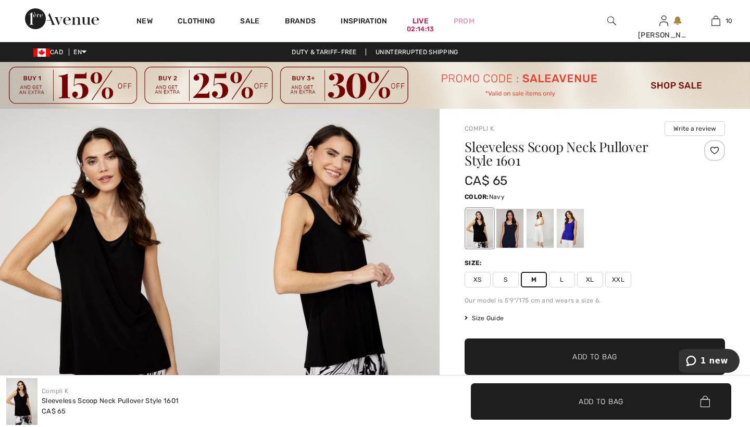
click at [511, 224] on div at bounding box center [509, 228] width 27 height 39
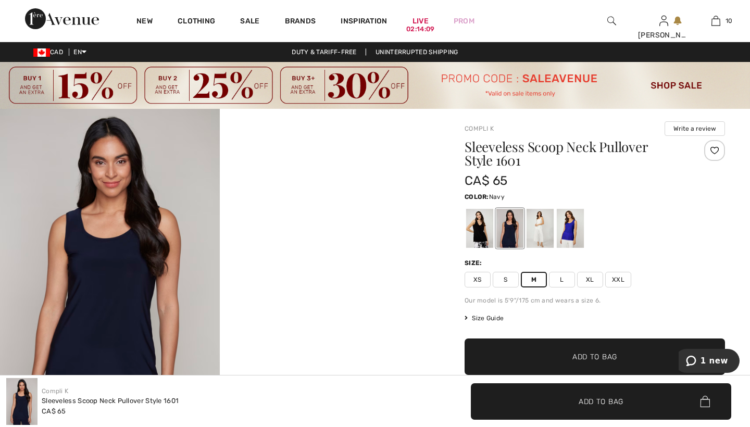
click at [582, 356] on span "Add to Bag" at bounding box center [594, 357] width 45 height 11
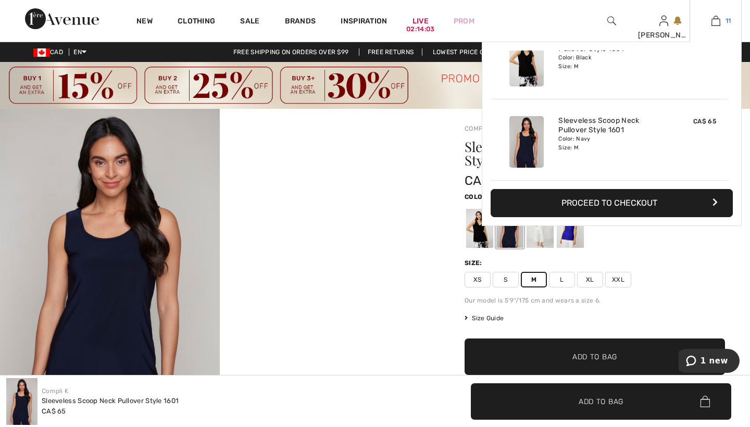
click at [713, 20] on img at bounding box center [715, 21] width 9 height 13
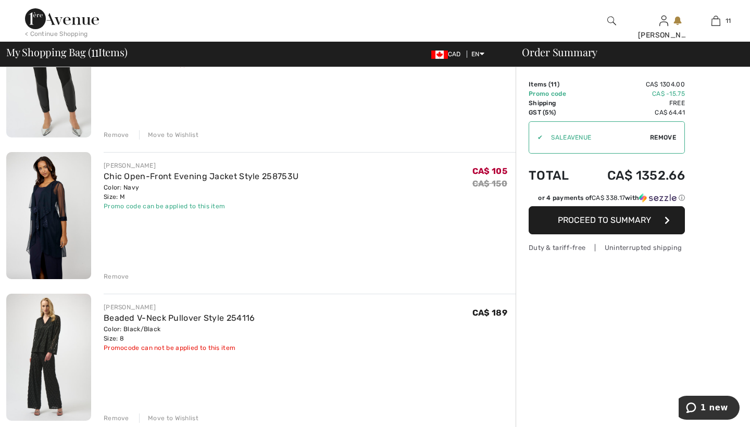
scroll to position [287, 0]
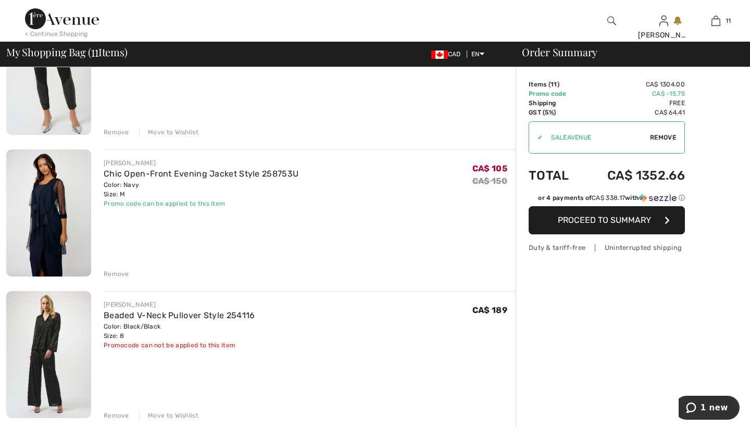
click at [116, 273] on div "Remove" at bounding box center [117, 273] width 26 height 9
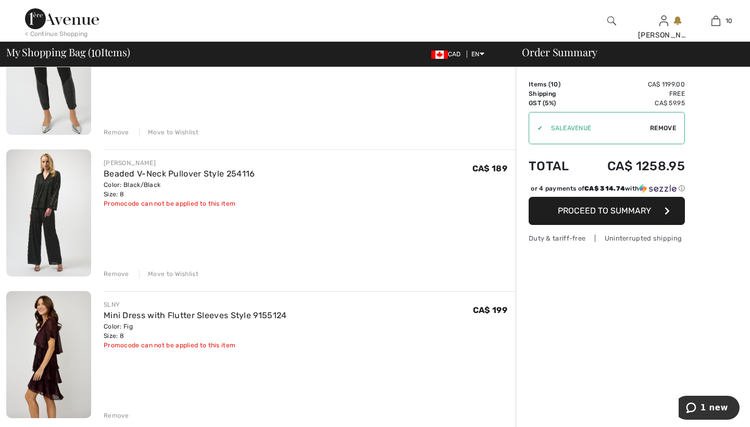
click at [164, 272] on div "Move to Wishlist" at bounding box center [168, 273] width 59 height 9
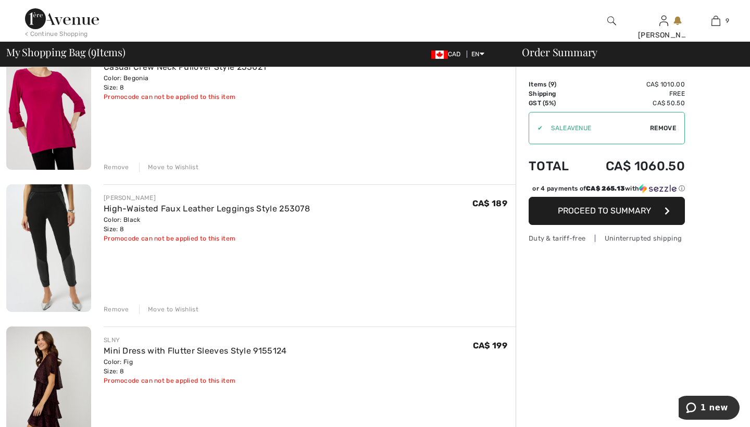
scroll to position [95, 0]
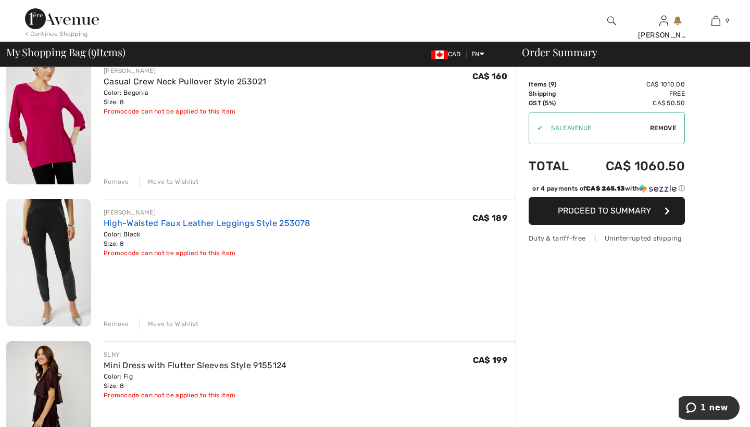
click at [122, 222] on link "High-Waisted Faux Leather Leggings Style 253078" at bounding box center [207, 223] width 206 height 10
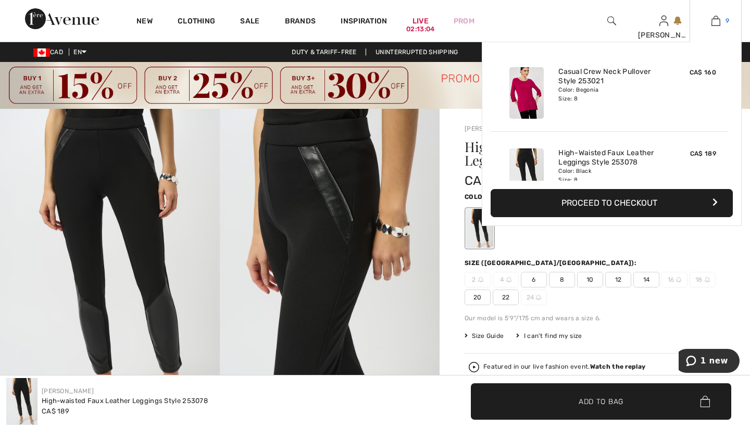
click at [713, 20] on img at bounding box center [715, 21] width 9 height 13
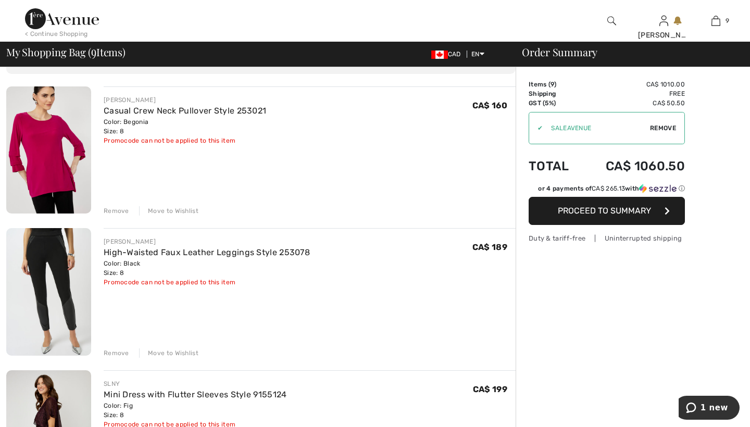
scroll to position [67, 0]
click at [178, 351] on div "Move to Wishlist" at bounding box center [168, 351] width 59 height 9
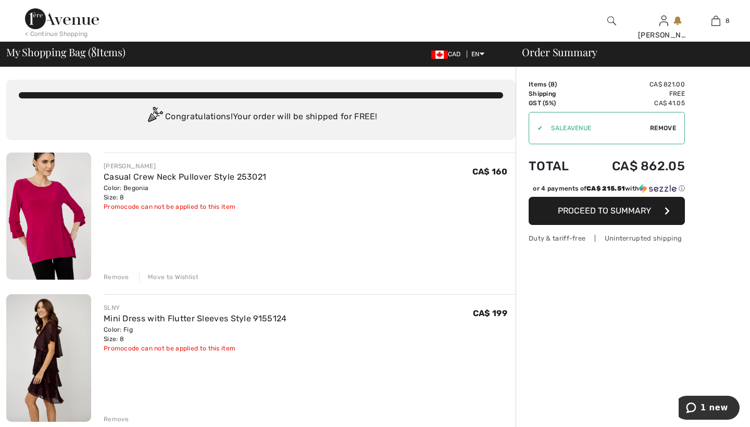
scroll to position [0, 0]
